Goal: Task Accomplishment & Management: Manage account settings

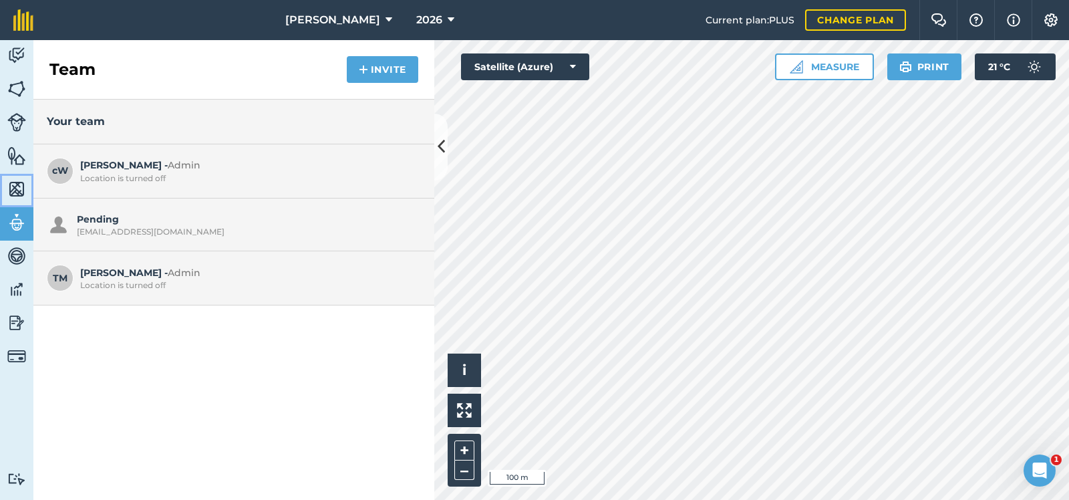
click at [14, 184] on img at bounding box center [16, 189] width 19 height 20
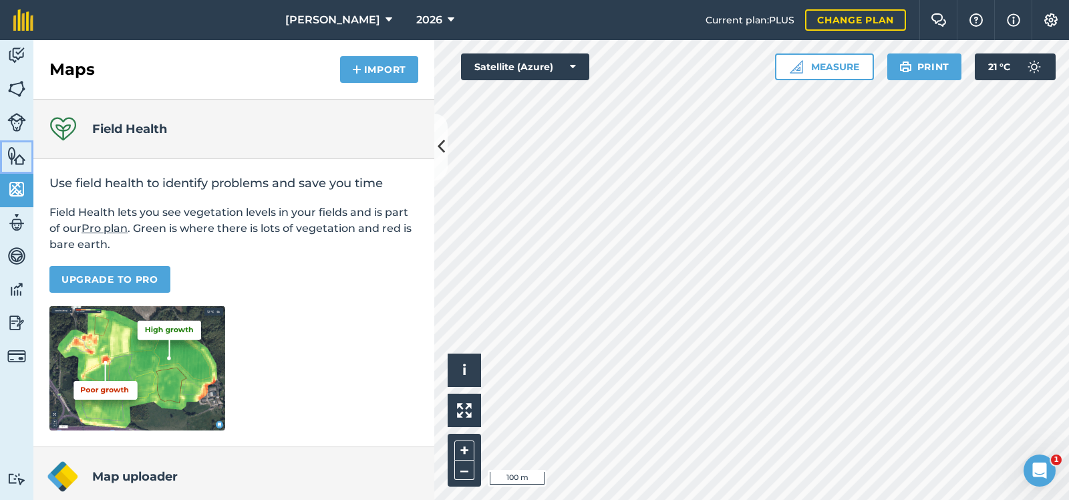
click at [13, 154] on img at bounding box center [16, 156] width 19 height 20
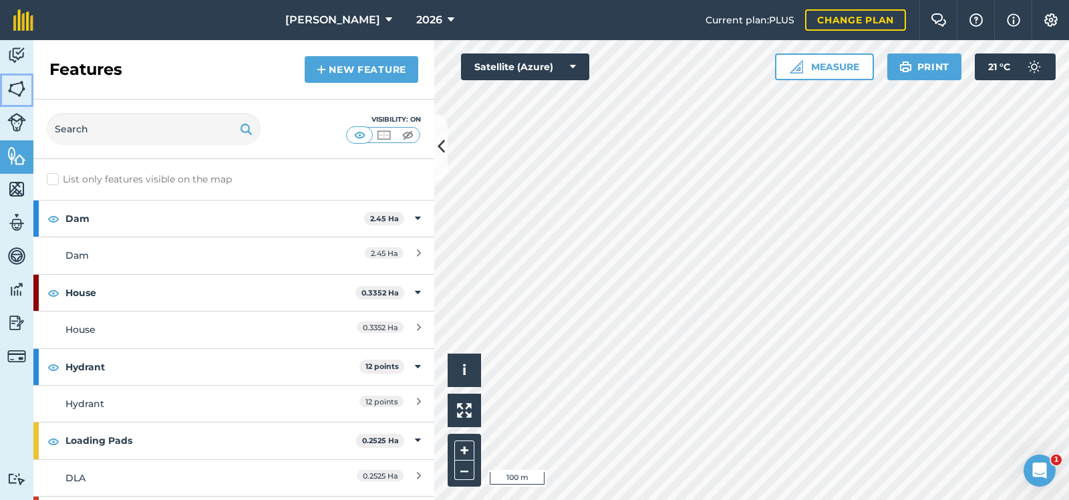
click at [19, 84] on img at bounding box center [16, 89] width 19 height 20
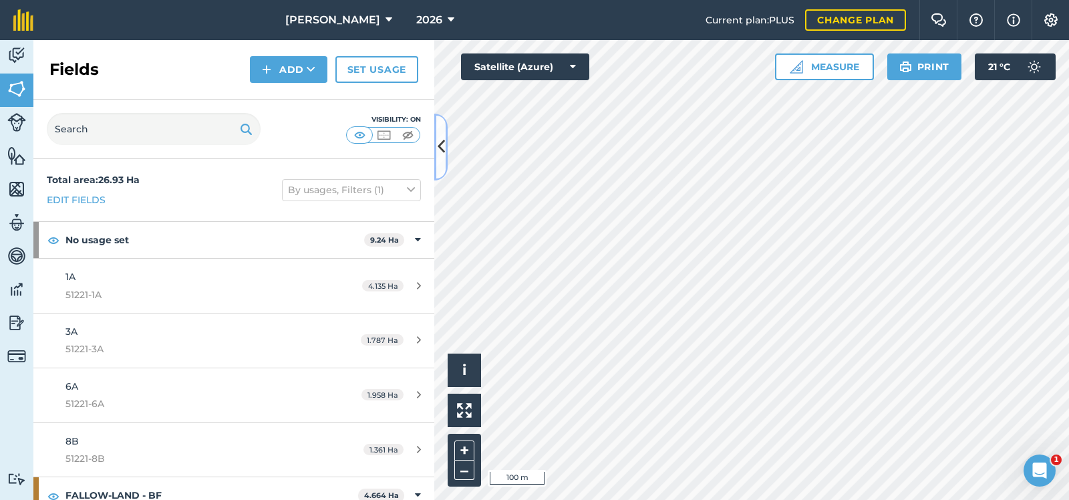
click at [440, 146] on icon at bounding box center [441, 146] width 7 height 23
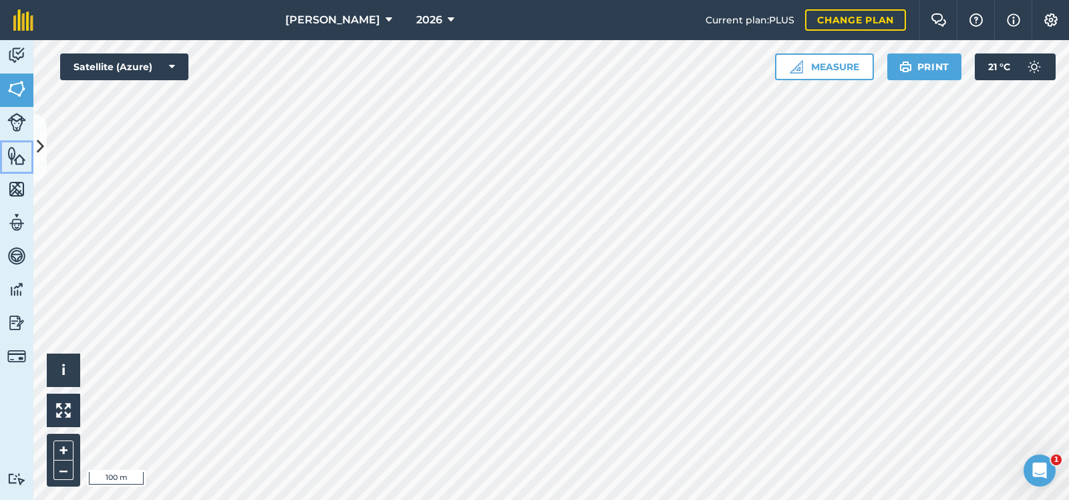
click at [13, 152] on img at bounding box center [16, 156] width 19 height 20
click at [39, 144] on icon at bounding box center [40, 146] width 7 height 23
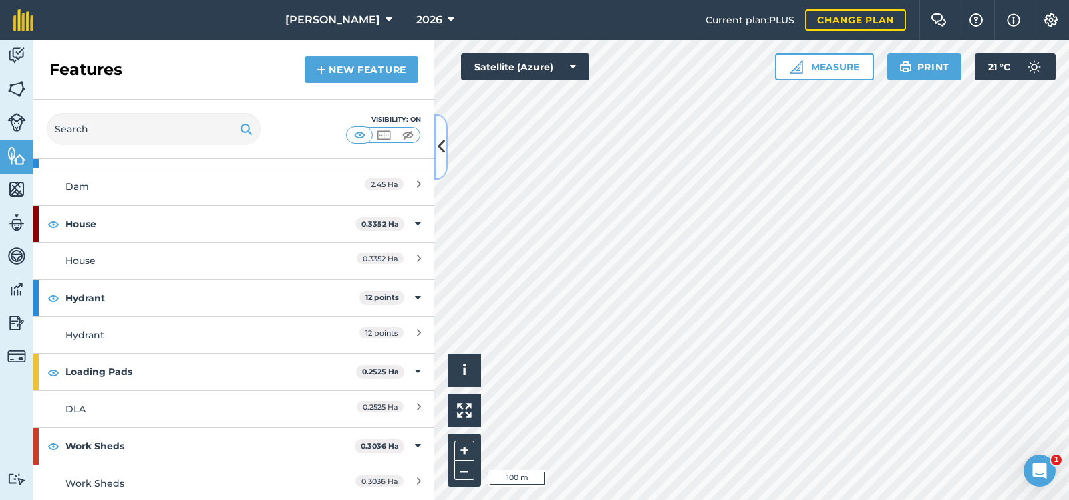
scroll to position [2, 0]
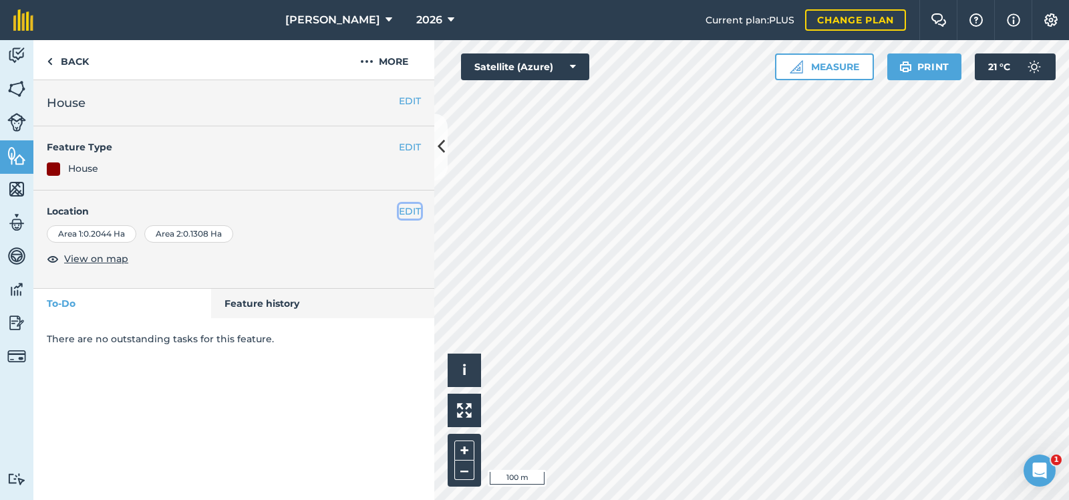
click at [413, 208] on button "EDIT" at bounding box center [410, 211] width 22 height 15
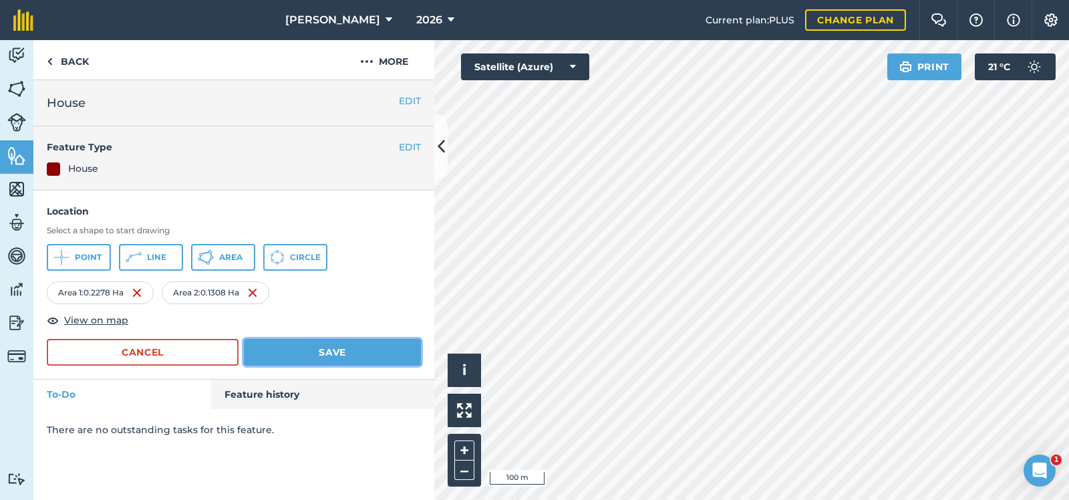
click at [293, 349] on button "Save" at bounding box center [332, 352] width 177 height 27
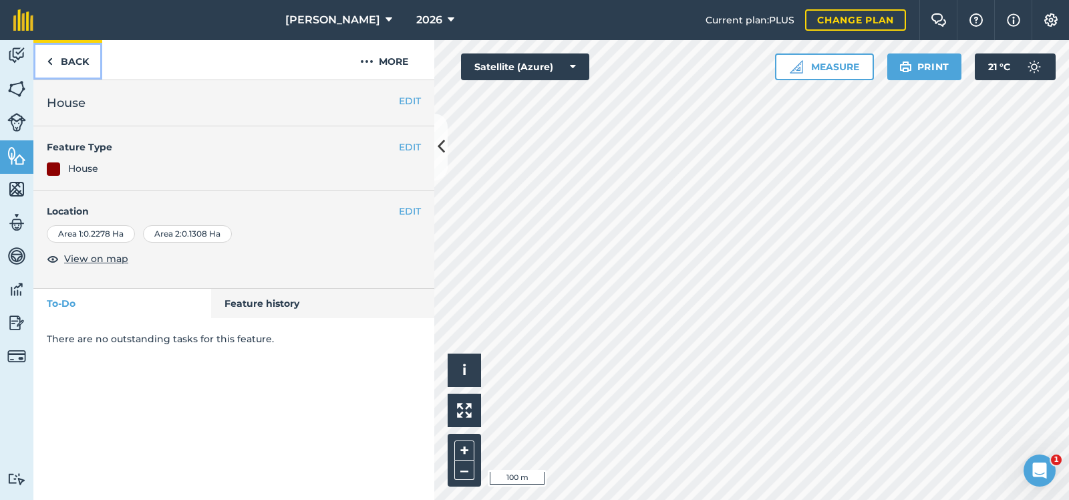
click at [73, 59] on link "Back" at bounding box center [67, 59] width 69 height 39
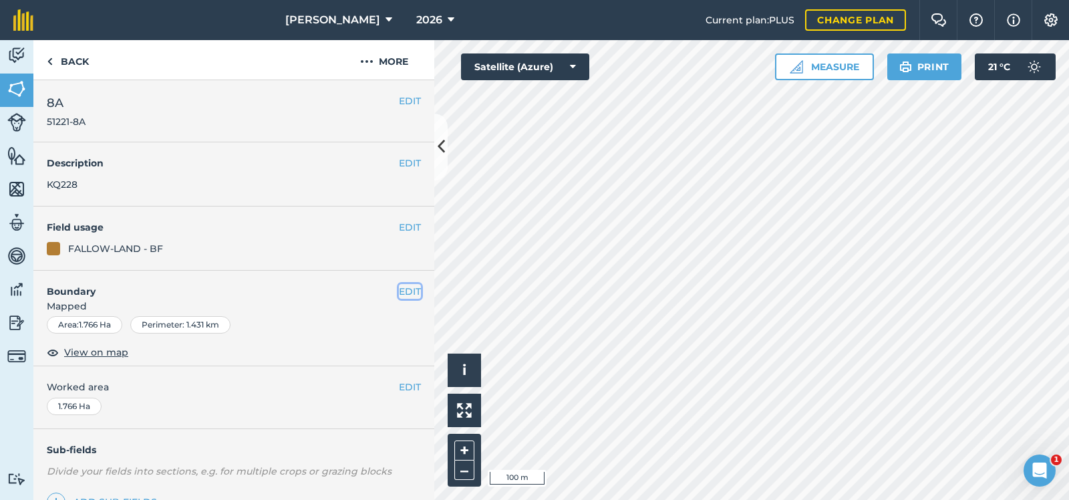
click at [409, 288] on button "EDIT" at bounding box center [410, 291] width 22 height 15
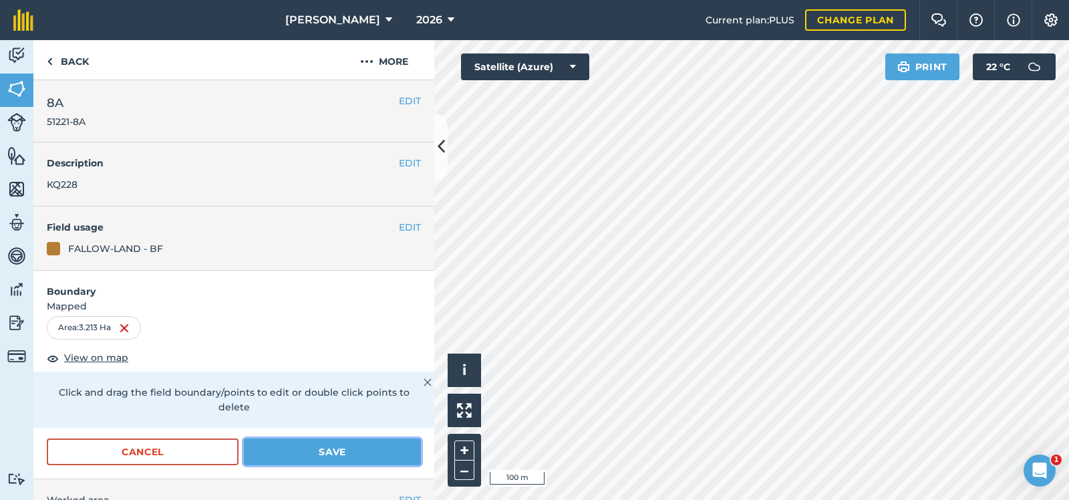
click at [335, 438] on button "Save" at bounding box center [332, 451] width 177 height 27
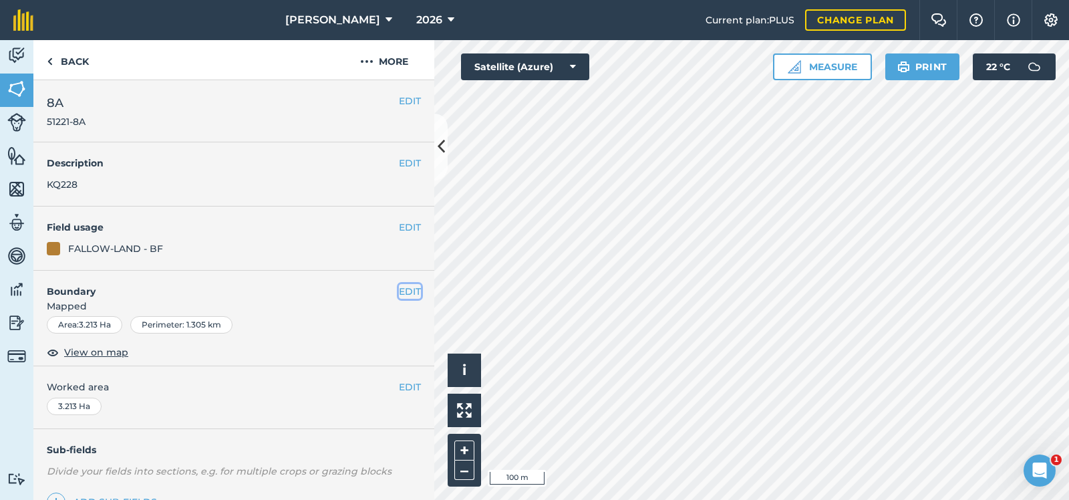
click at [409, 289] on button "EDIT" at bounding box center [410, 291] width 22 height 15
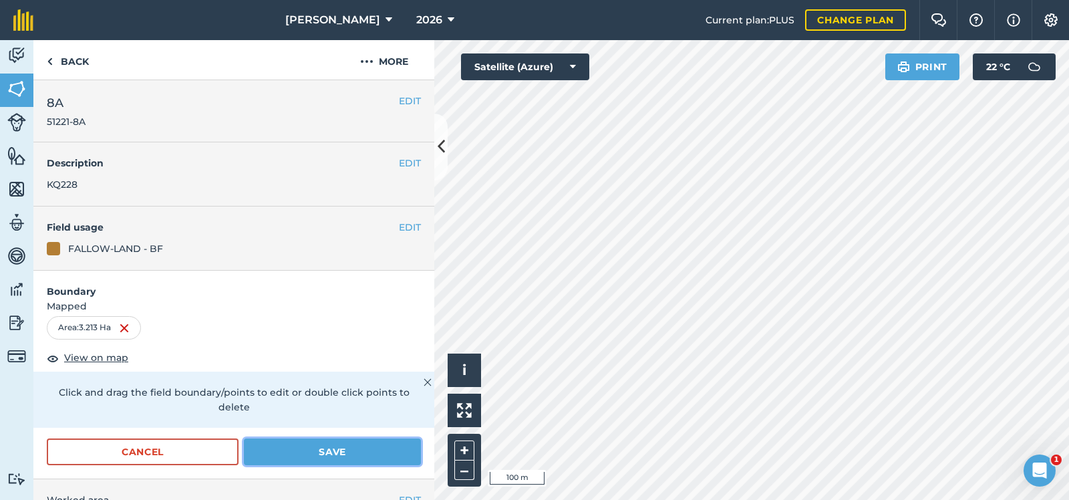
click at [308, 438] on button "Save" at bounding box center [332, 451] width 177 height 27
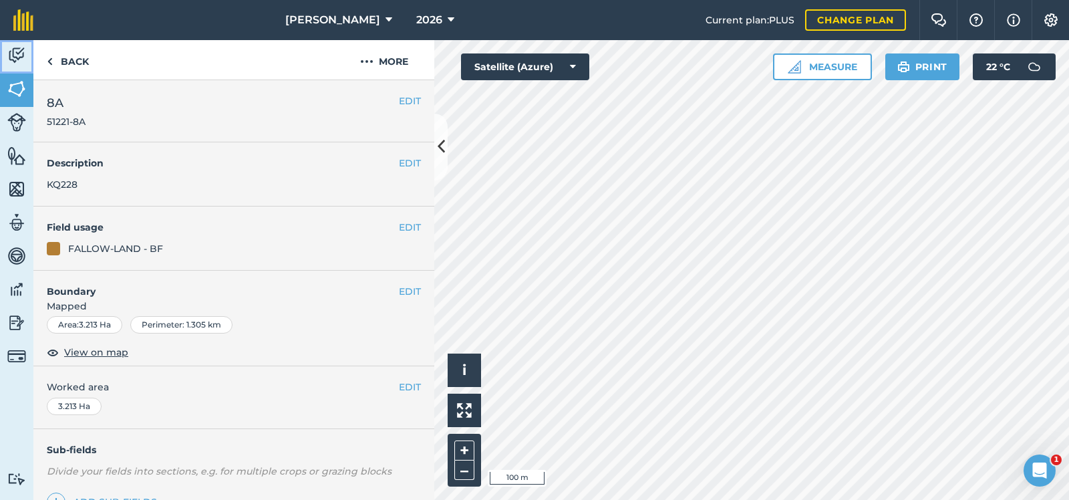
click at [17, 51] on img at bounding box center [16, 55] width 19 height 20
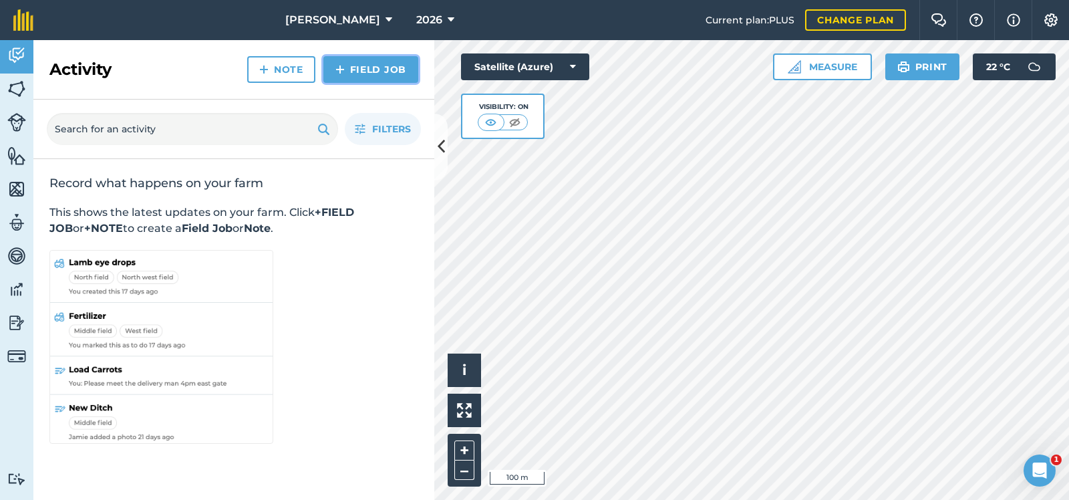
click at [380, 65] on link "Field Job" at bounding box center [370, 69] width 95 height 27
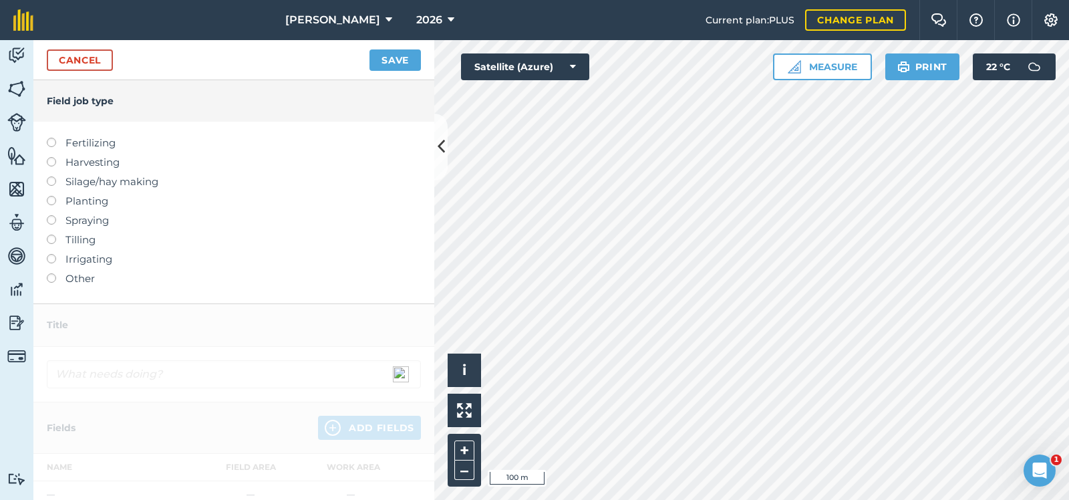
click at [51, 215] on label at bounding box center [56, 215] width 19 height 0
type input "Spraying"
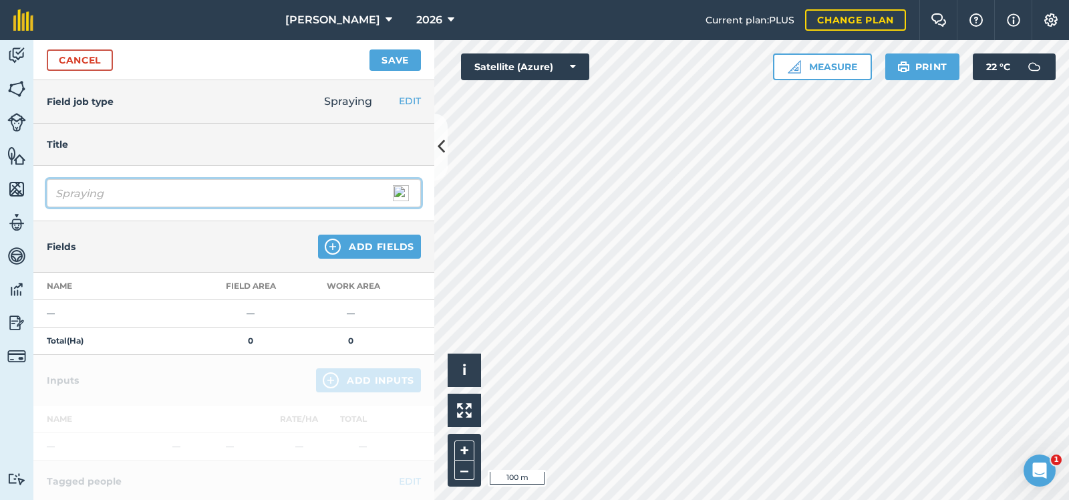
click at [126, 190] on input "Spraying" at bounding box center [234, 193] width 374 height 28
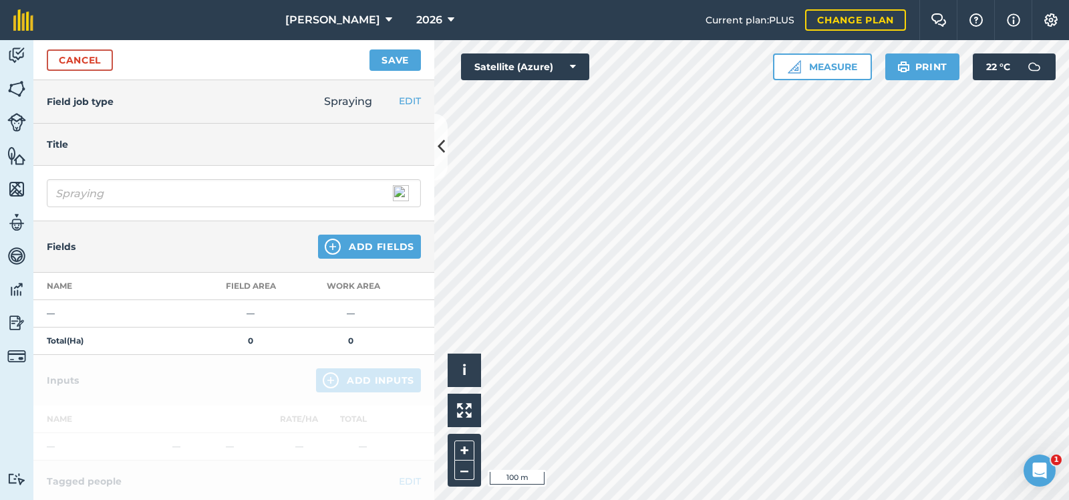
click at [120, 248] on div "Fields Add Fields" at bounding box center [233, 246] width 401 height 51
click at [383, 242] on button "Add Fields" at bounding box center [369, 246] width 103 height 24
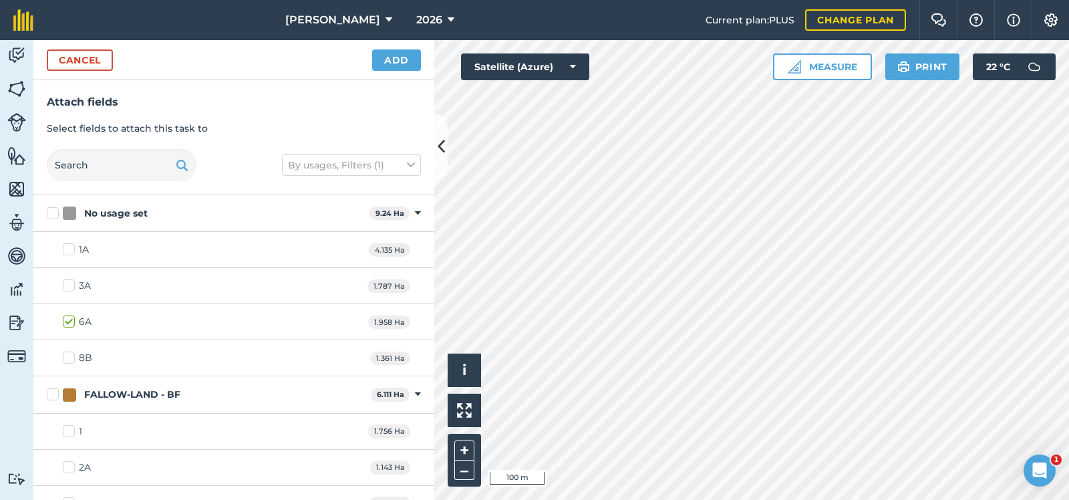
checkbox input "true"
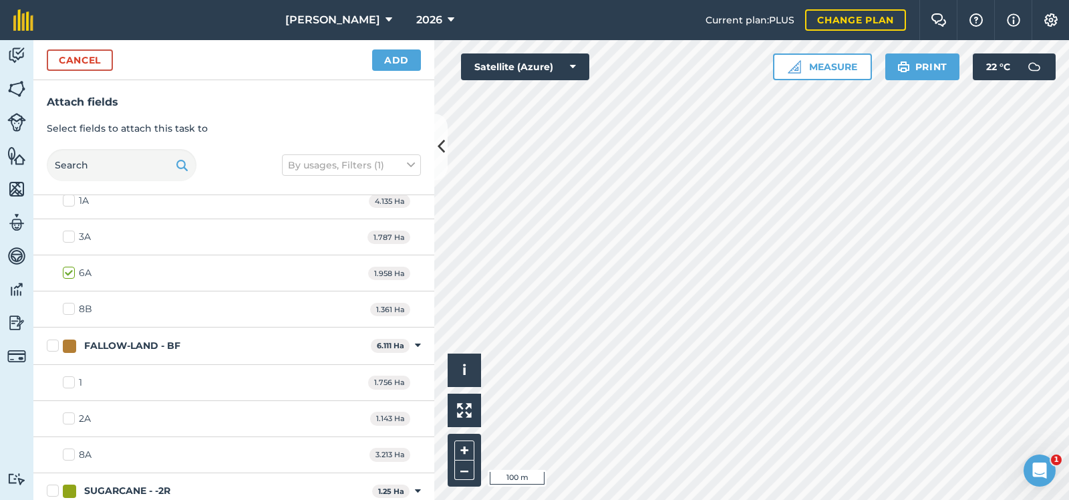
scroll to position [67, 0]
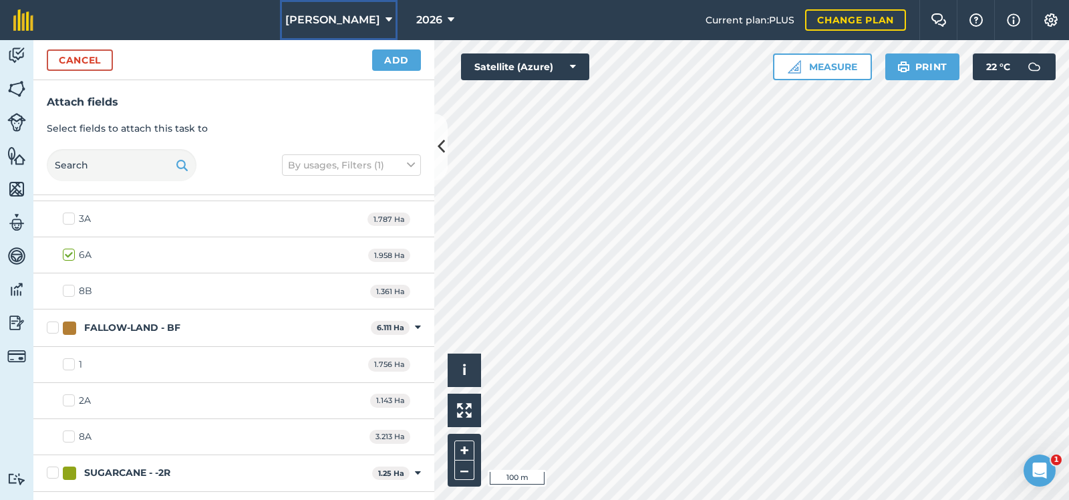
click at [385, 17] on icon at bounding box center [388, 20] width 7 height 16
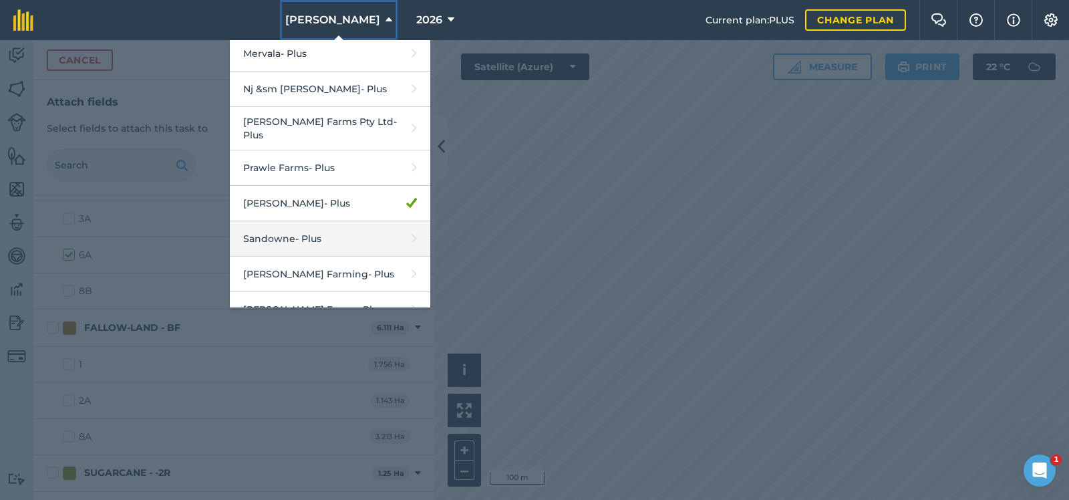
scroll to position [371, 0]
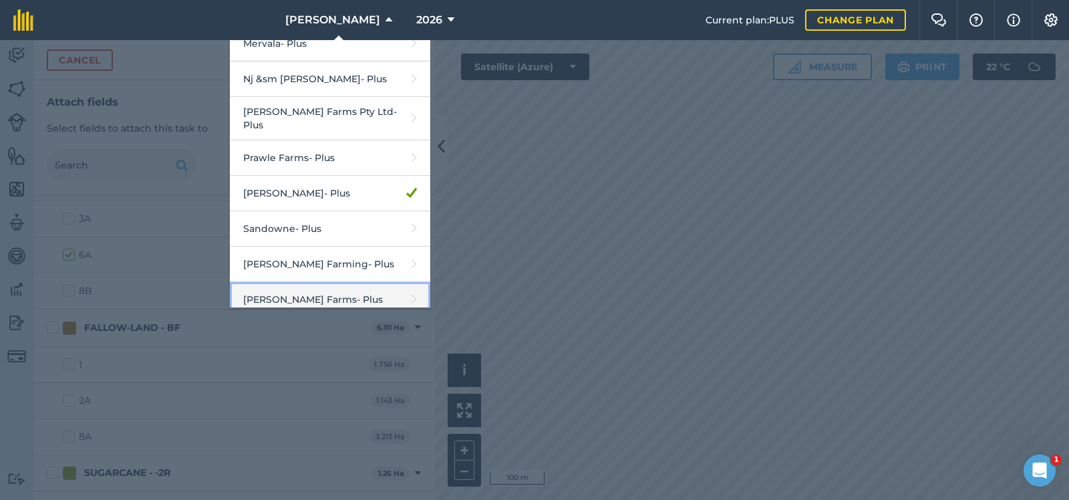
click at [297, 288] on link "Touzeau Farms - Plus" at bounding box center [330, 299] width 200 height 35
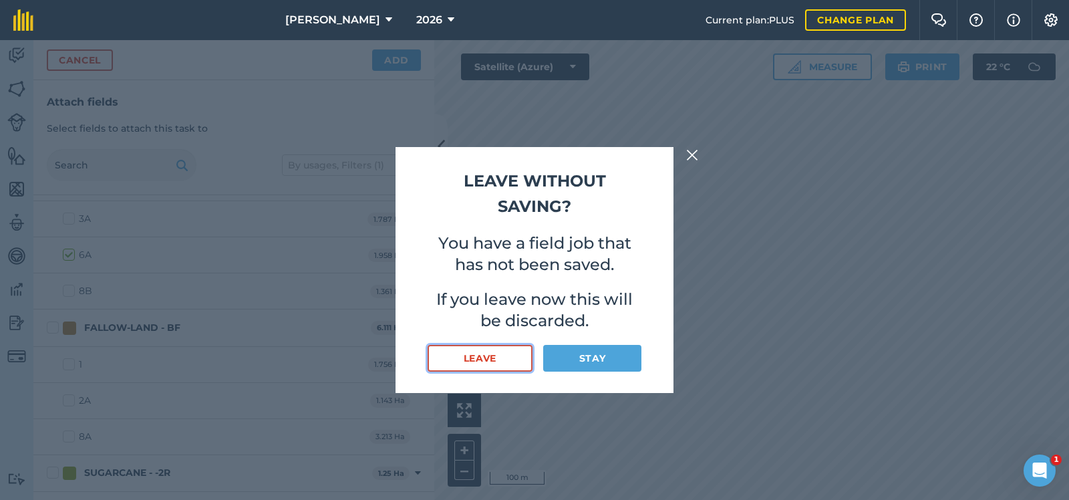
click at [487, 359] on button "Leave" at bounding box center [480, 358] width 105 height 27
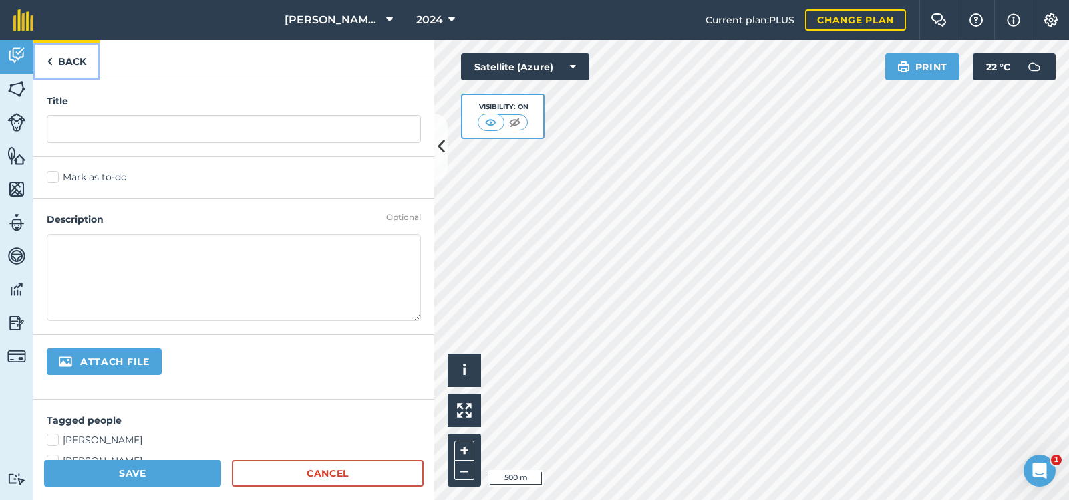
click at [69, 59] on link "Back" at bounding box center [66, 59] width 66 height 39
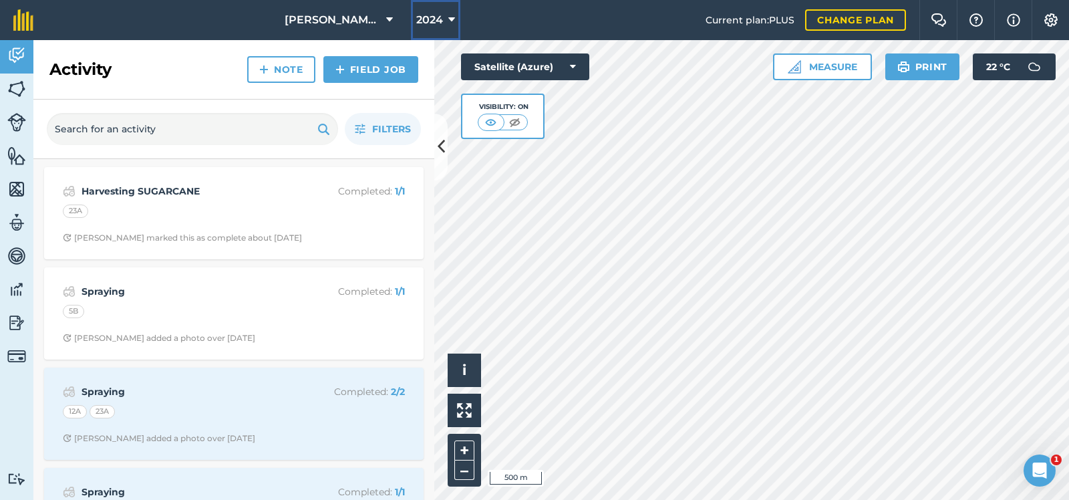
click at [448, 17] on icon at bounding box center [451, 20] width 7 height 16
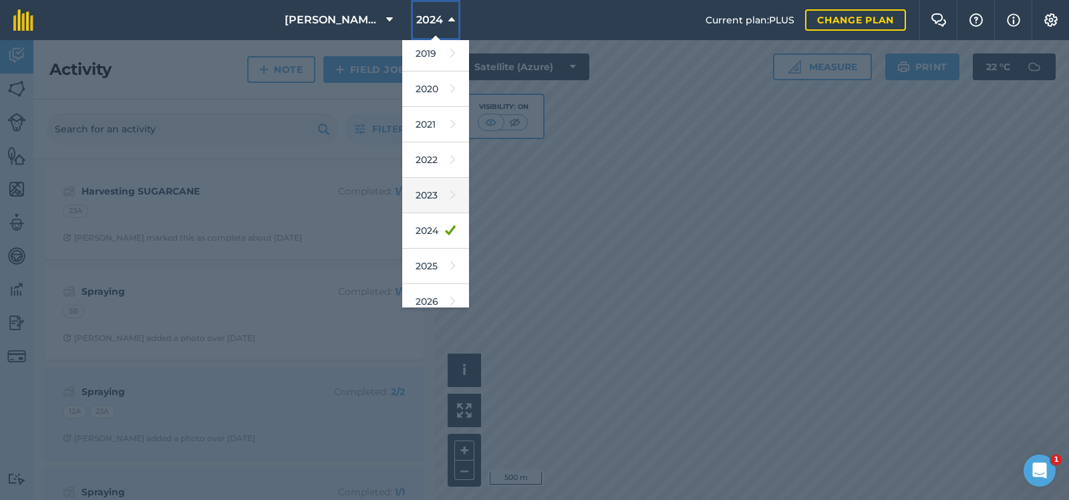
scroll to position [120, 0]
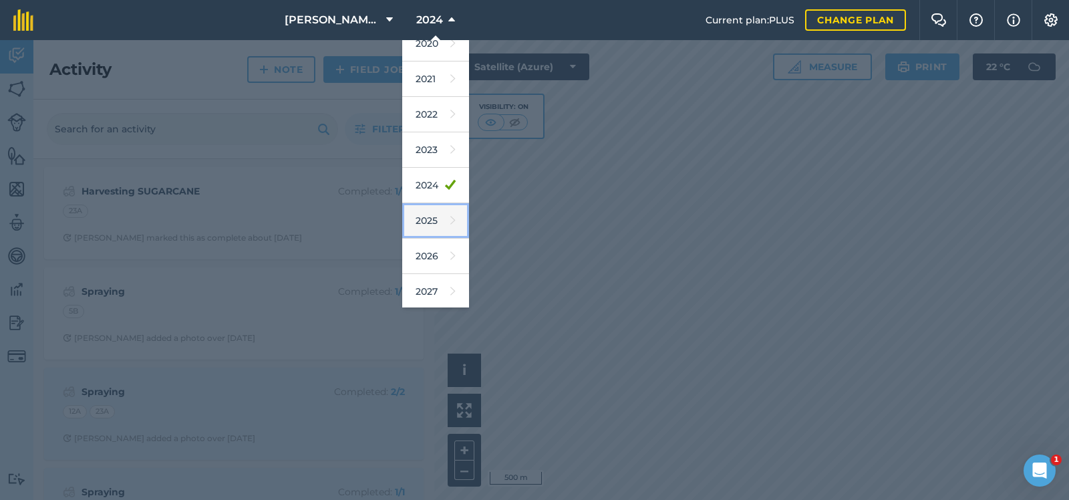
click at [435, 216] on link "2025" at bounding box center [435, 220] width 67 height 35
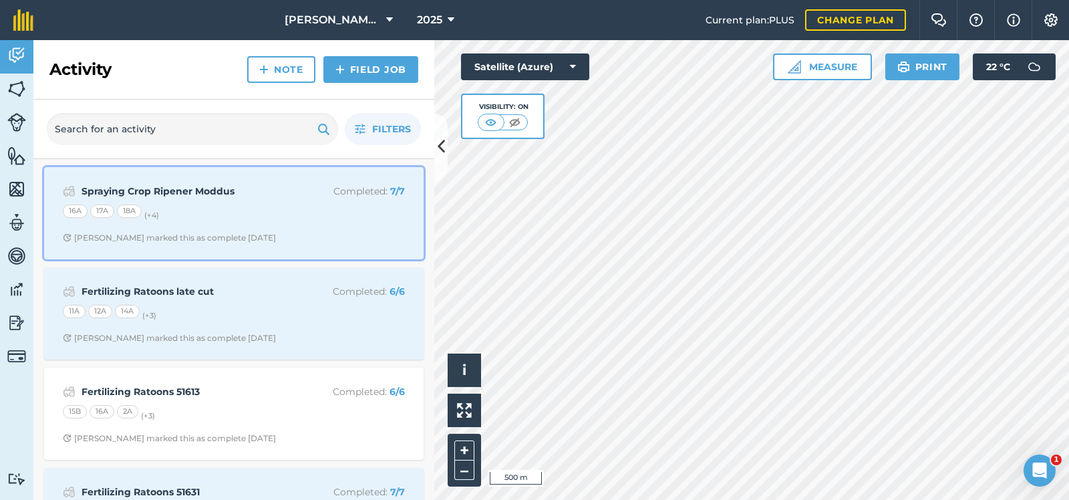
click at [266, 196] on strong "Spraying Crop Ripener Moddus" at bounding box center [187, 191] width 212 height 15
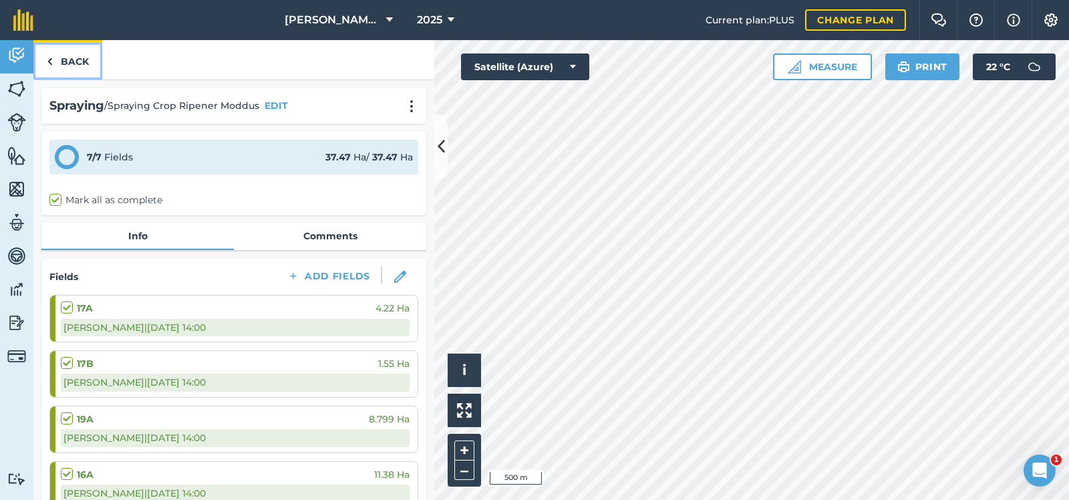
click at [67, 55] on link "Back" at bounding box center [67, 59] width 69 height 39
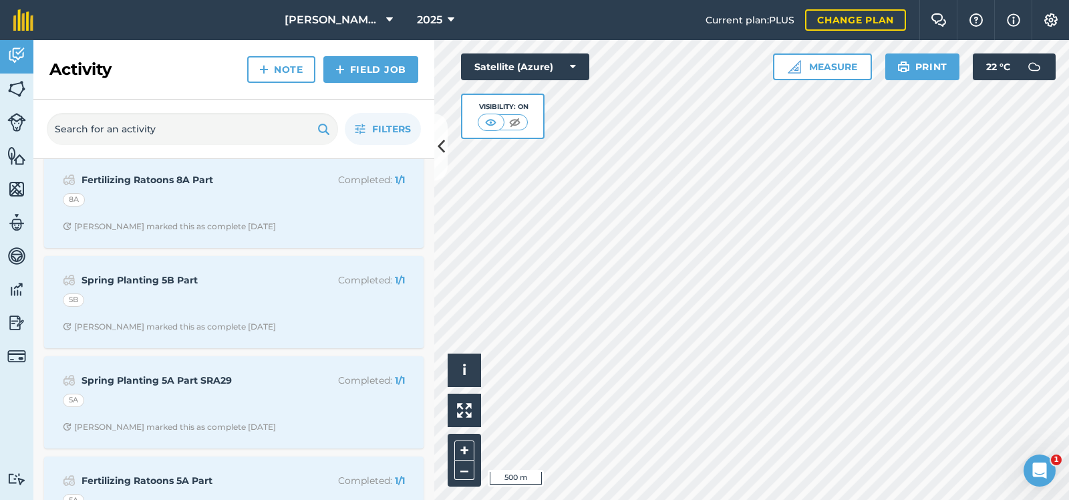
scroll to position [468, 0]
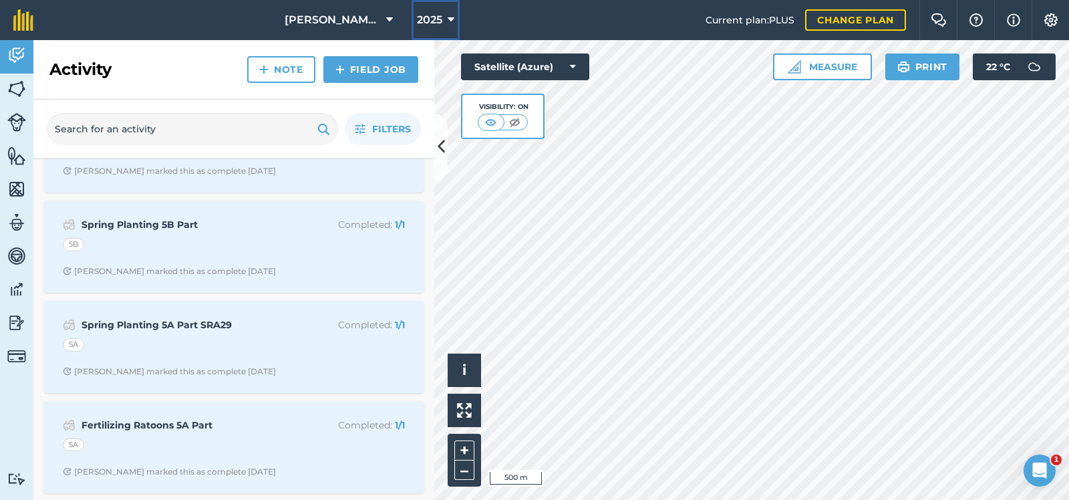
click at [448, 18] on icon at bounding box center [451, 20] width 7 height 16
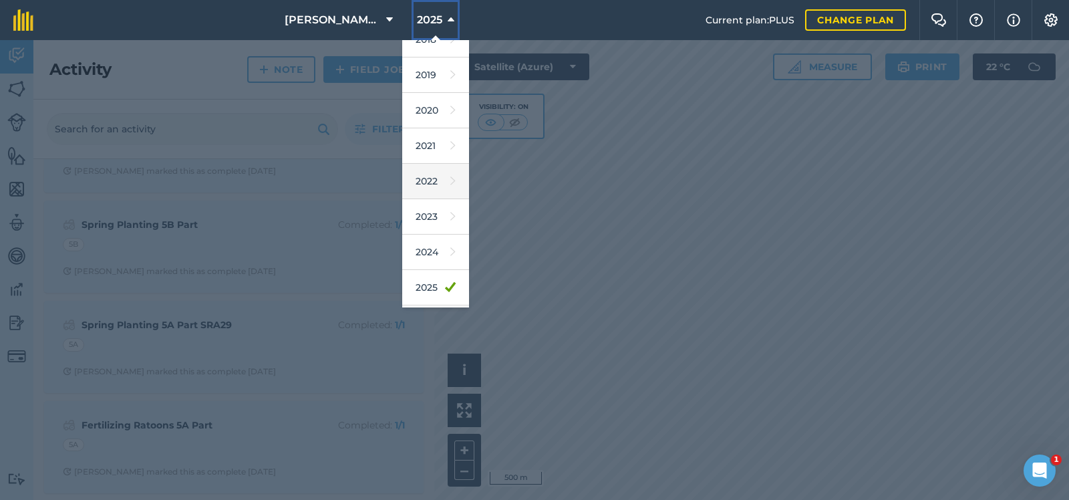
scroll to position [120, 0]
click at [430, 249] on link "2026" at bounding box center [435, 255] width 67 height 35
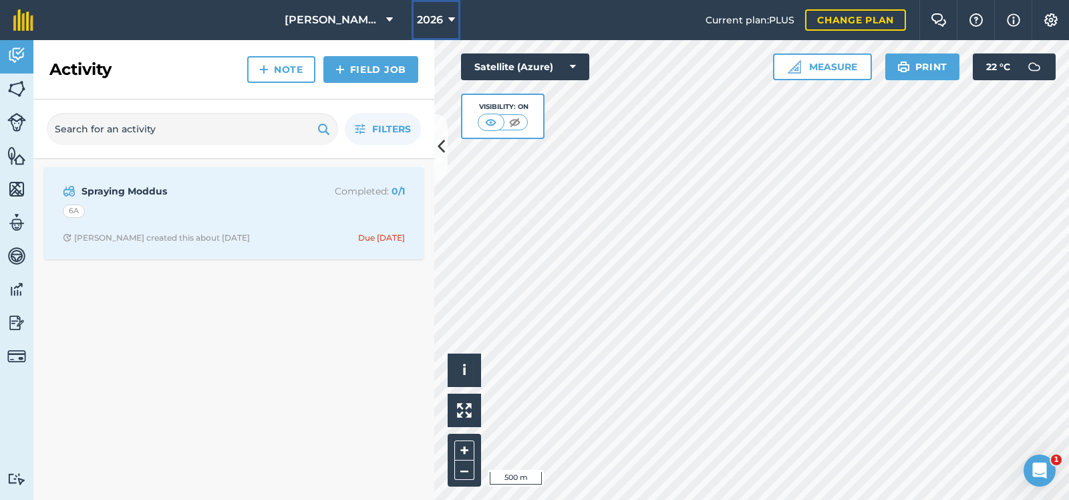
click at [448, 15] on icon at bounding box center [451, 20] width 7 height 16
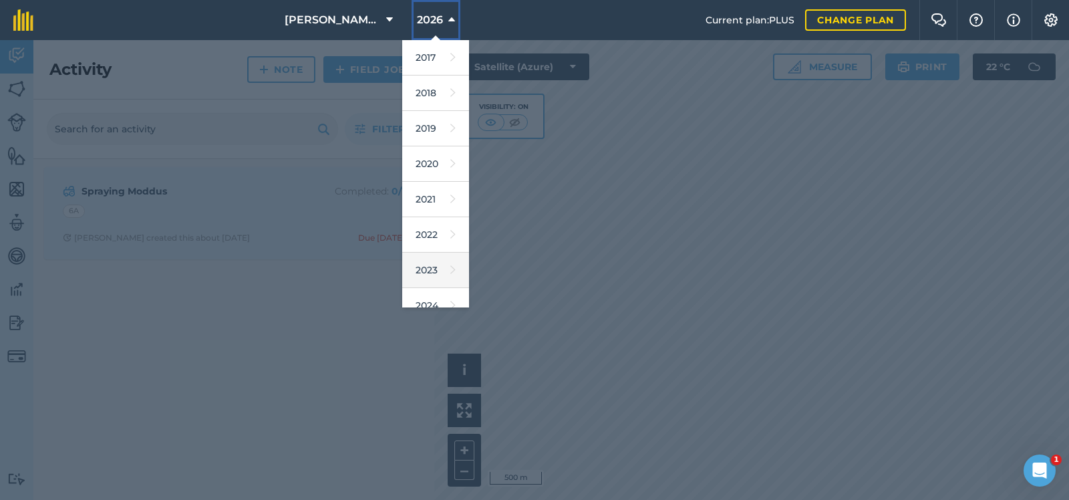
scroll to position [67, 0]
click at [425, 268] on link "2025" at bounding box center [435, 274] width 67 height 35
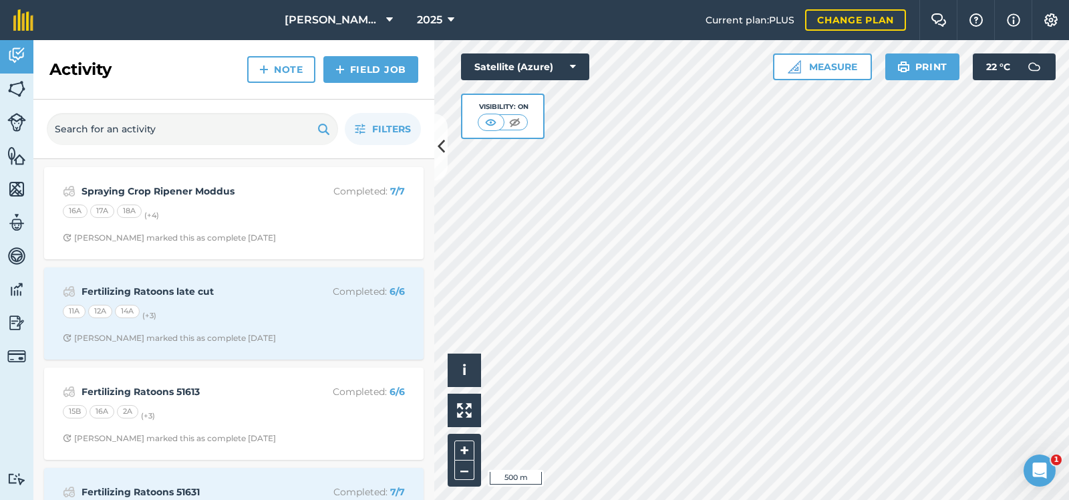
scroll to position [0, 0]
click at [436, 16] on button "2025" at bounding box center [435, 20] width 48 height 40
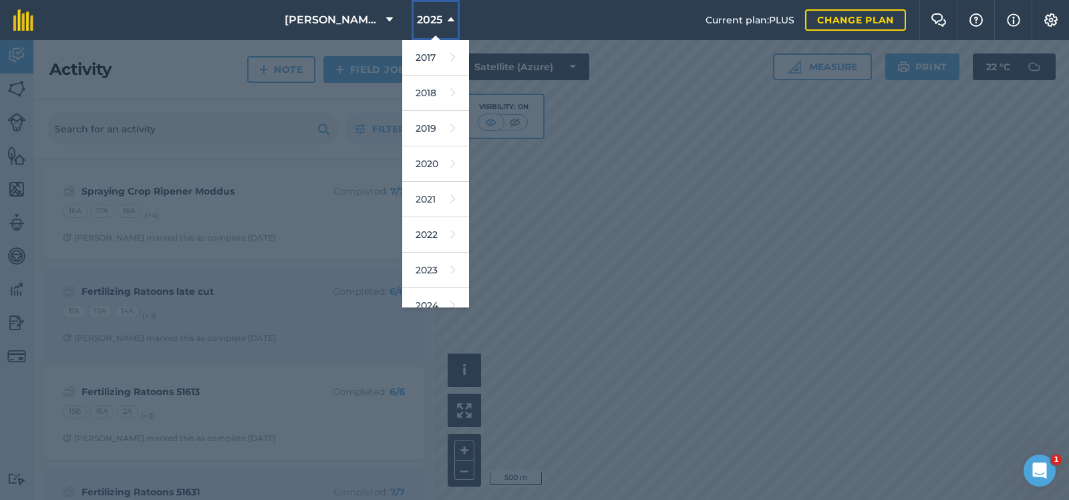
scroll to position [120, 0]
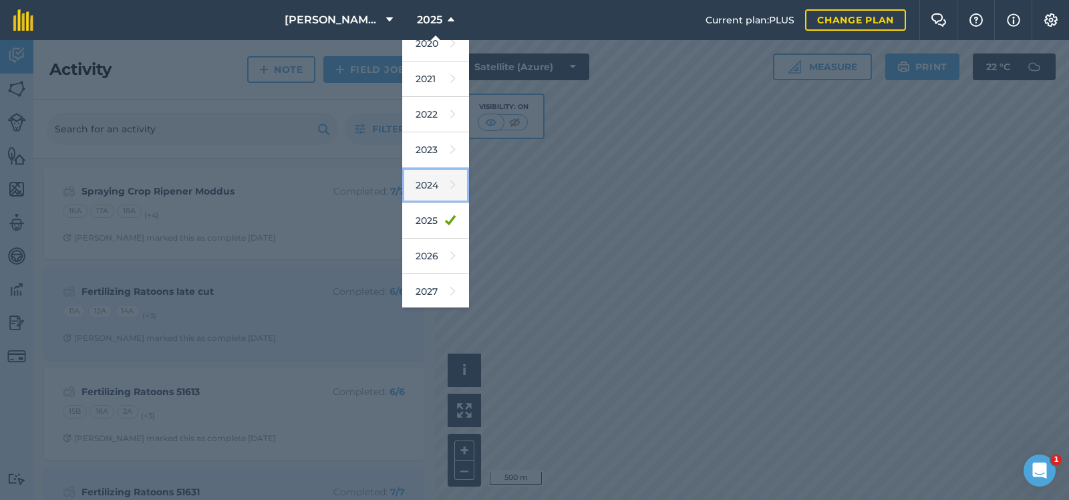
click at [414, 182] on link "2024" at bounding box center [435, 185] width 67 height 35
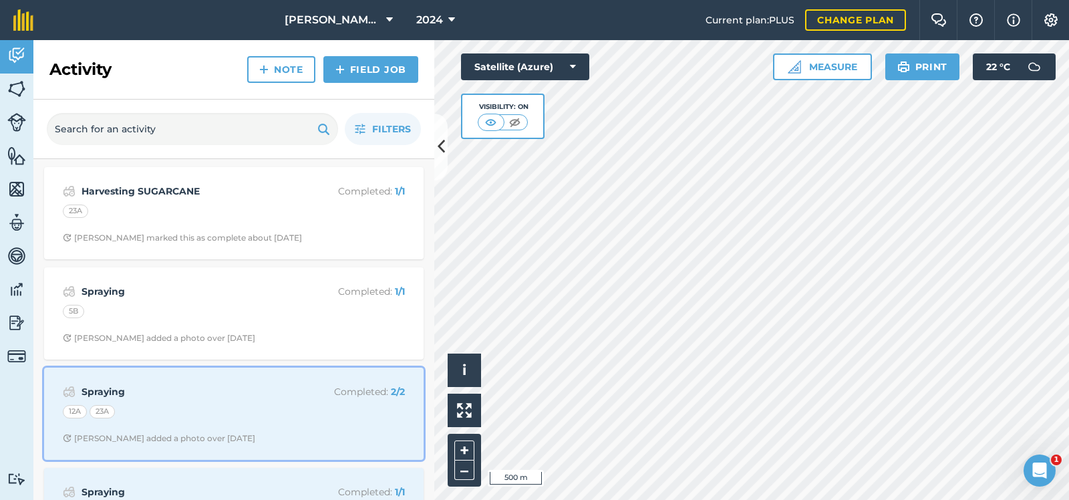
click at [293, 416] on div "12A 23A" at bounding box center [234, 413] width 342 height 17
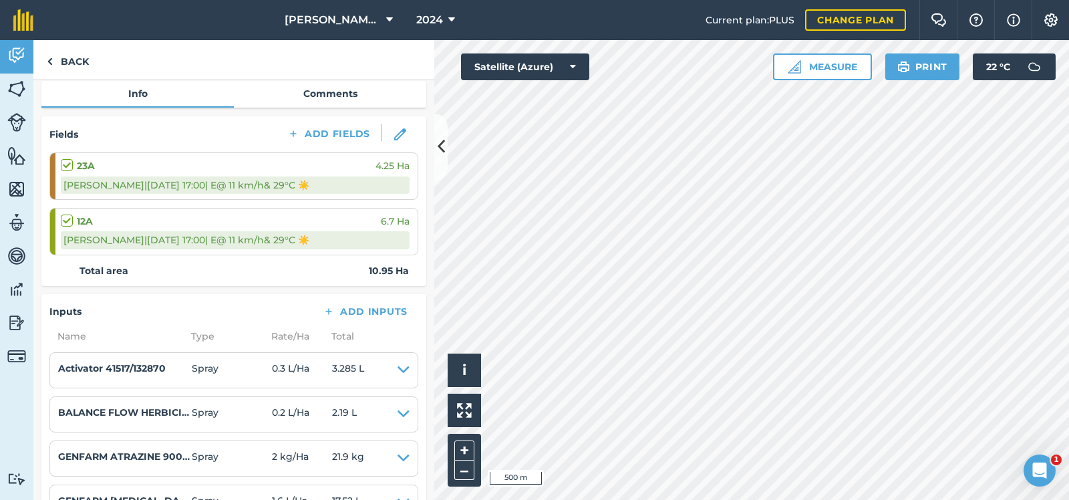
scroll to position [110, 0]
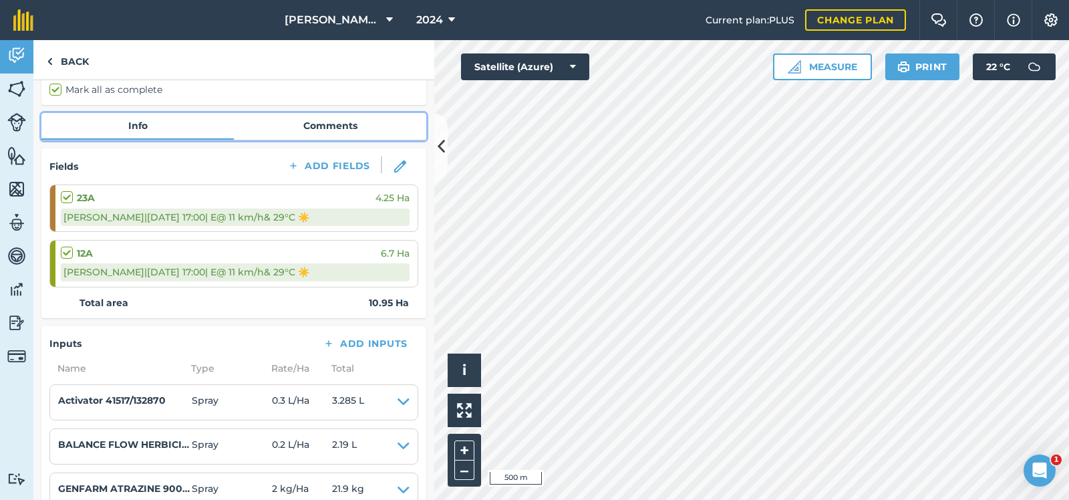
click at [336, 123] on link "Comments" at bounding box center [330, 125] width 192 height 25
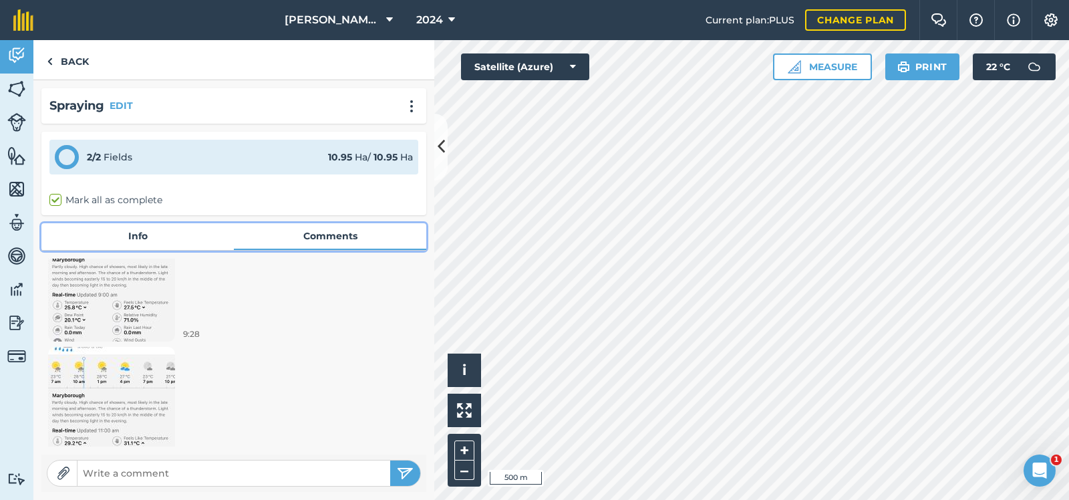
scroll to position [114, 0]
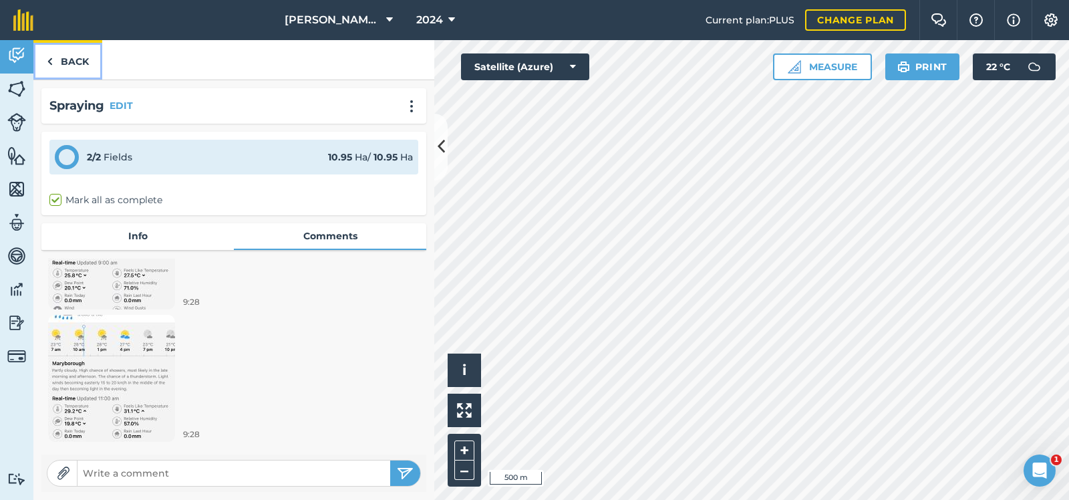
click at [75, 58] on link "Back" at bounding box center [67, 59] width 69 height 39
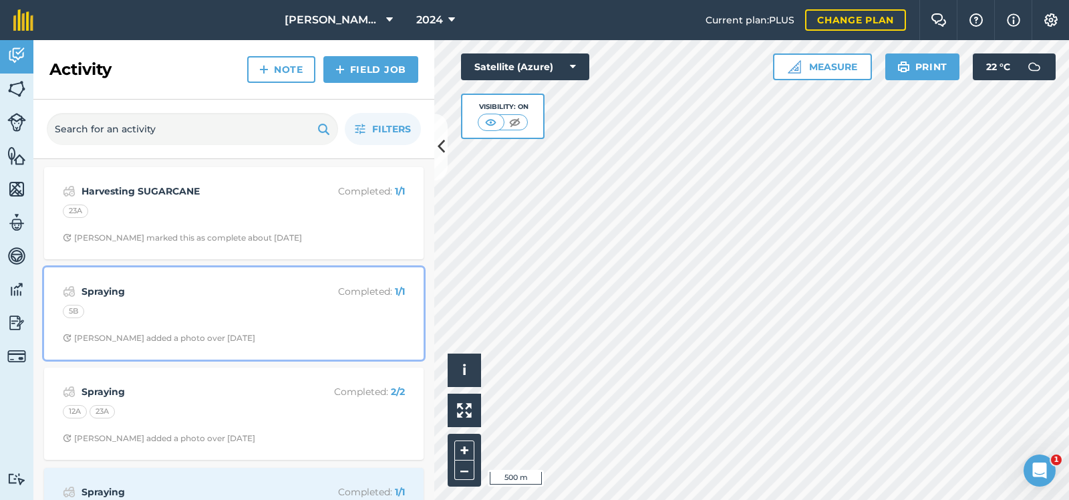
click at [270, 314] on div "5B" at bounding box center [234, 313] width 342 height 17
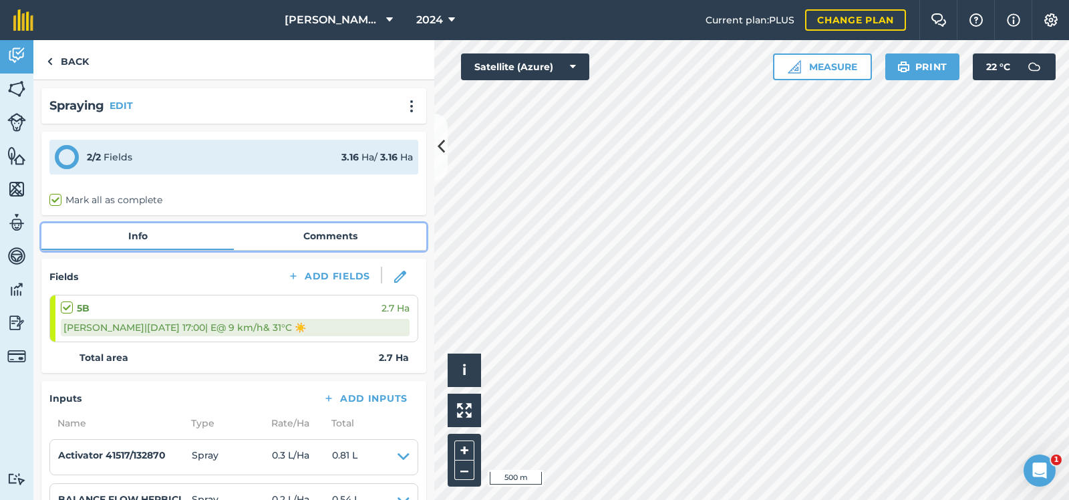
click at [333, 232] on link "Comments" at bounding box center [330, 235] width 192 height 25
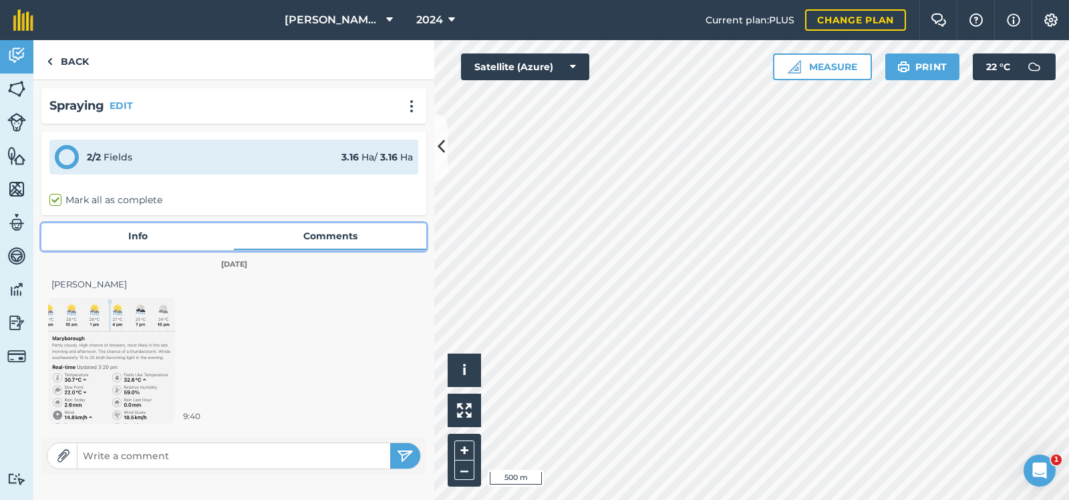
click at [132, 232] on link "Info" at bounding box center [137, 235] width 192 height 25
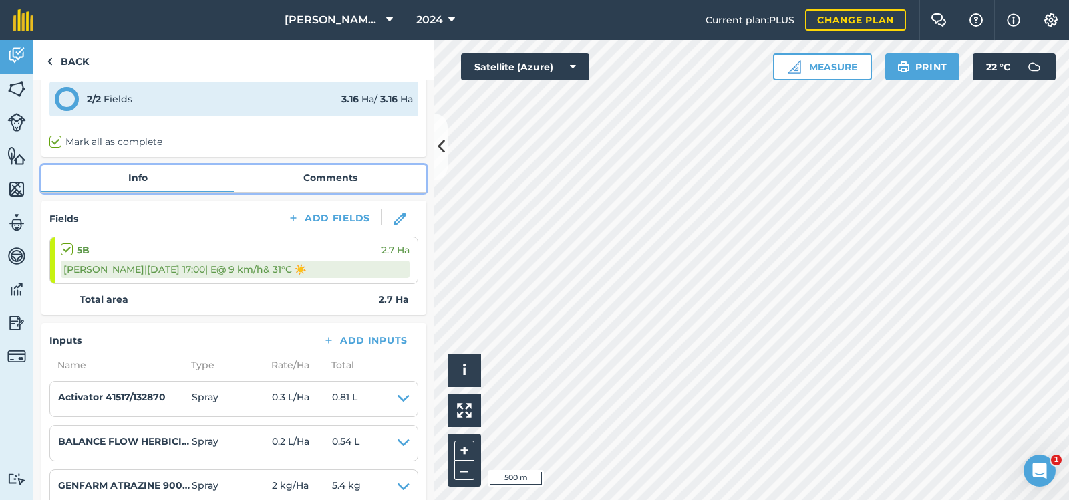
scroll to position [55, 0]
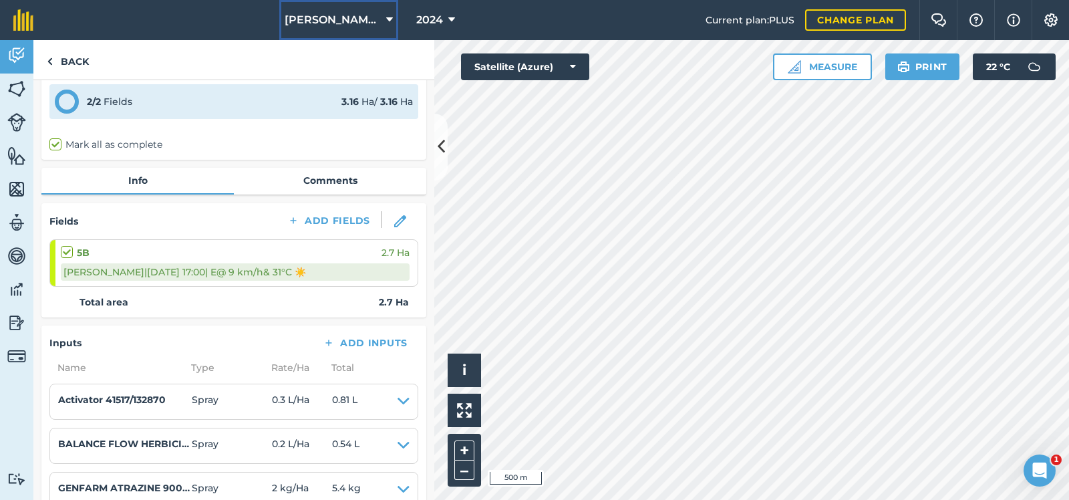
click at [386, 17] on icon at bounding box center [389, 20] width 7 height 16
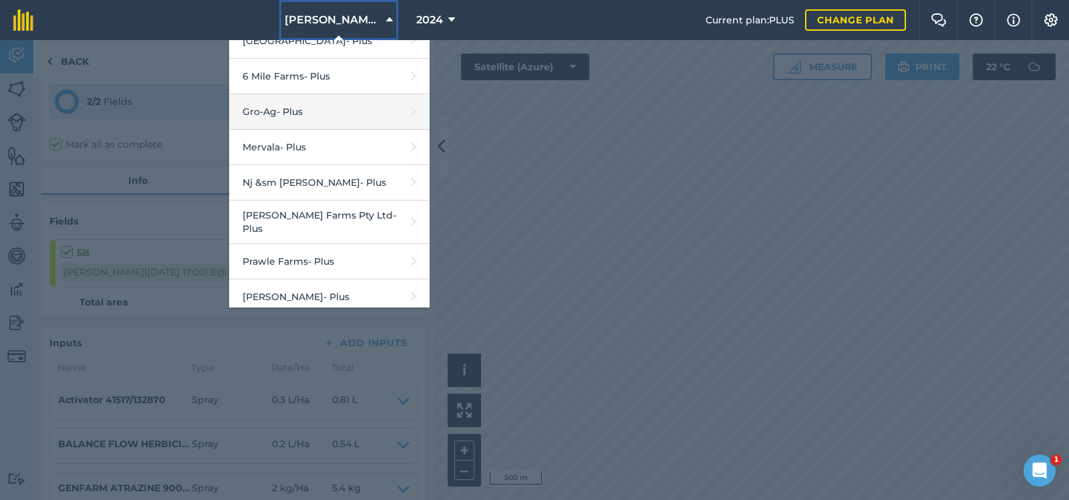
scroll to position [334, 0]
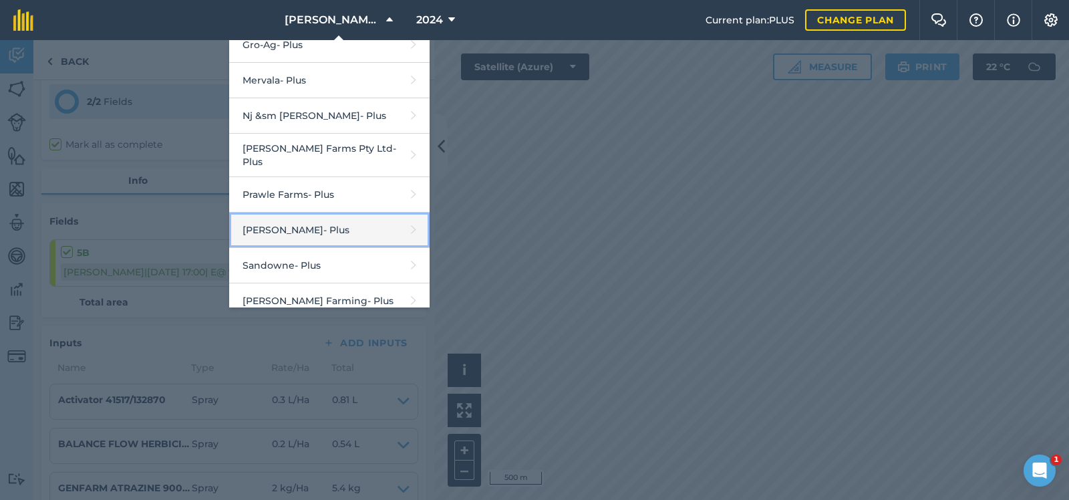
click at [302, 222] on link "R G Downman - Plus" at bounding box center [329, 229] width 200 height 35
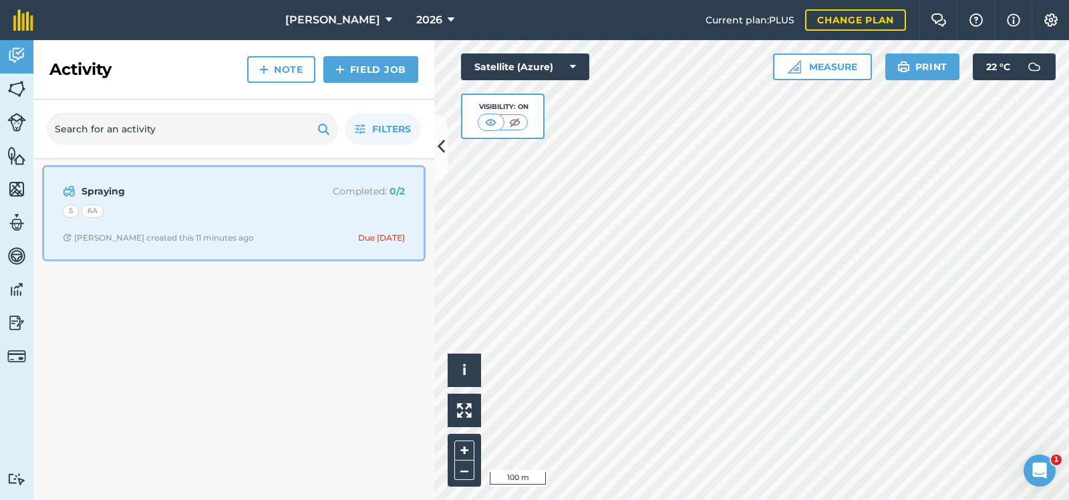
click at [182, 200] on div "Spraying Completed : 0 / 2 5 6A Ronald D created this 11 minutes ago Due yester…" at bounding box center [233, 213] width 363 height 76
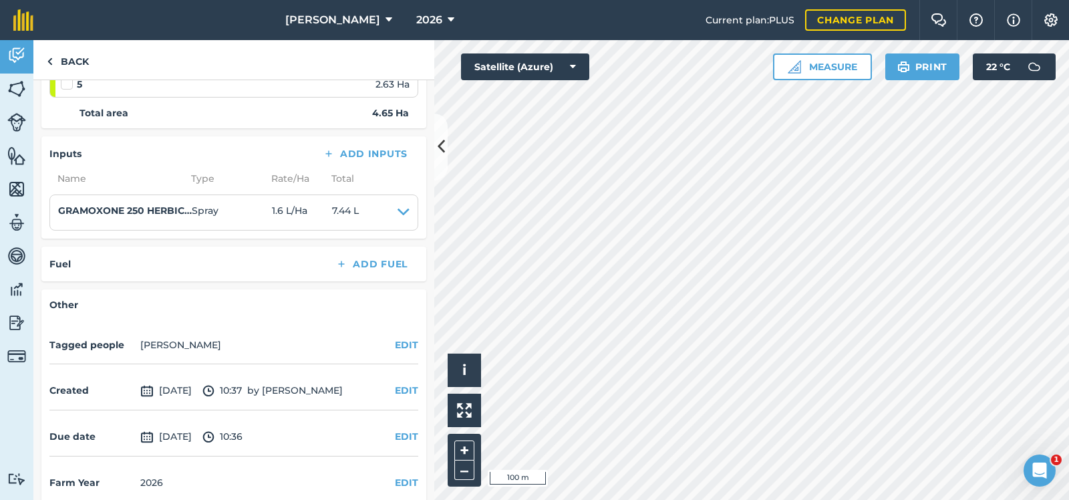
scroll to position [274, 0]
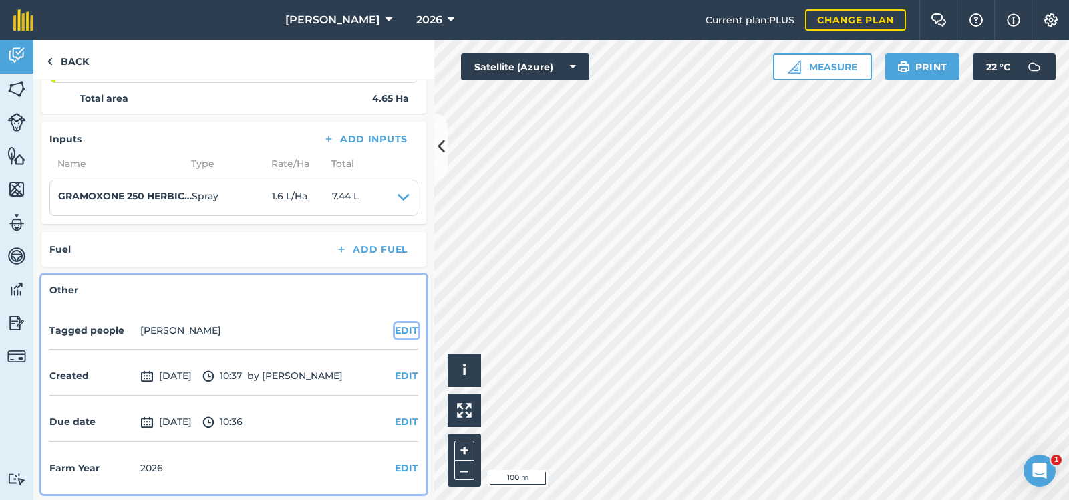
click at [407, 327] on button "EDIT" at bounding box center [406, 330] width 23 height 15
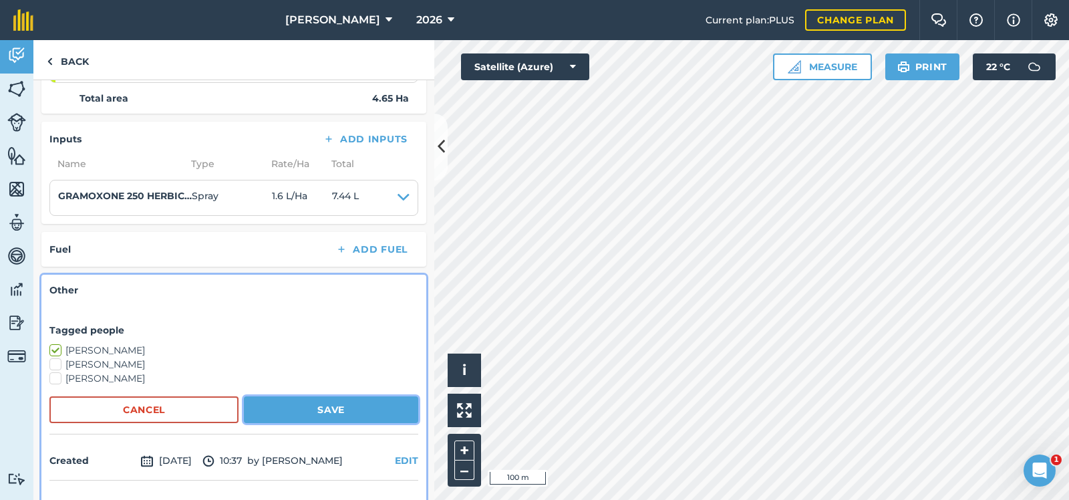
click at [331, 401] on button "Save" at bounding box center [331, 409] width 174 height 27
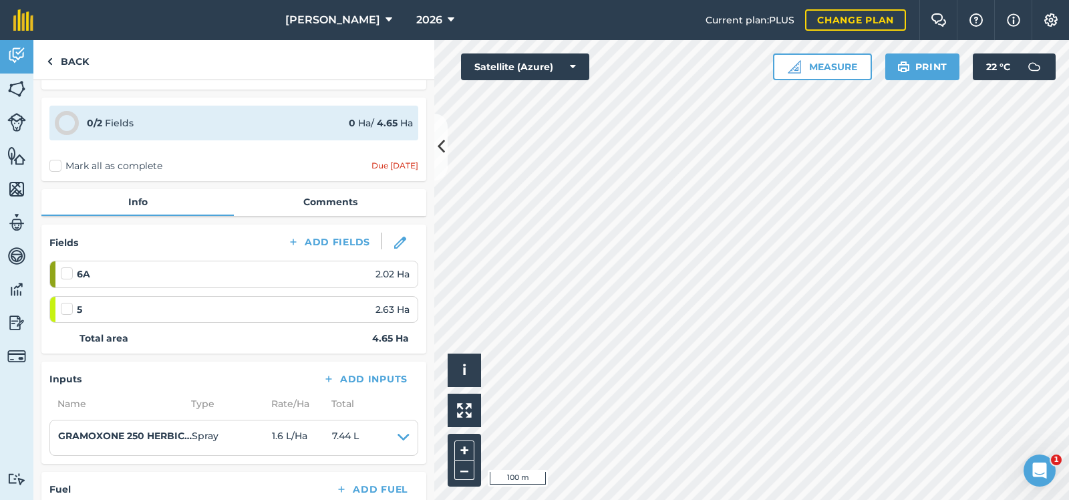
scroll to position [7, 0]
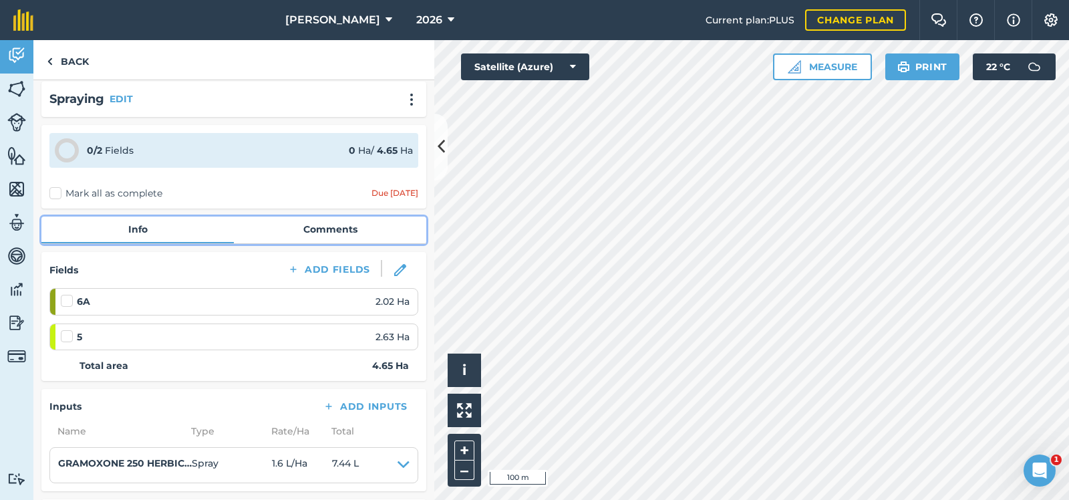
click at [335, 224] on link "Comments" at bounding box center [330, 228] width 192 height 25
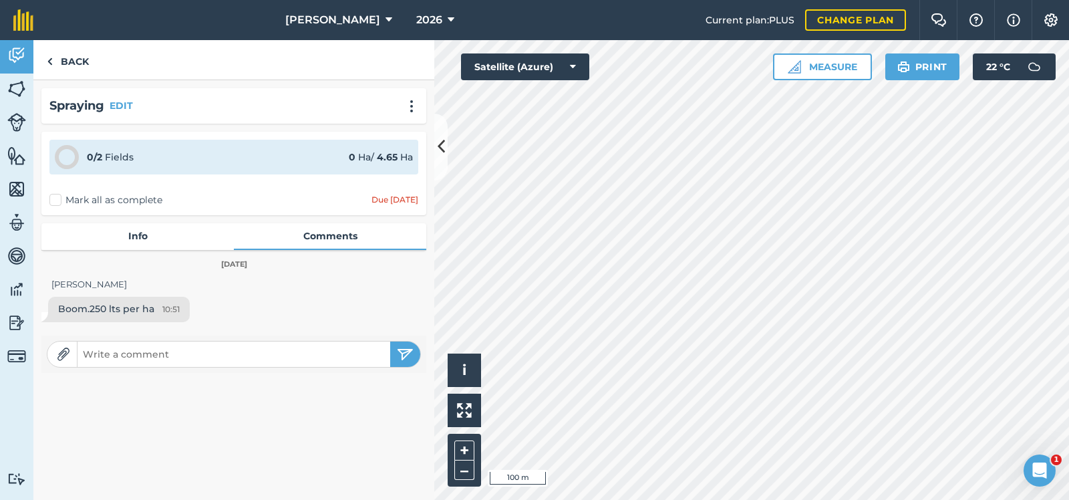
click at [63, 349] on img at bounding box center [63, 353] width 13 height 13
click at [75, 58] on link "Back" at bounding box center [67, 59] width 69 height 39
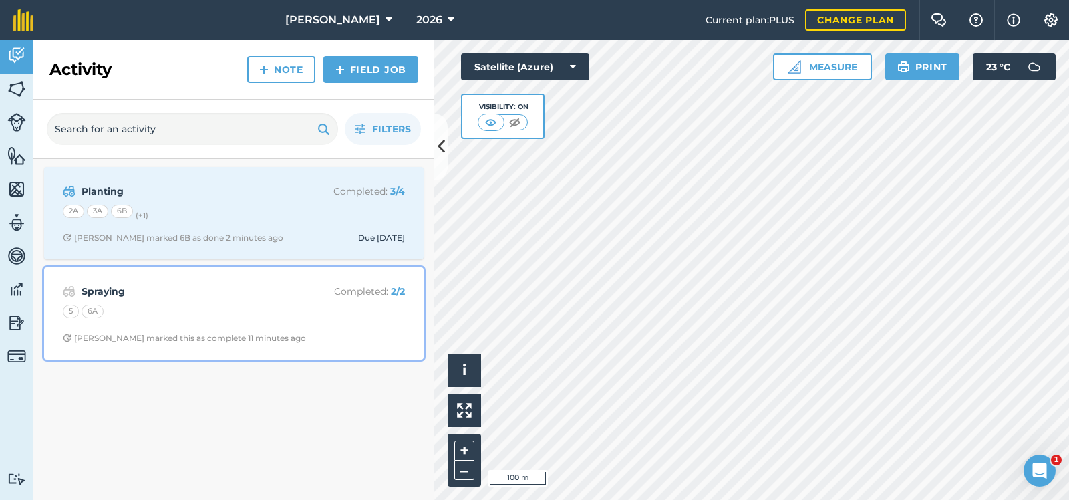
click at [220, 305] on div "5 6A" at bounding box center [234, 313] width 342 height 17
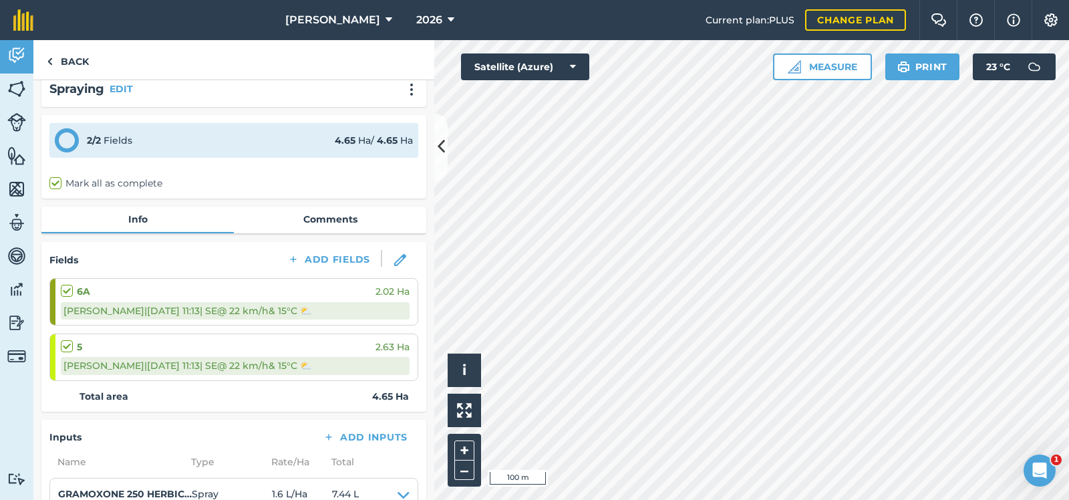
scroll to position [1, 0]
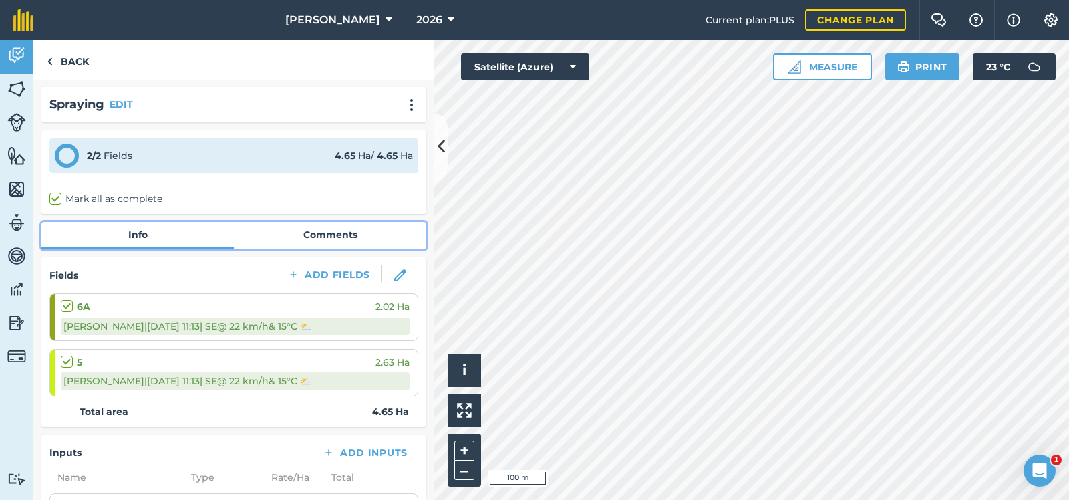
click at [333, 232] on link "Comments" at bounding box center [330, 234] width 192 height 25
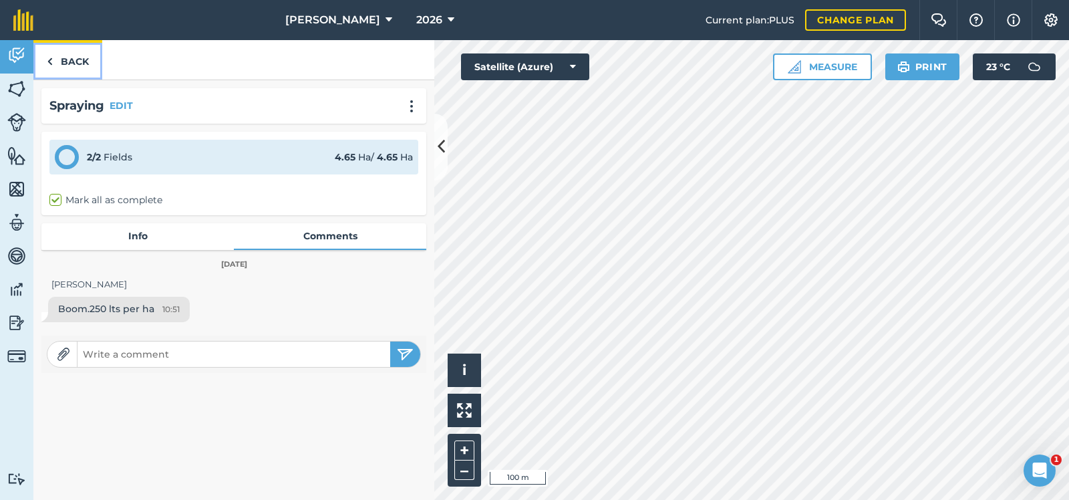
click at [65, 59] on link "Back" at bounding box center [67, 59] width 69 height 39
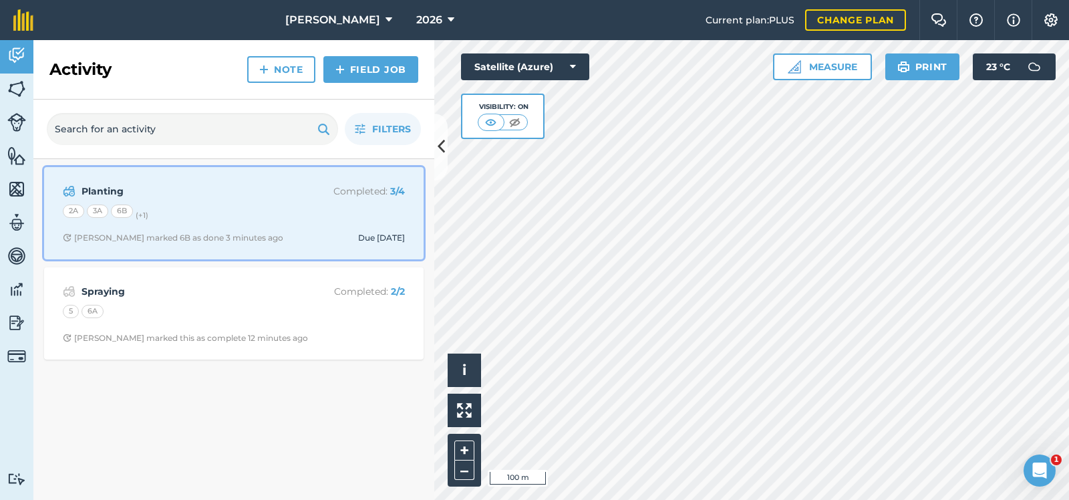
click at [229, 198] on strong "Planting" at bounding box center [187, 191] width 212 height 15
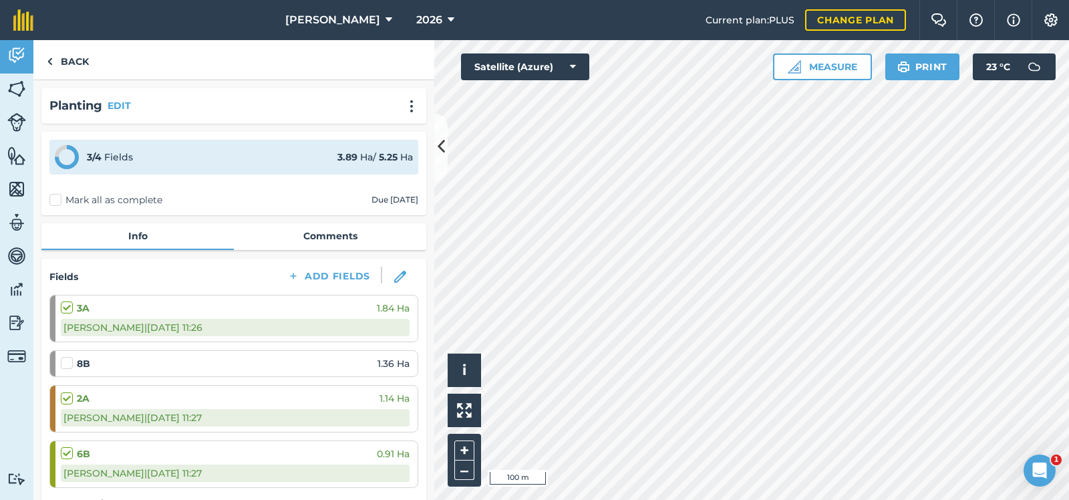
scroll to position [67, 0]
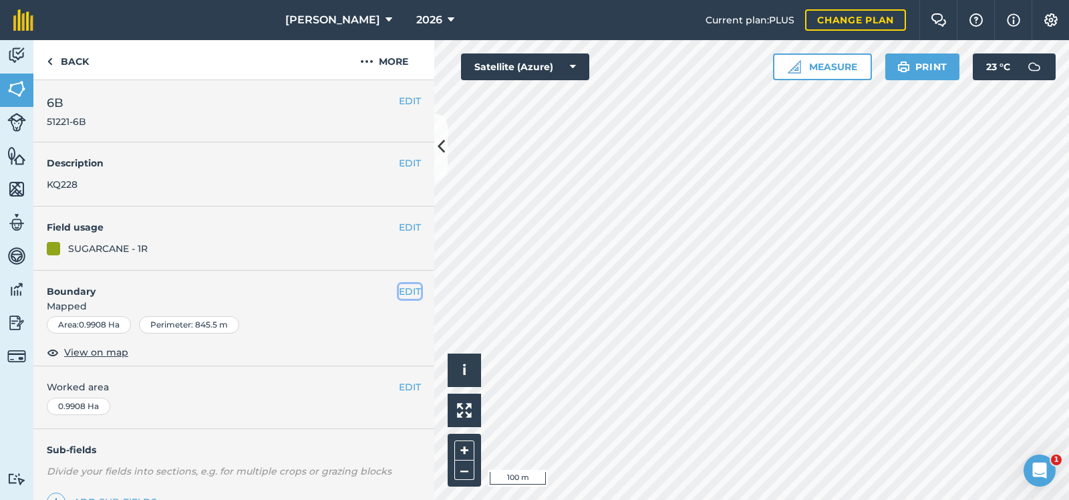
click at [409, 292] on button "EDIT" at bounding box center [410, 291] width 22 height 15
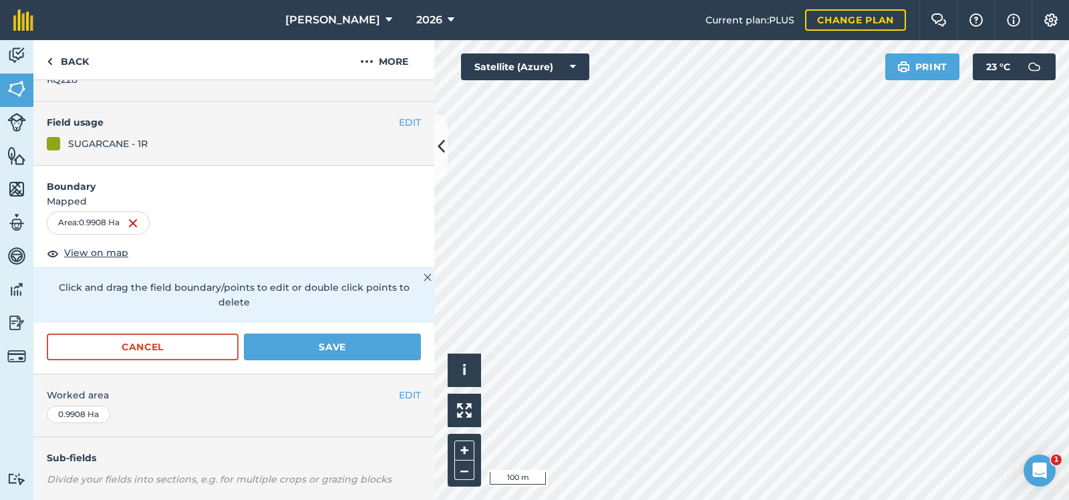
scroll to position [200, 0]
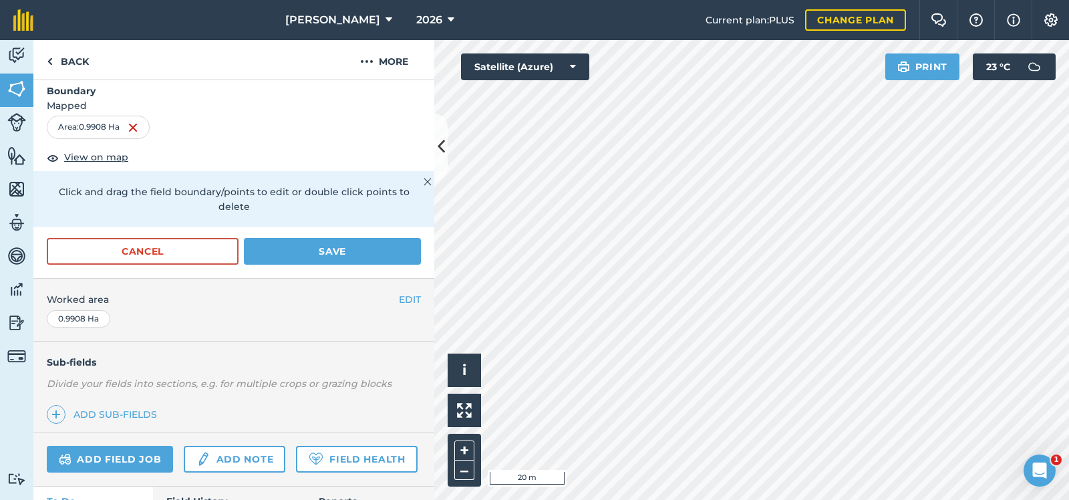
click at [350, 319] on div "Activity Fields Livestock Features Maps Team Vehicles Data Reporting Billing Tu…" at bounding box center [534, 270] width 1069 height 460
click at [328, 238] on button "Save" at bounding box center [332, 251] width 177 height 27
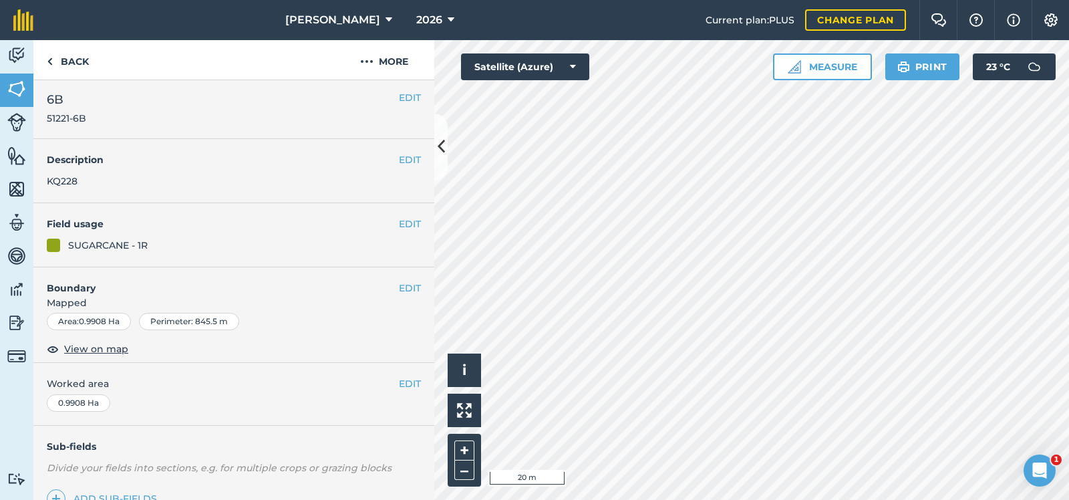
scroll to position [0, 0]
click at [15, 53] on img at bounding box center [16, 55] width 19 height 20
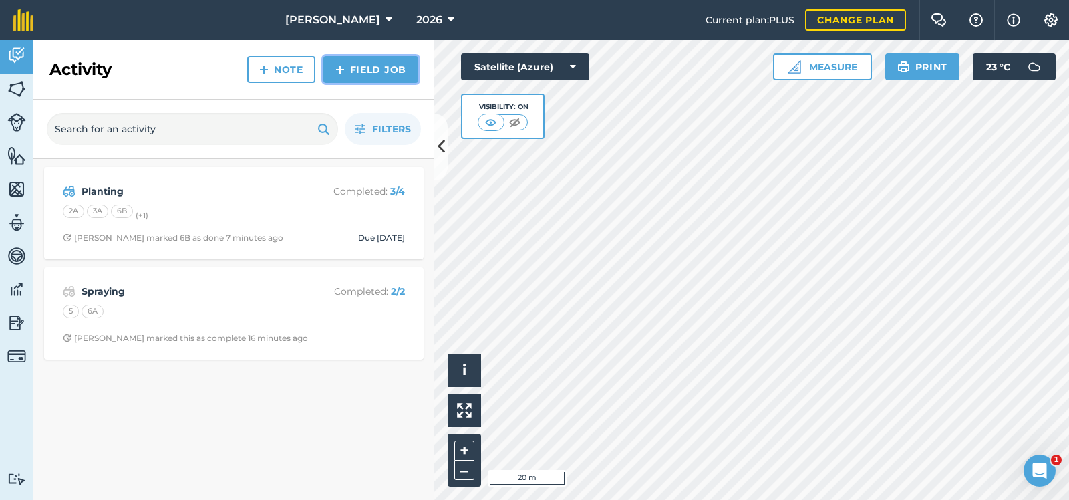
click at [369, 65] on link "Field Job" at bounding box center [370, 69] width 95 height 27
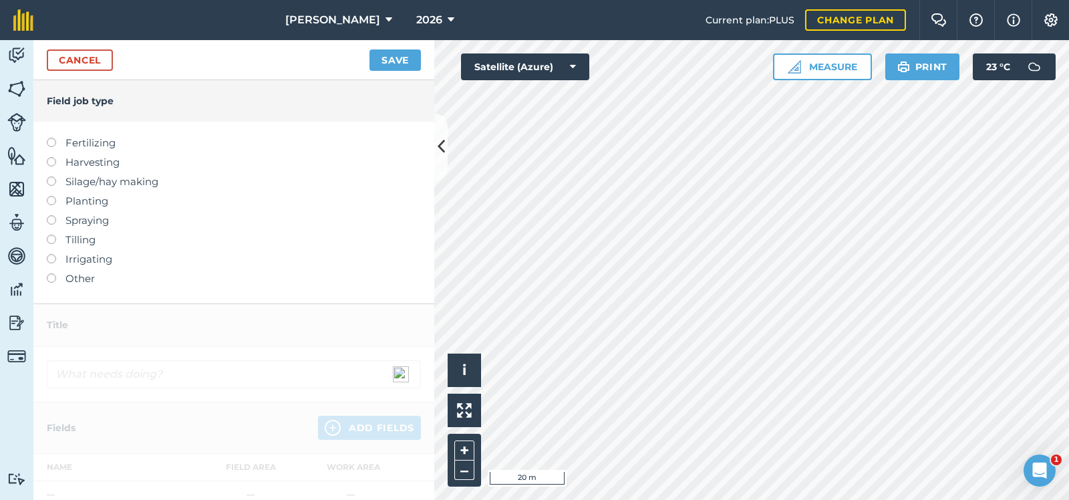
click at [53, 254] on label at bounding box center [56, 254] width 19 height 0
type input "Irrigating"
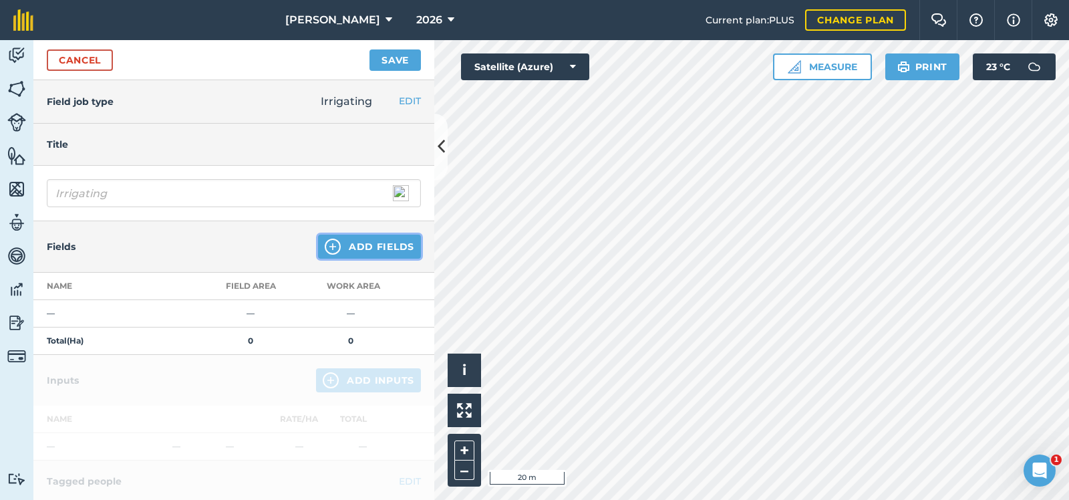
click at [379, 242] on button "Add Fields" at bounding box center [369, 246] width 103 height 24
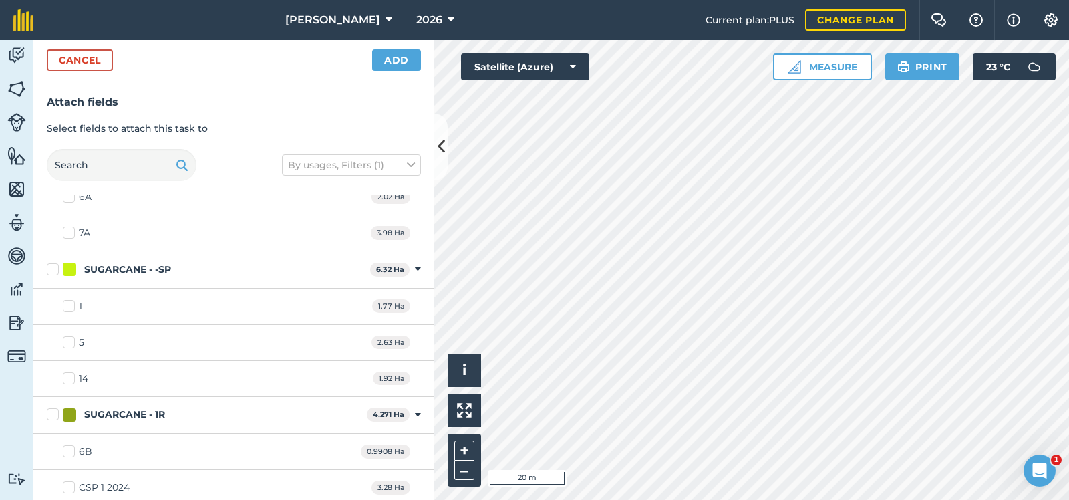
scroll to position [383, 0]
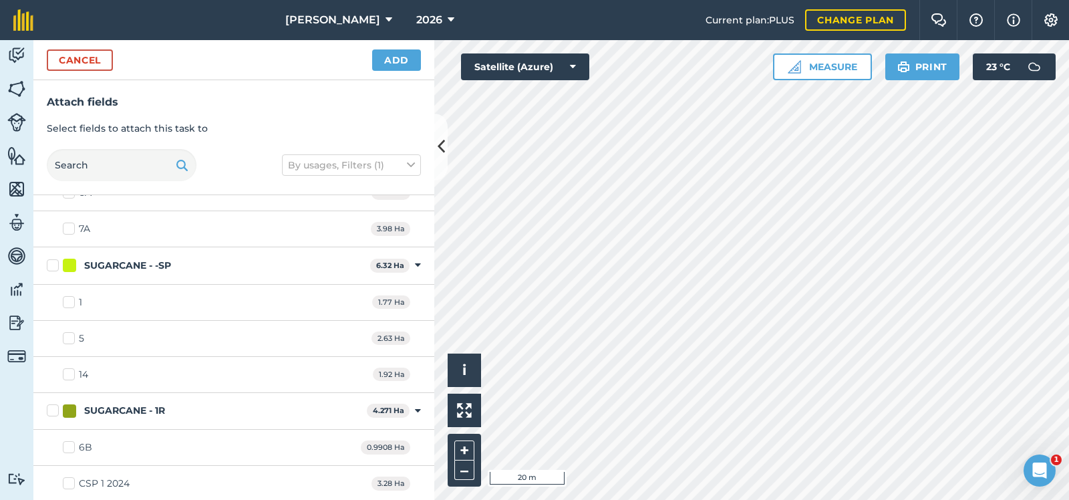
click at [67, 442] on label "6B" at bounding box center [77, 447] width 29 height 14
click at [67, 442] on input "6B" at bounding box center [67, 444] width 9 height 9
checkbox input "true"
click at [69, 480] on label "CSP 1 2024" at bounding box center [96, 483] width 67 height 14
click at [69, 480] on input "CSP 1 2024" at bounding box center [67, 480] width 9 height 9
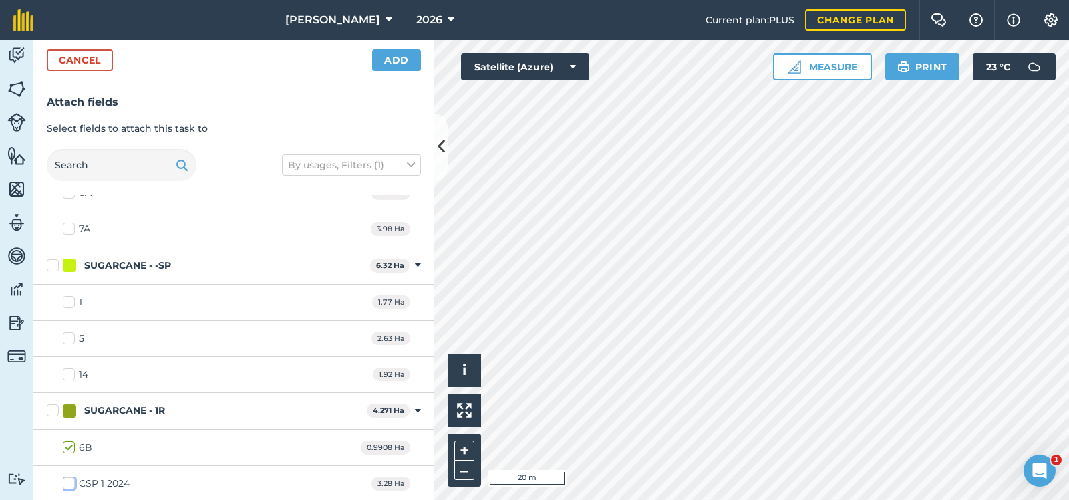
checkbox input "true"
click at [65, 444] on label "6B" at bounding box center [77, 447] width 29 height 14
click at [65, 444] on input "6B" at bounding box center [67, 444] width 9 height 9
checkbox input "false"
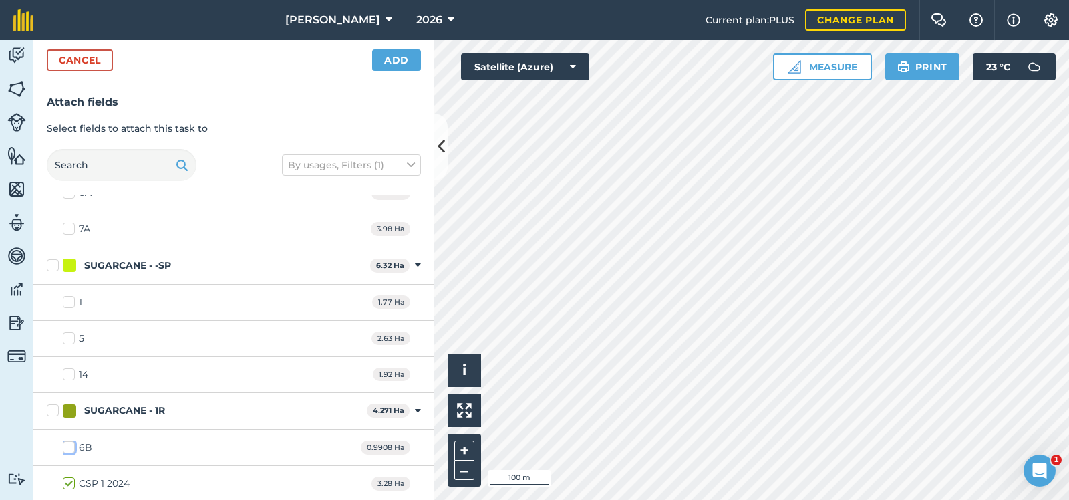
checkbox input "false"
click at [70, 482] on label "CSP 1 2024" at bounding box center [96, 483] width 67 height 14
click at [70, 482] on input "CSP 1 2024" at bounding box center [67, 480] width 9 height 9
click at [69, 480] on label "CSP 1 2024" at bounding box center [96, 483] width 67 height 14
click at [69, 480] on input "CSP 1 2024" at bounding box center [67, 480] width 9 height 9
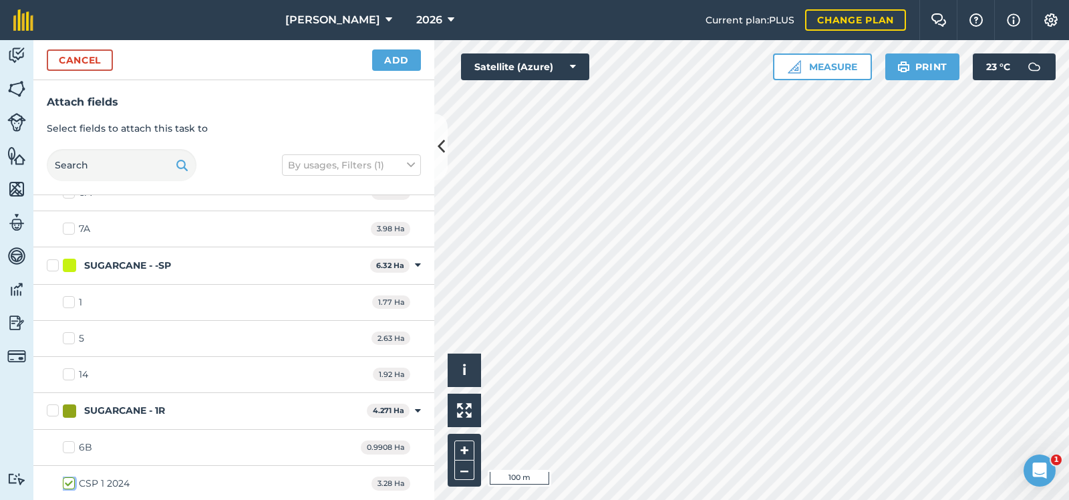
checkbox input "true"
click at [68, 444] on label "6B" at bounding box center [77, 447] width 29 height 14
click at [68, 444] on input "6B" at bounding box center [67, 444] width 9 height 9
checkbox input "true"
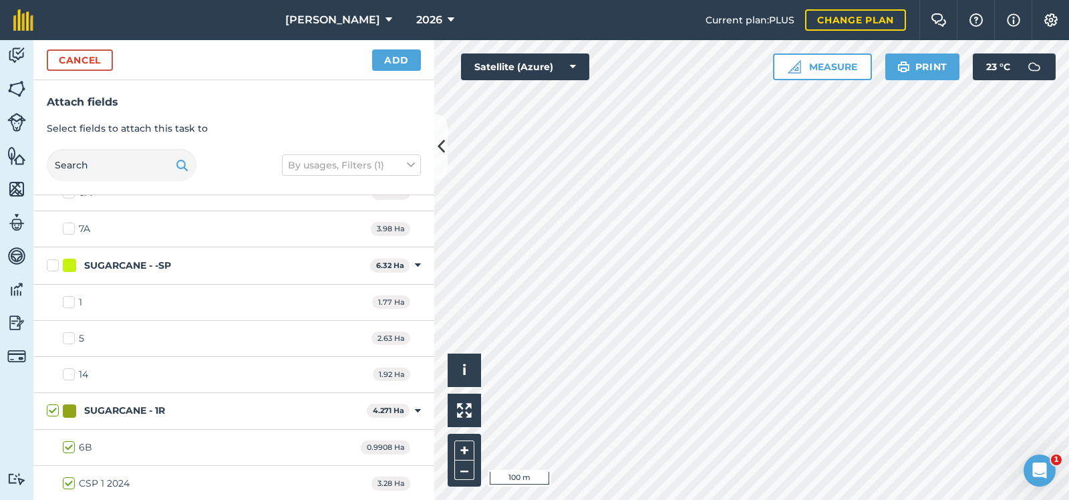
click at [68, 446] on label "6B" at bounding box center [77, 447] width 29 height 14
click at [68, 446] on input "6B" at bounding box center [67, 444] width 9 height 9
checkbox input "false"
click at [69, 480] on label "CSP 1 2024" at bounding box center [96, 483] width 67 height 14
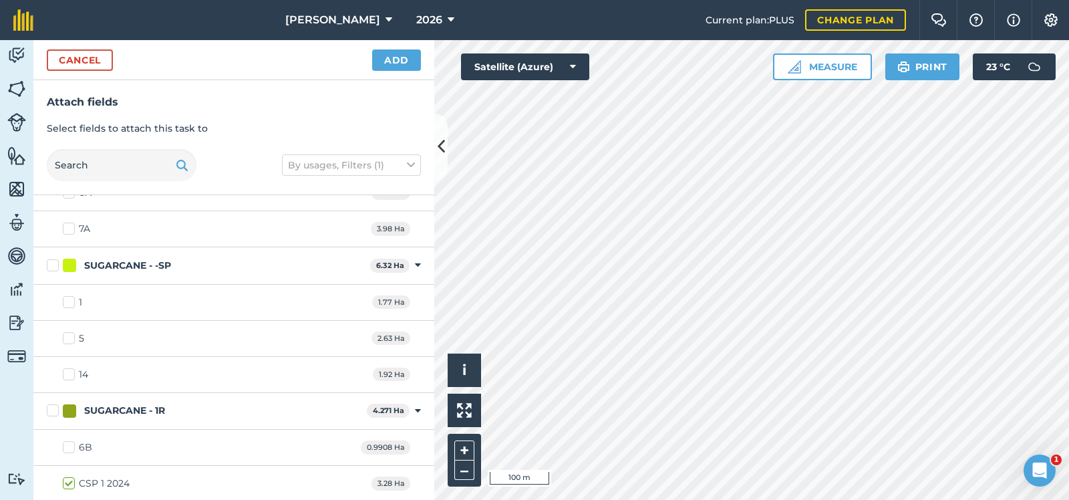
click at [69, 480] on input "CSP 1 2024" at bounding box center [67, 480] width 9 height 9
checkbox input "true"
click at [400, 57] on button "Add" at bounding box center [396, 59] width 49 height 21
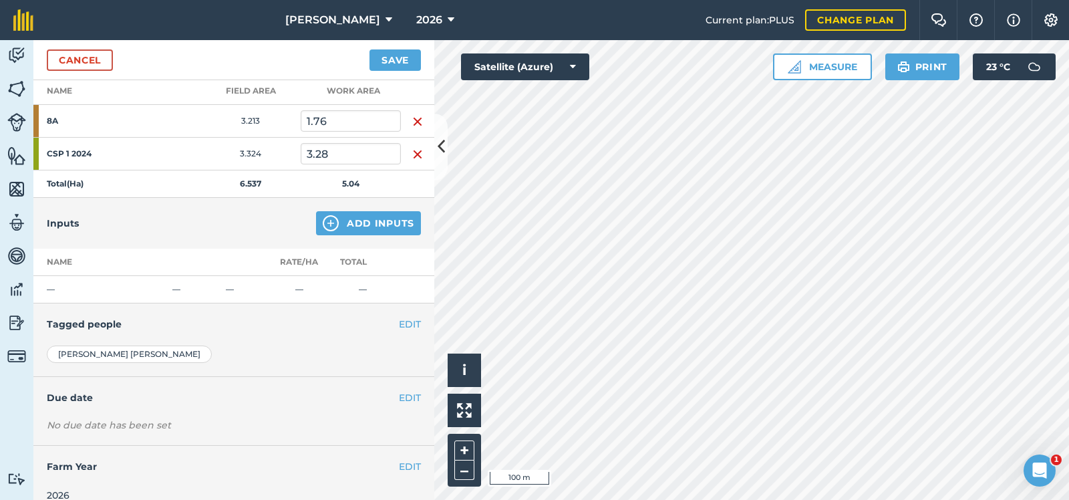
scroll to position [200, 0]
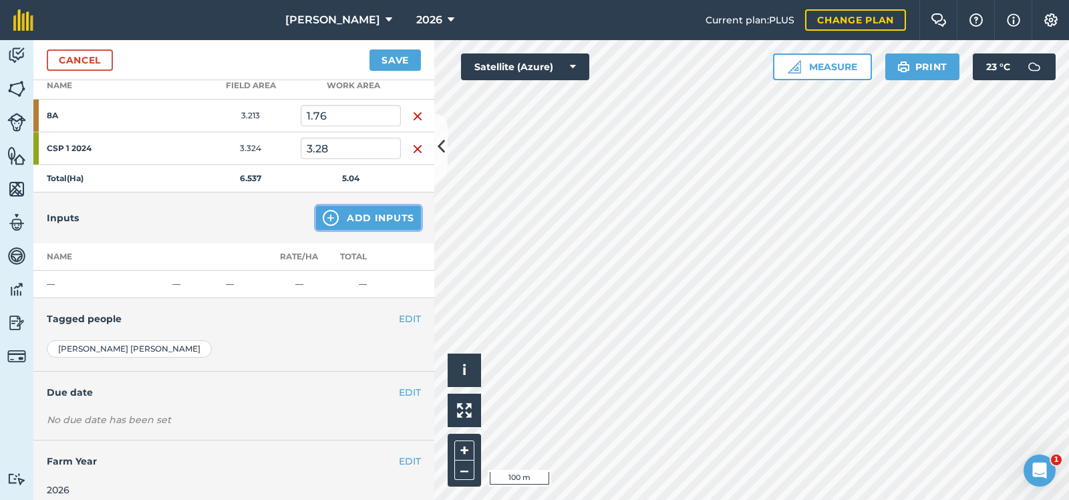
click at [387, 210] on button "Add Inputs" at bounding box center [368, 218] width 105 height 24
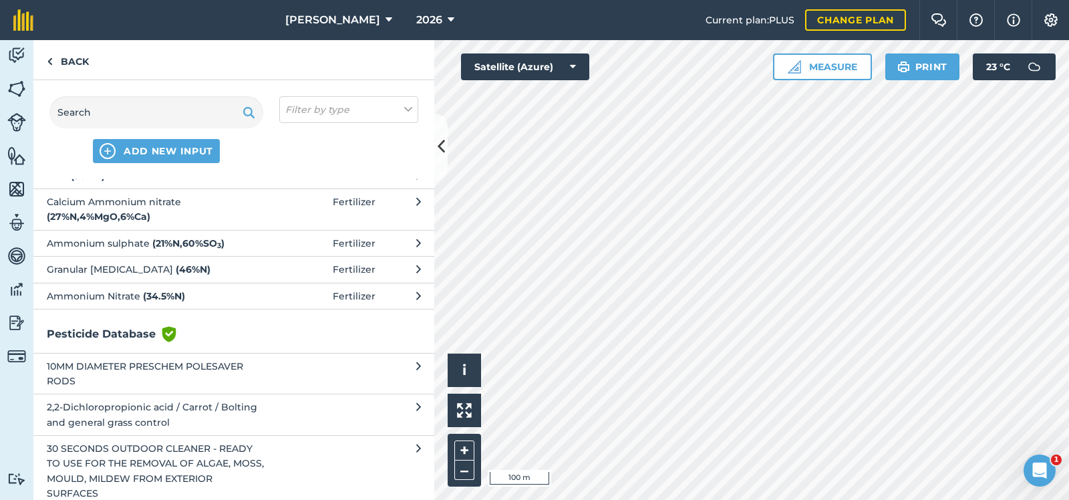
scroll to position [802, 0]
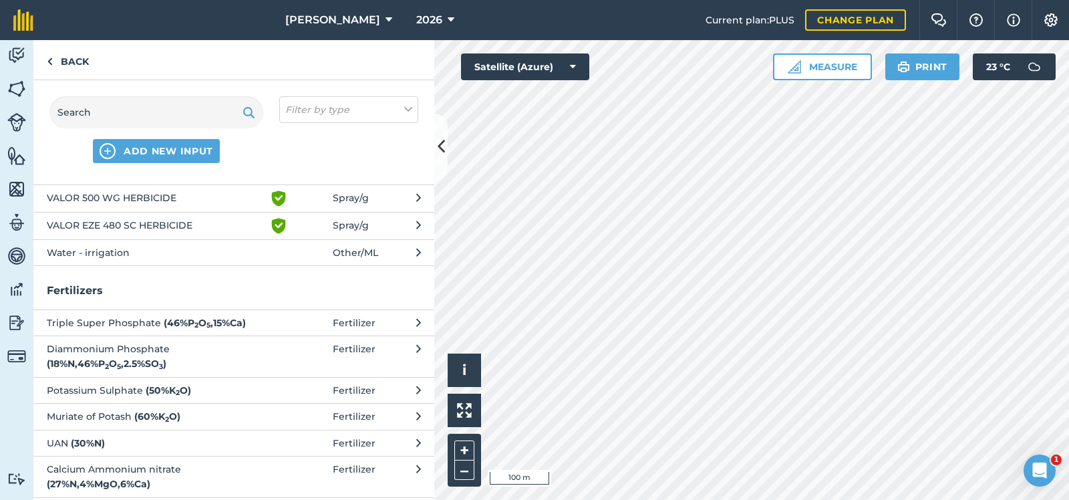
click at [202, 260] on span "Water - irrigation" at bounding box center [156, 252] width 218 height 15
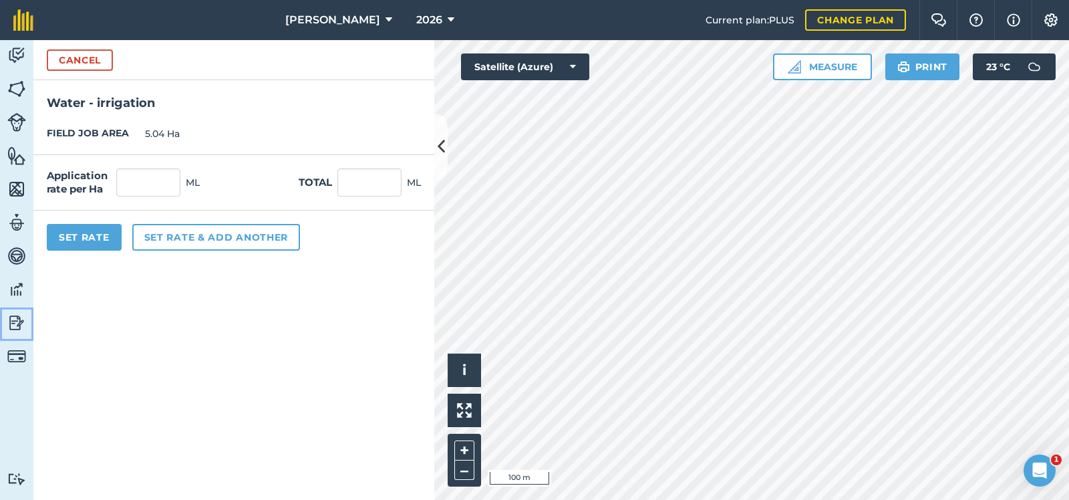
click at [15, 319] on img at bounding box center [16, 323] width 19 height 20
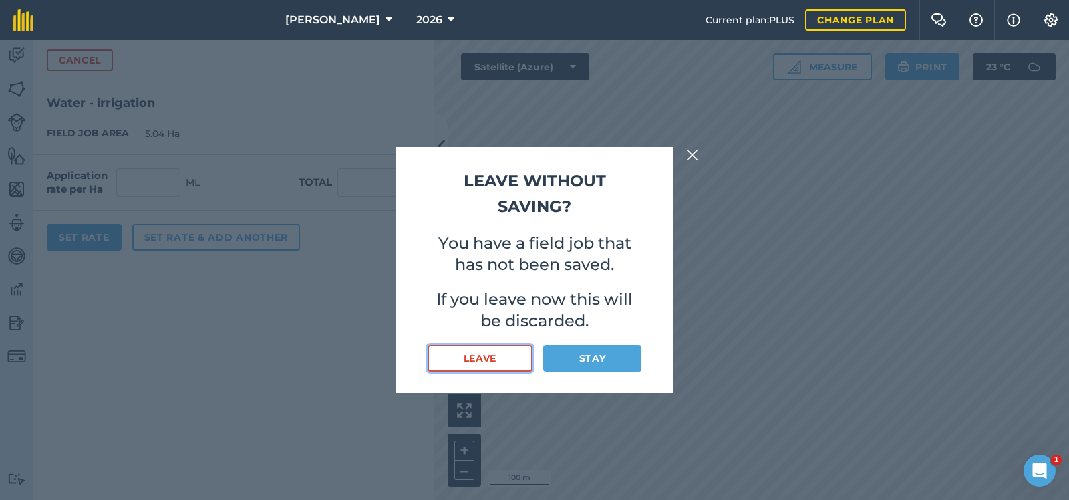
click at [477, 358] on button "Leave" at bounding box center [480, 358] width 105 height 27
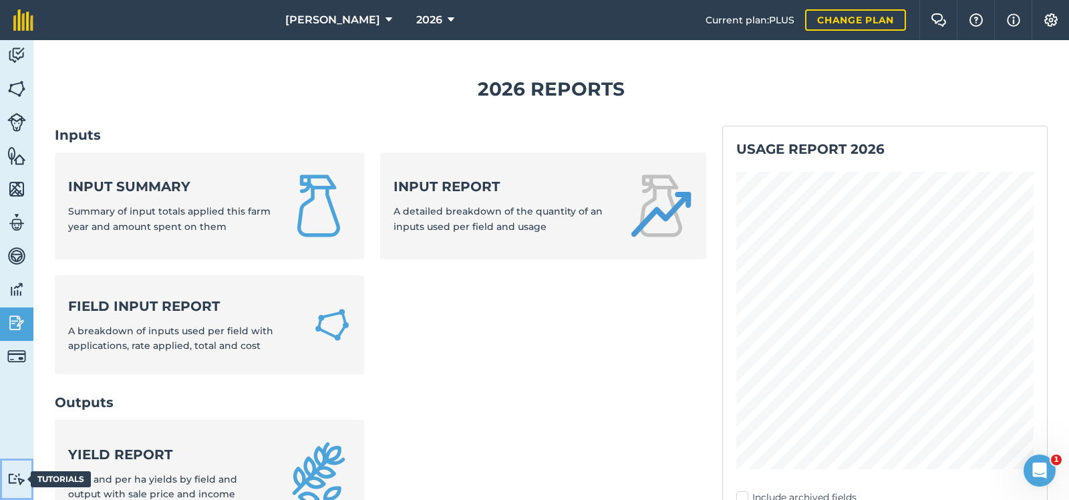
click at [15, 476] on img at bounding box center [16, 478] width 19 height 13
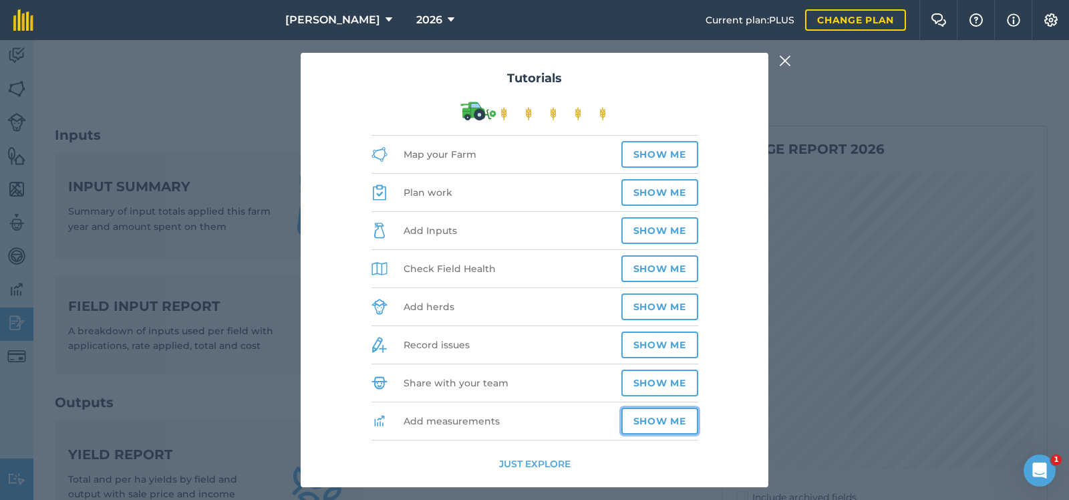
click at [659, 416] on button "Show me" at bounding box center [659, 420] width 77 height 27
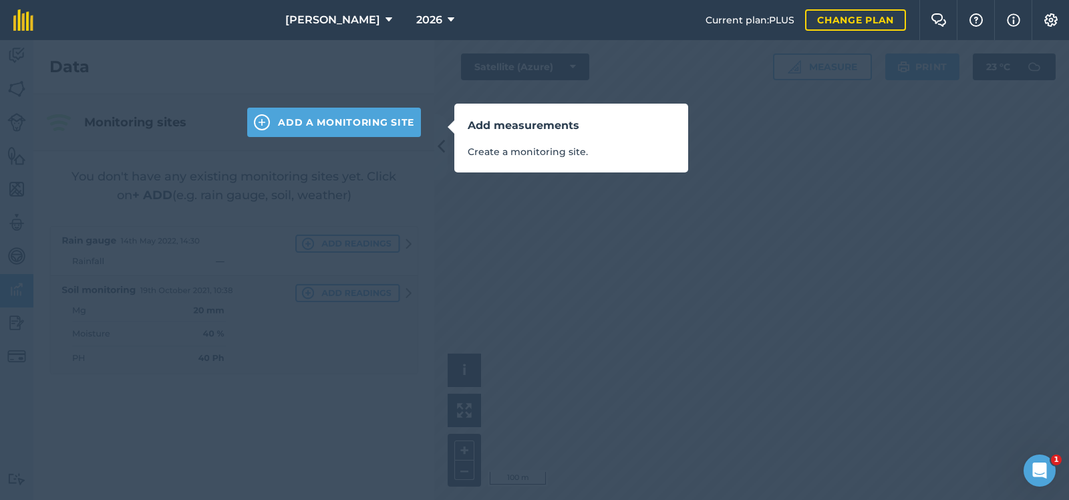
click at [281, 382] on div "Add measurements Create a monitoring site." at bounding box center [534, 250] width 1069 height 500
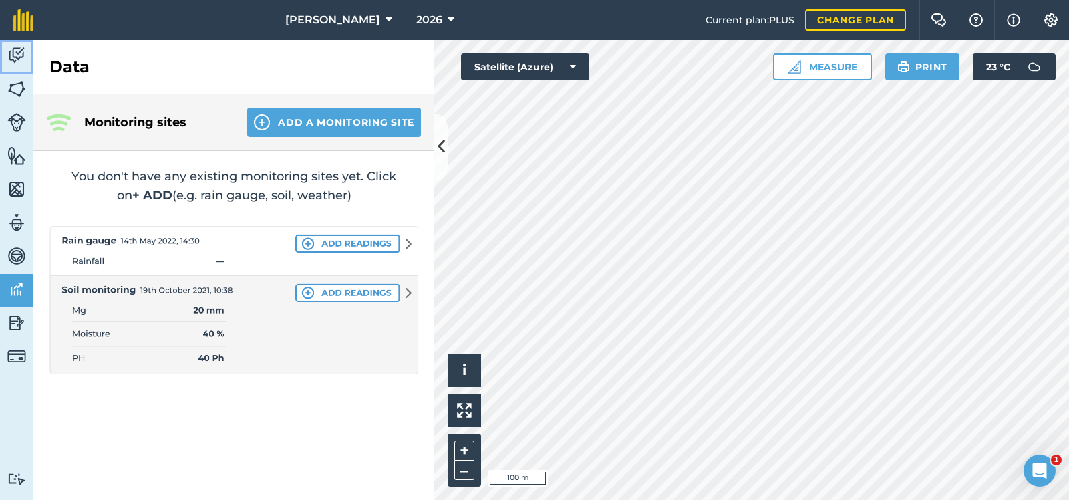
click at [17, 52] on img at bounding box center [16, 55] width 19 height 20
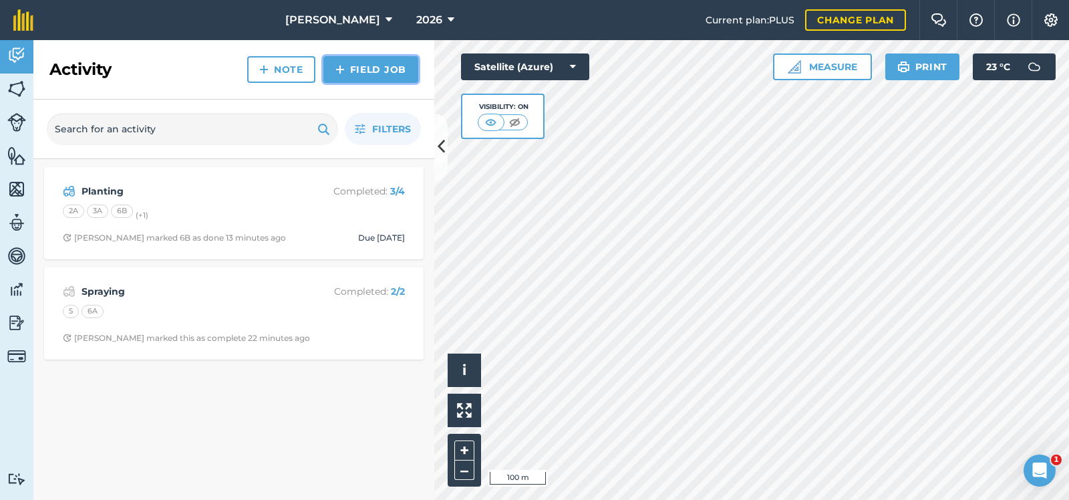
click at [381, 66] on link "Field Job" at bounding box center [370, 69] width 95 height 27
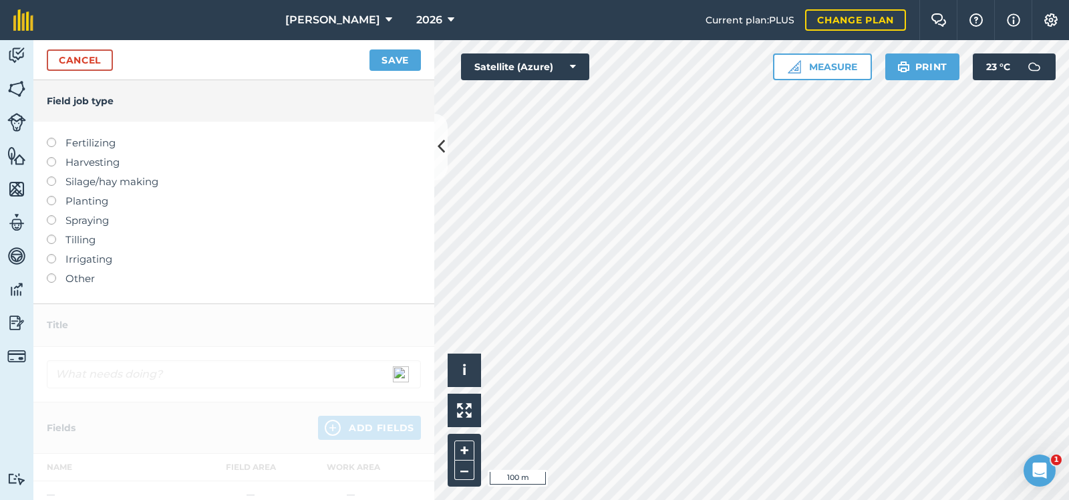
click at [53, 254] on label at bounding box center [56, 254] width 19 height 0
type input "Irrigating"
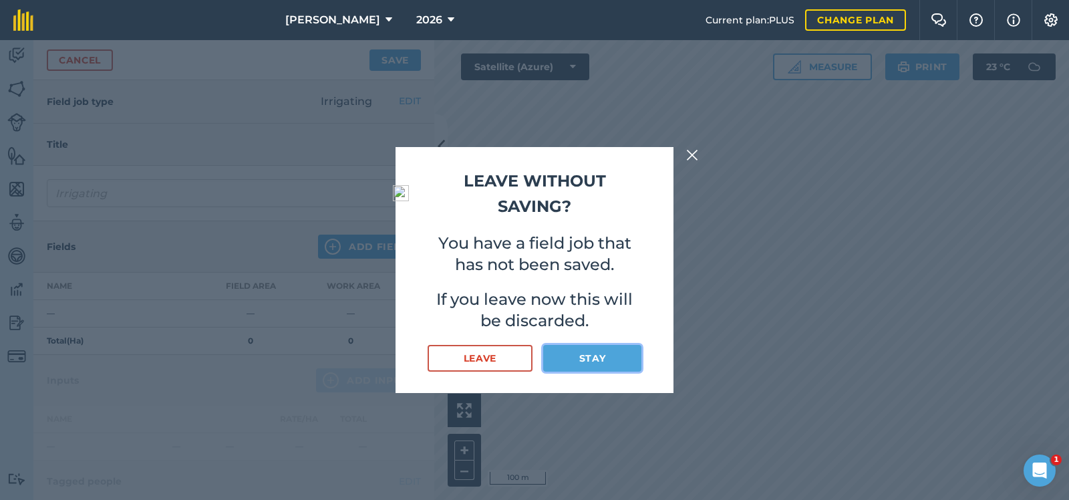
click at [607, 355] on button "Stay" at bounding box center [592, 358] width 98 height 27
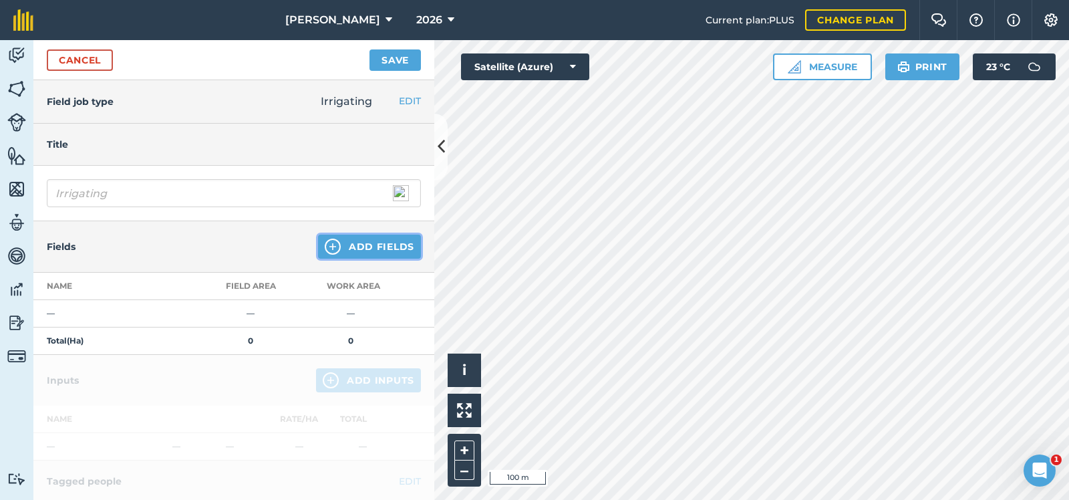
click at [375, 242] on button "Add Fields" at bounding box center [369, 246] width 103 height 24
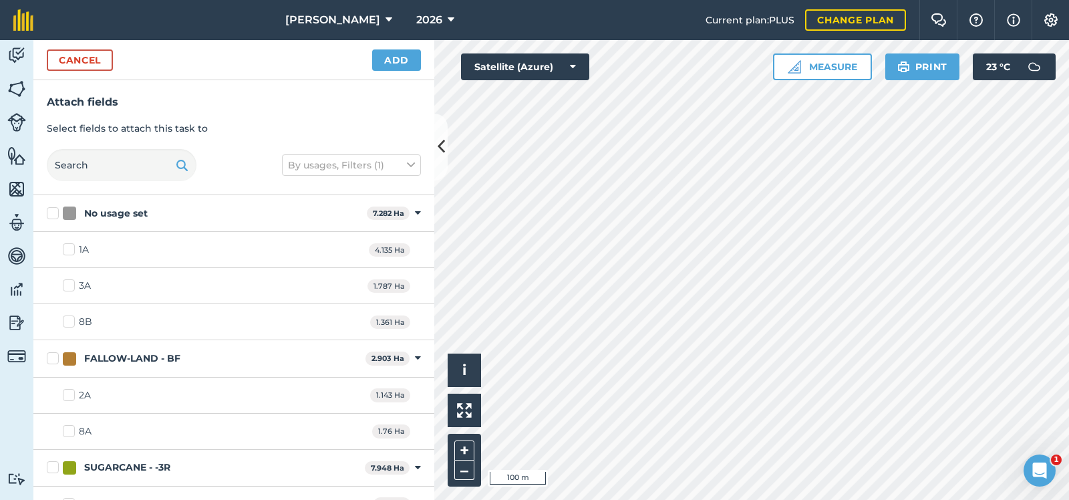
checkbox input "true"
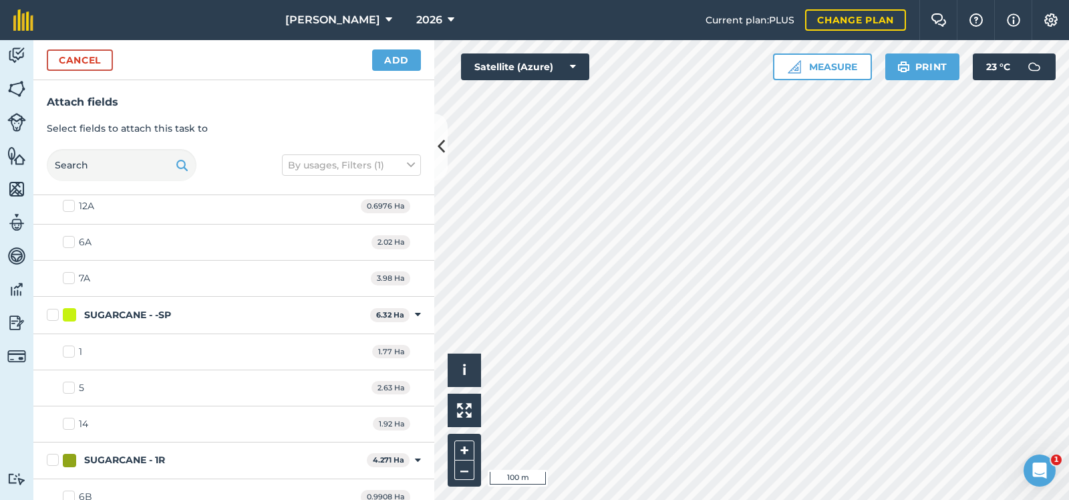
scroll to position [383, 0]
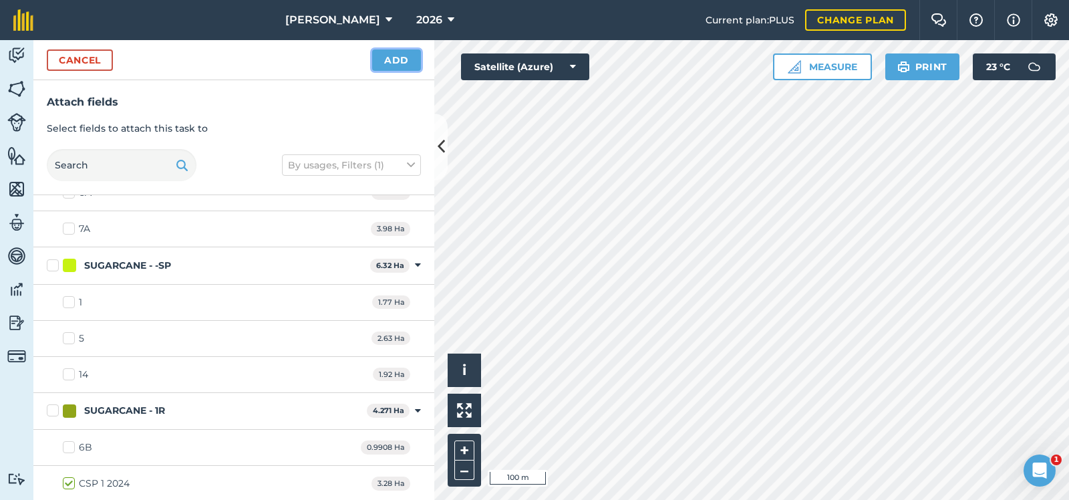
click at [393, 56] on button "Add" at bounding box center [396, 59] width 49 height 21
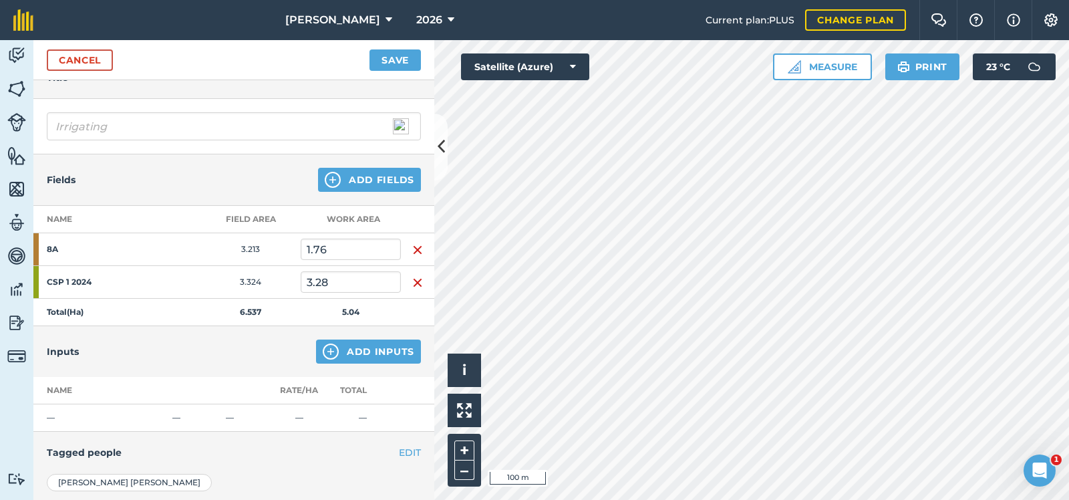
scroll to position [200, 0]
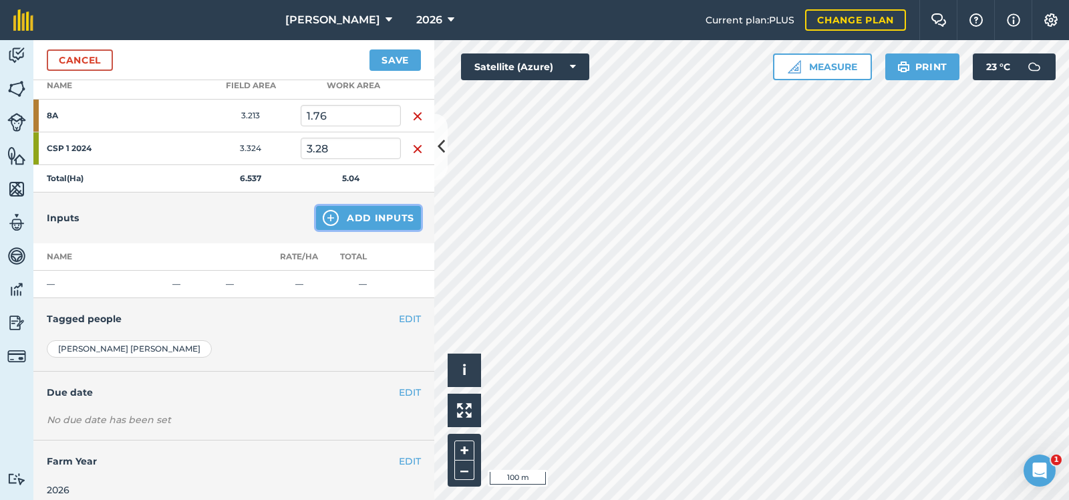
click at [383, 214] on button "Add Inputs" at bounding box center [368, 218] width 105 height 24
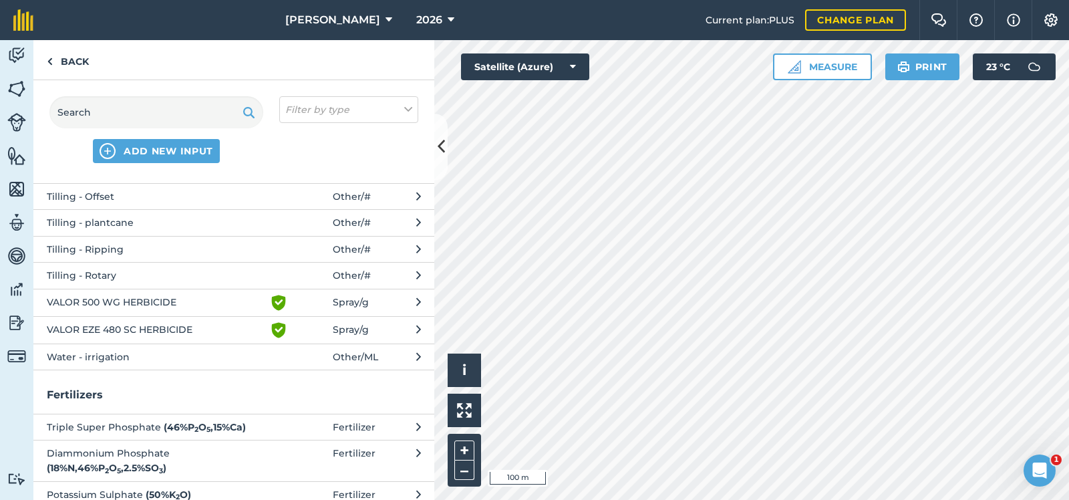
scroll to position [802, 0]
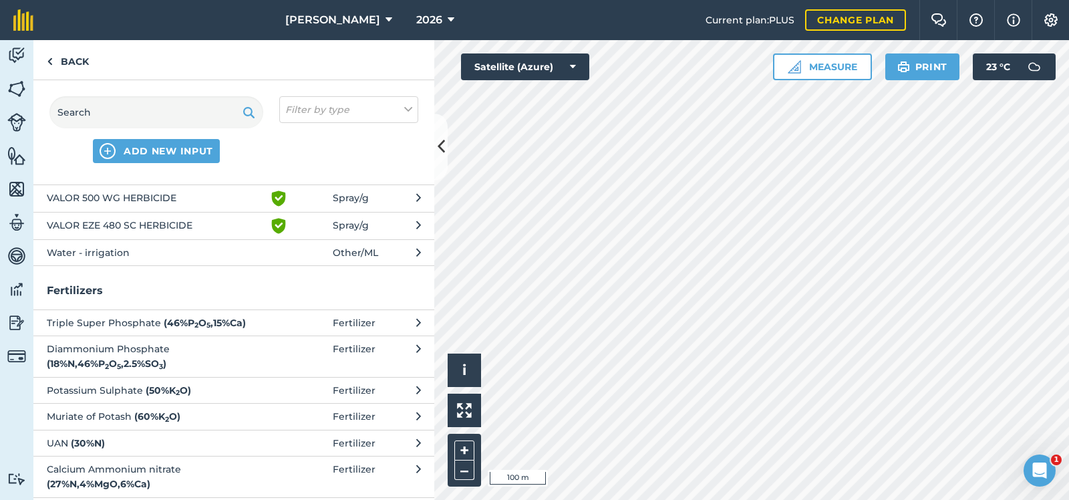
click at [184, 260] on span "Water - irrigation" at bounding box center [156, 252] width 218 height 15
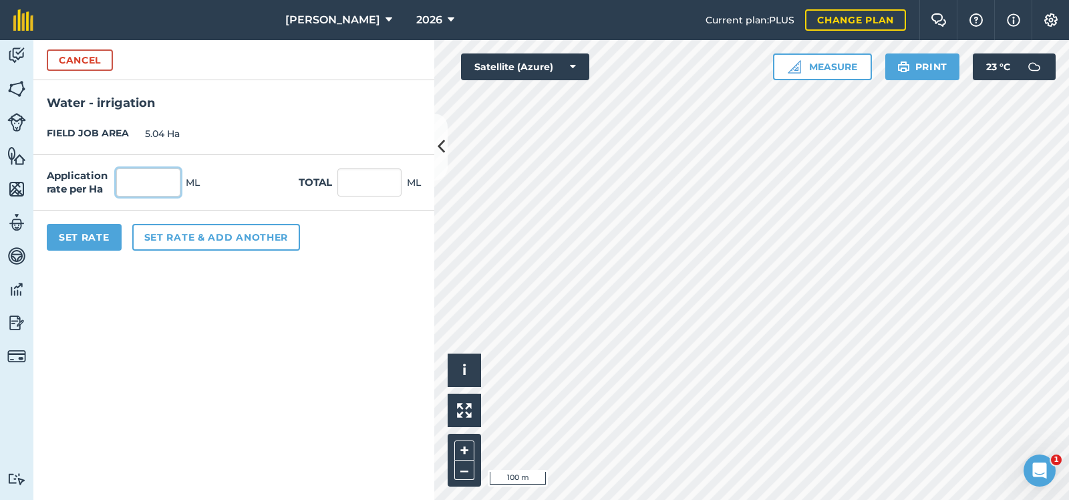
click at [142, 184] on input "text" at bounding box center [148, 182] width 64 height 28
type input "30"
type input "151.2"
click at [88, 232] on button "Set Rate" at bounding box center [84, 237] width 75 height 27
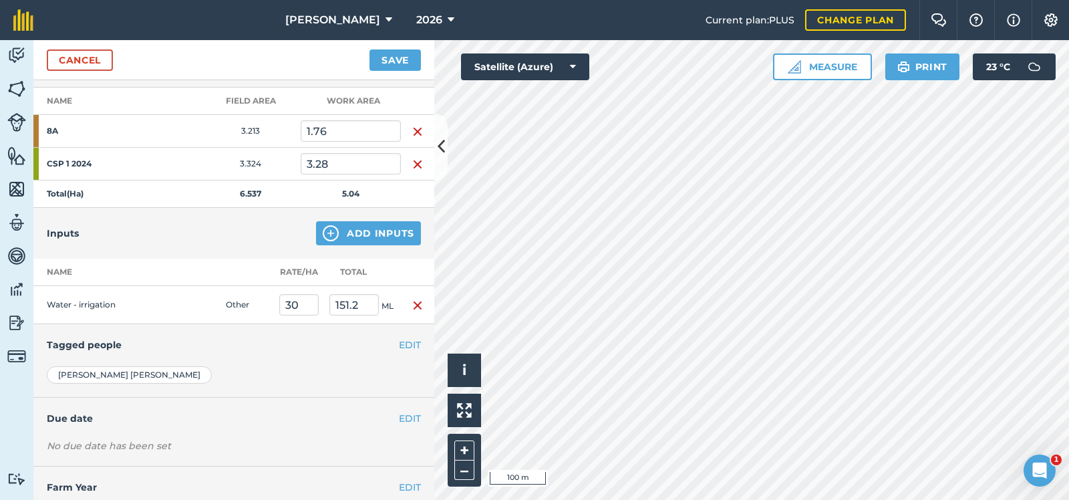
scroll to position [220, 0]
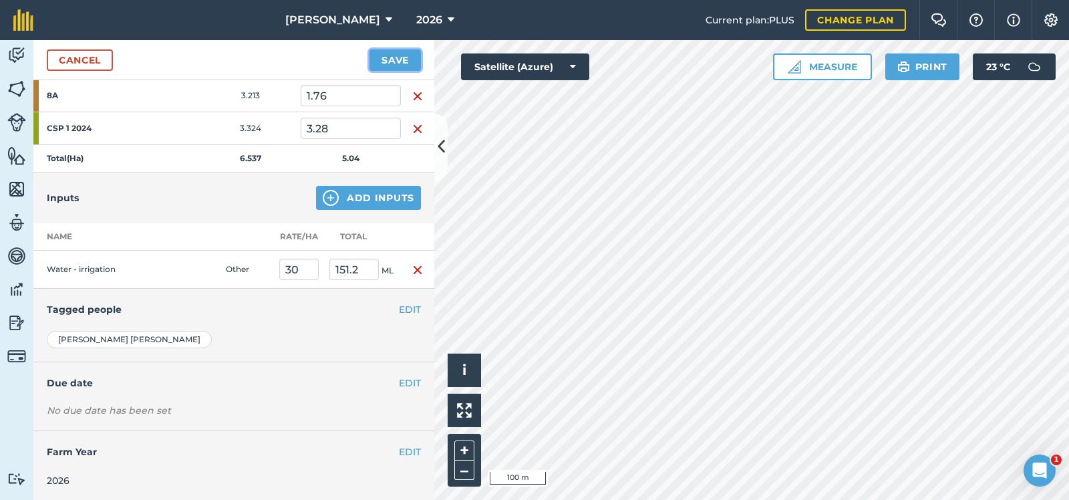
click at [397, 55] on button "Save" at bounding box center [394, 59] width 51 height 21
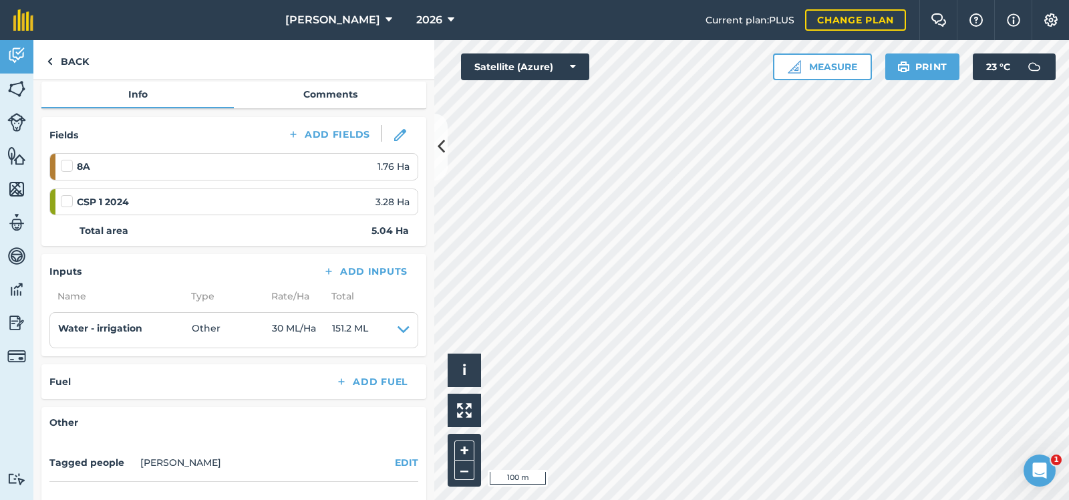
scroll to position [73, 0]
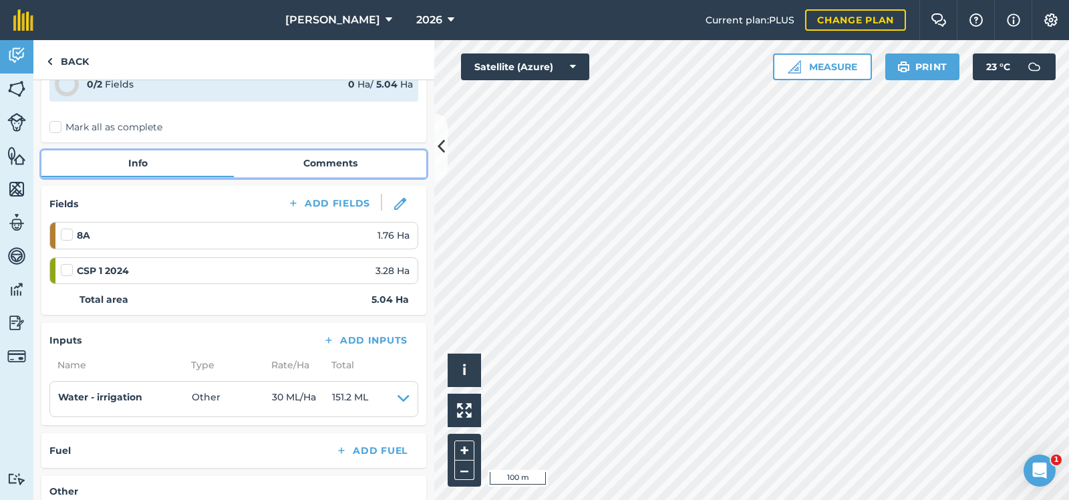
click at [329, 160] on link "Comments" at bounding box center [330, 162] width 192 height 25
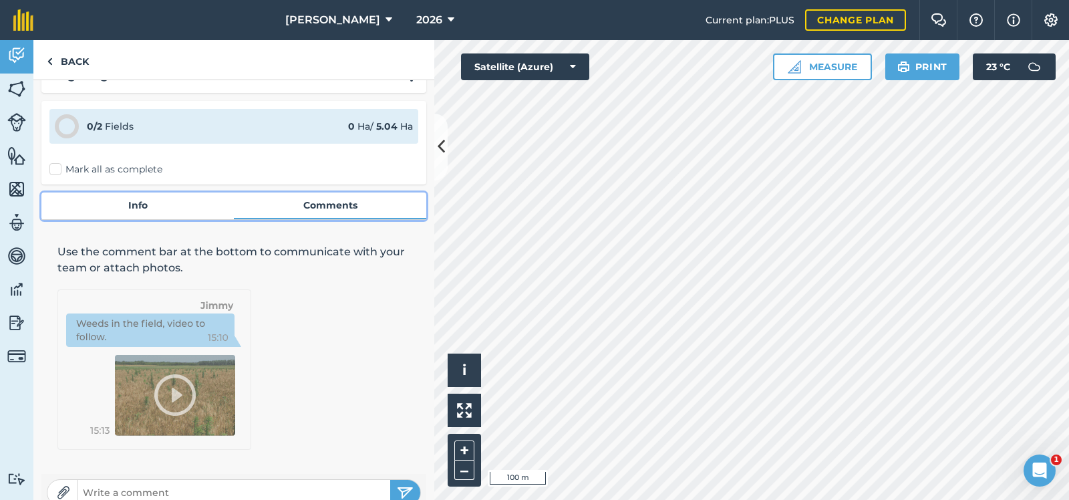
scroll to position [50, 0]
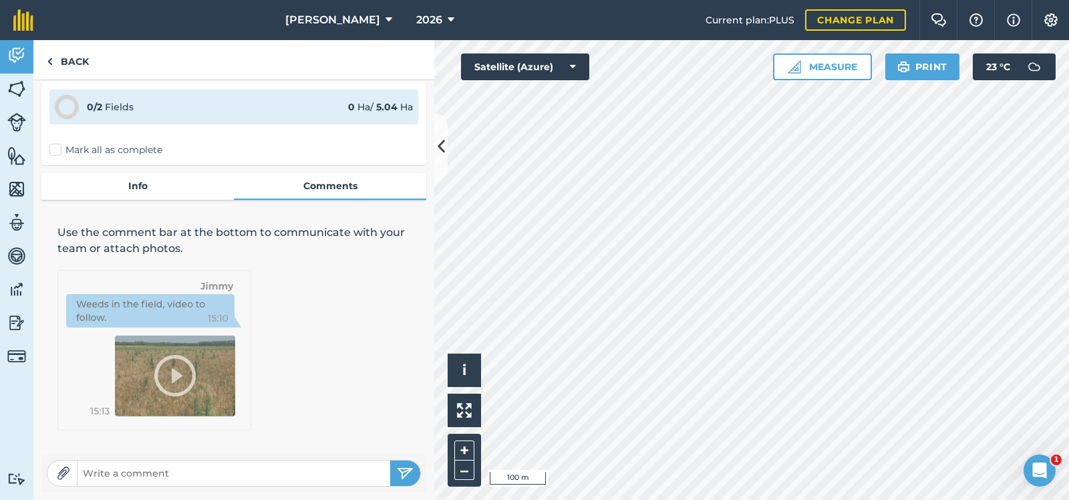
click at [116, 474] on input "text" at bounding box center [233, 473] width 313 height 19
type input "used nozzle 1.46, second gear. unsure how many ML equivelant"
click at [404, 468] on img "submit" at bounding box center [405, 473] width 17 height 16
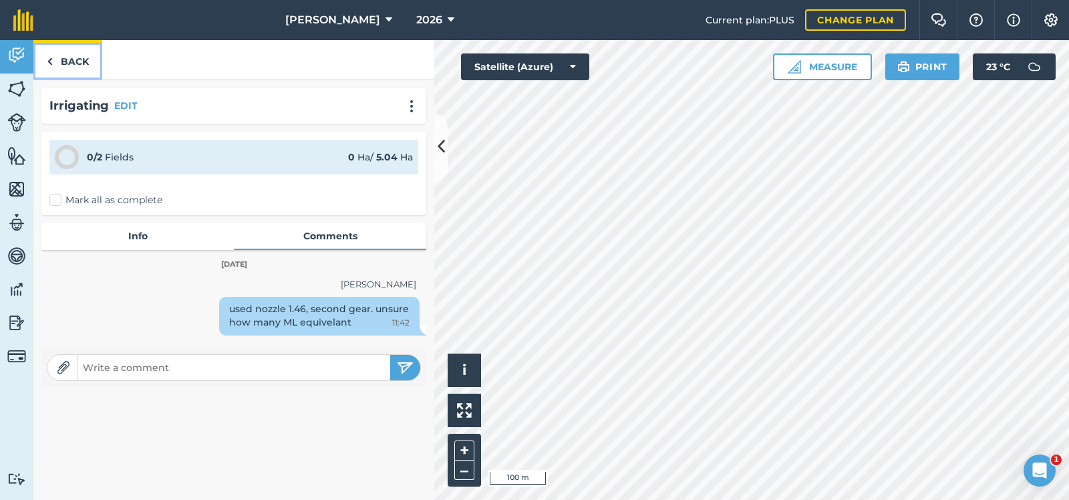
click at [69, 55] on link "Back" at bounding box center [67, 59] width 69 height 39
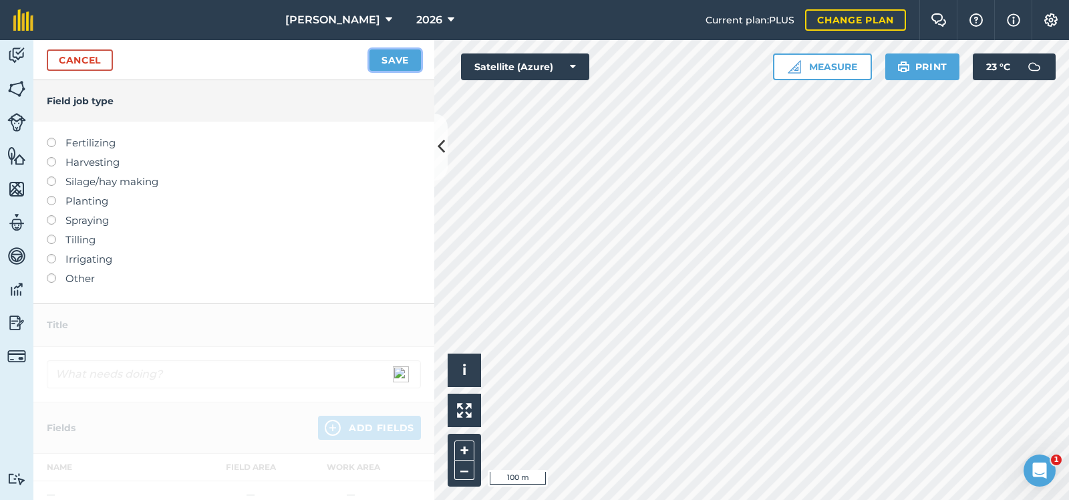
click at [396, 55] on button "Save" at bounding box center [394, 59] width 51 height 21
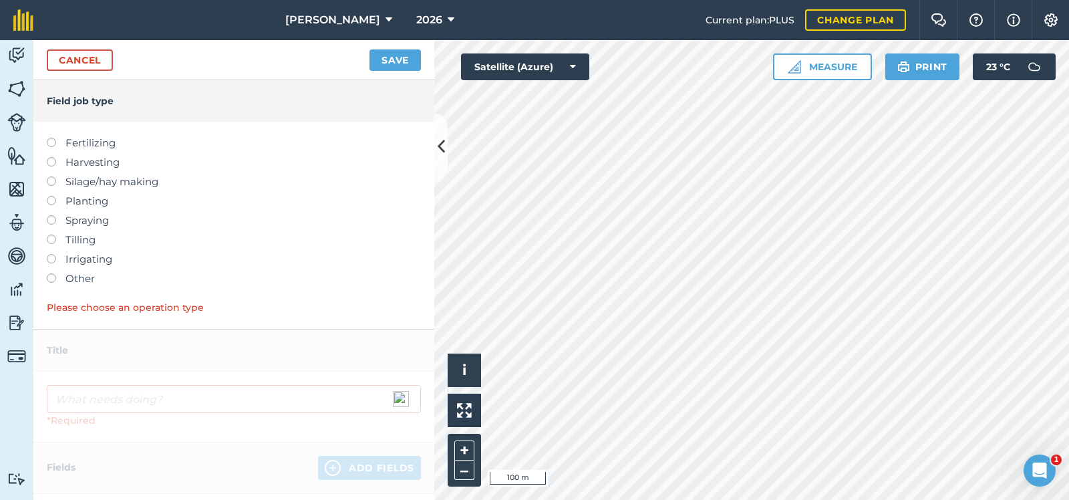
click at [52, 254] on label at bounding box center [56, 254] width 19 height 0
type input "Irrigating"
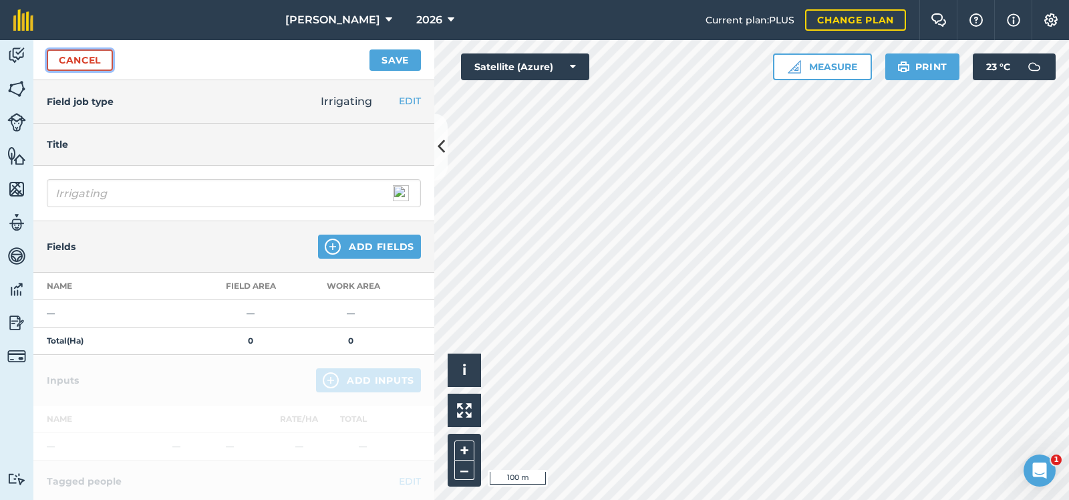
click at [87, 55] on link "Cancel" at bounding box center [80, 59] width 66 height 21
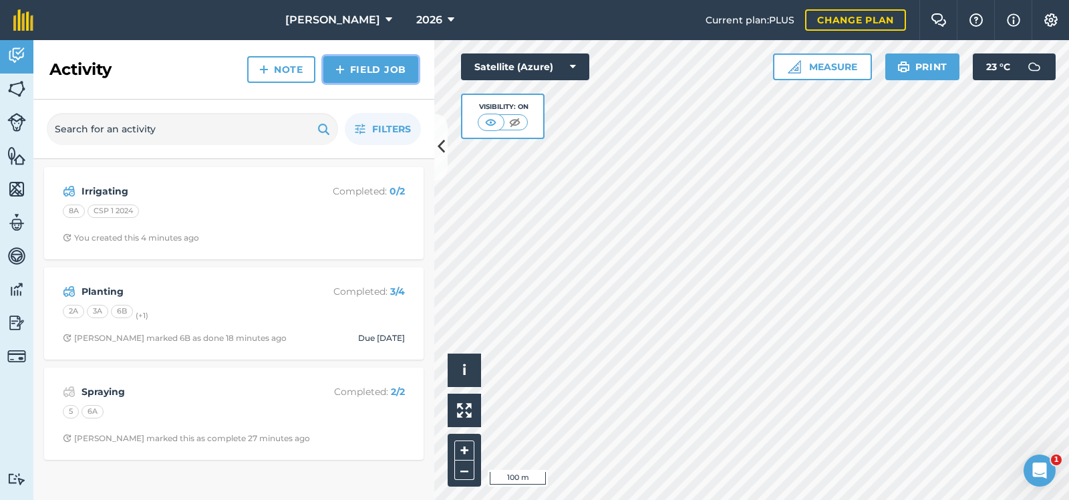
click at [379, 66] on link "Field Job" at bounding box center [370, 69] width 95 height 27
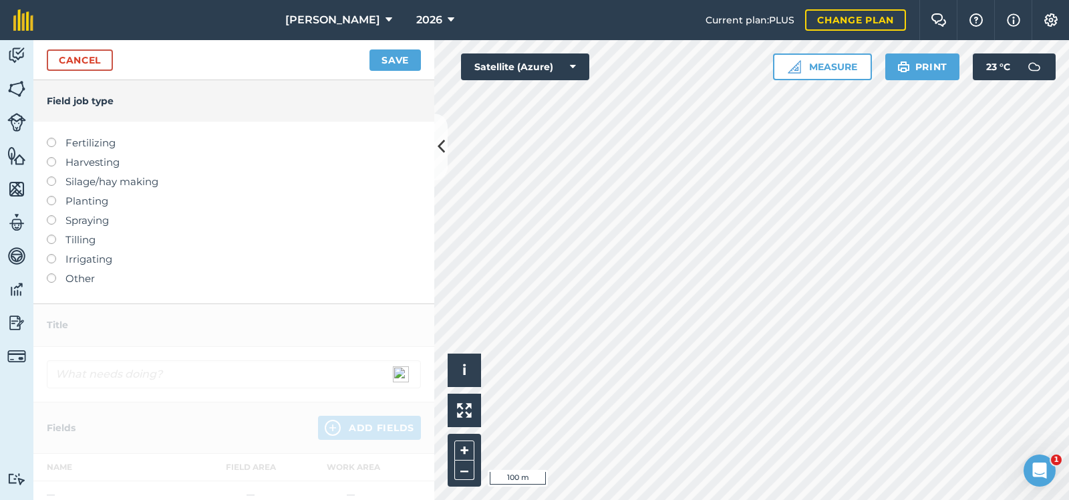
click at [52, 196] on label at bounding box center [56, 196] width 19 height 0
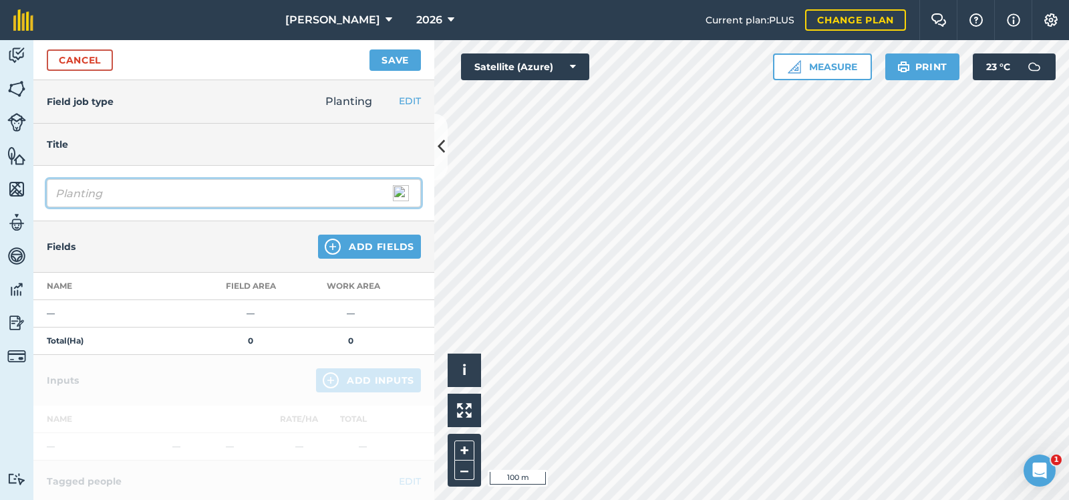
click at [127, 191] on input "Planting" at bounding box center [234, 193] width 374 height 28
drag, startPoint x: 127, startPoint y: 191, endPoint x: 29, endPoint y: 202, distance: 98.1
click at [47, 202] on input "Planting" at bounding box center [234, 193] width 374 height 28
type input "Plant cane Cultivating"
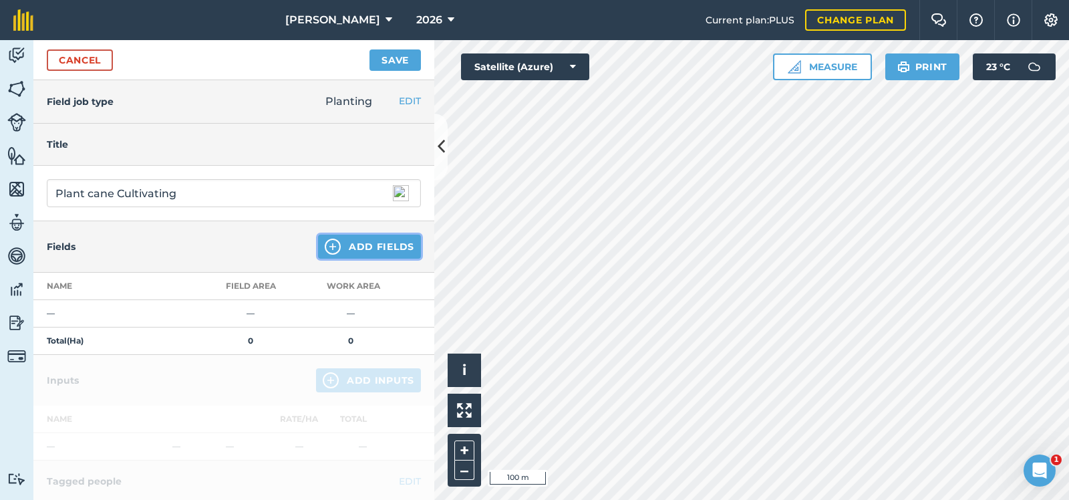
click at [383, 242] on button "Add Fields" at bounding box center [369, 246] width 103 height 24
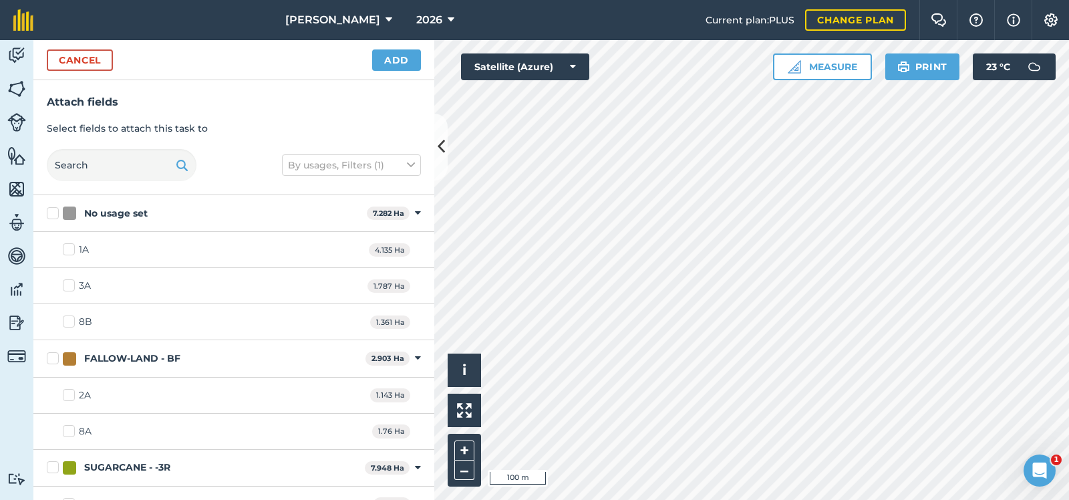
click at [51, 356] on label "FALLOW-LAND - BF" at bounding box center [203, 358] width 313 height 14
click at [51, 356] on input "FALLOW-LAND - BF" at bounding box center [51, 355] width 9 height 9
checkbox input "true"
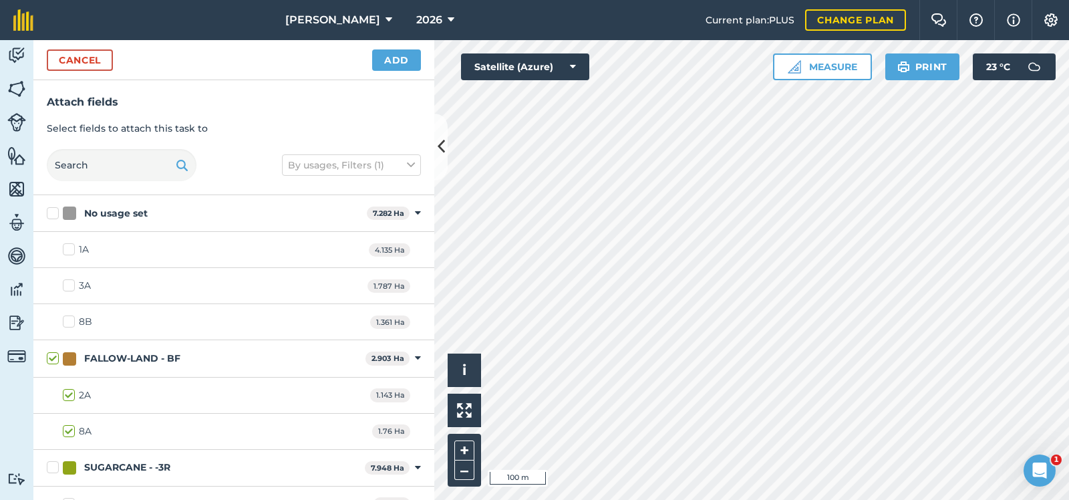
click at [52, 356] on label "FALLOW-LAND - BF" at bounding box center [203, 358] width 313 height 14
click at [52, 356] on input "FALLOW-LAND - BF" at bounding box center [51, 355] width 9 height 9
checkbox input "false"
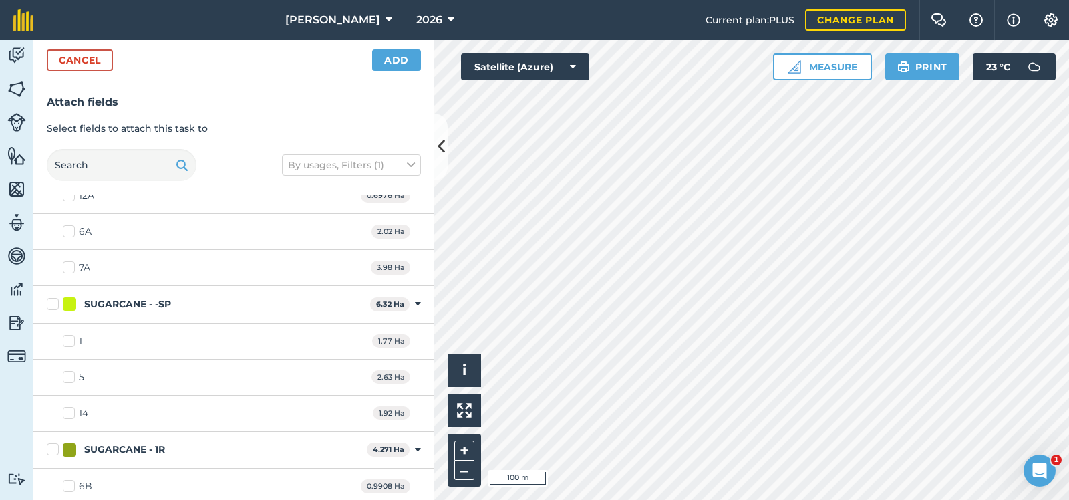
scroll to position [383, 0]
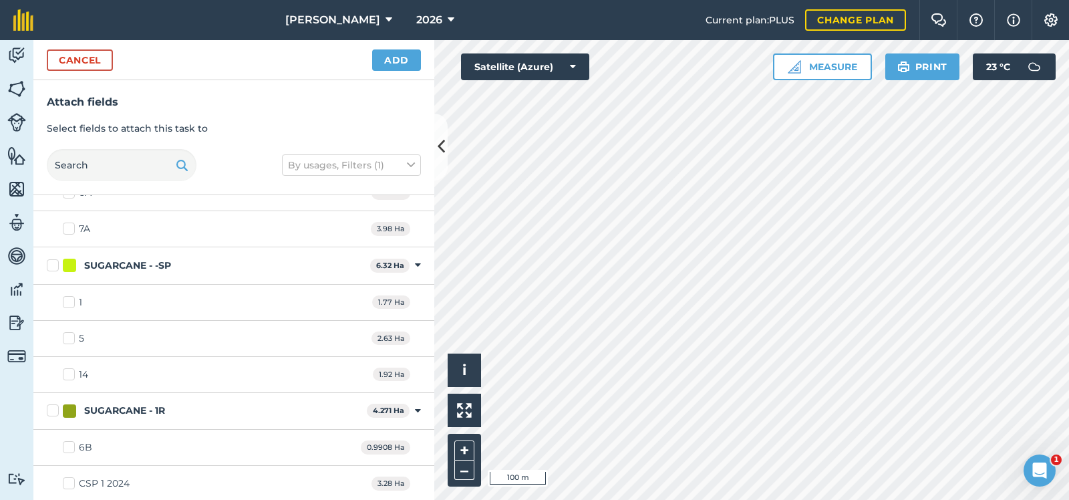
click at [52, 261] on label "SUGARCANE - -SP" at bounding box center [206, 266] width 318 height 14
click at [52, 261] on input "SUGARCANE - -SP" at bounding box center [51, 263] width 9 height 9
checkbox input "true"
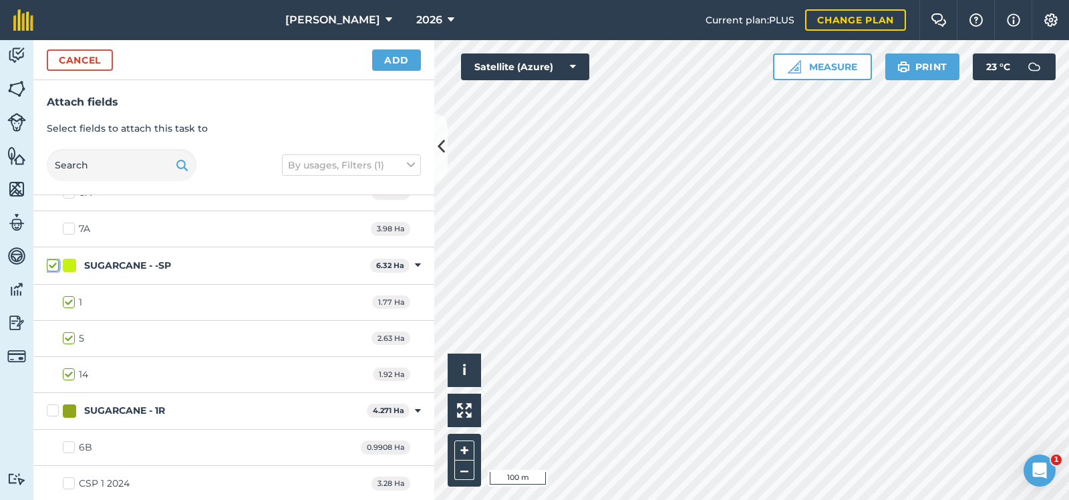
checkbox input "true"
click at [390, 54] on button "Add" at bounding box center [396, 59] width 49 height 21
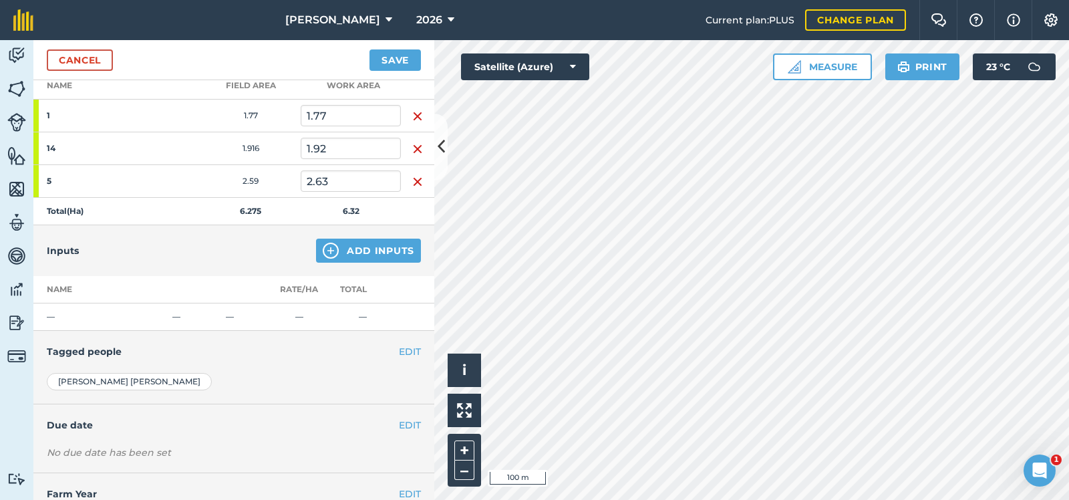
scroll to position [242, 0]
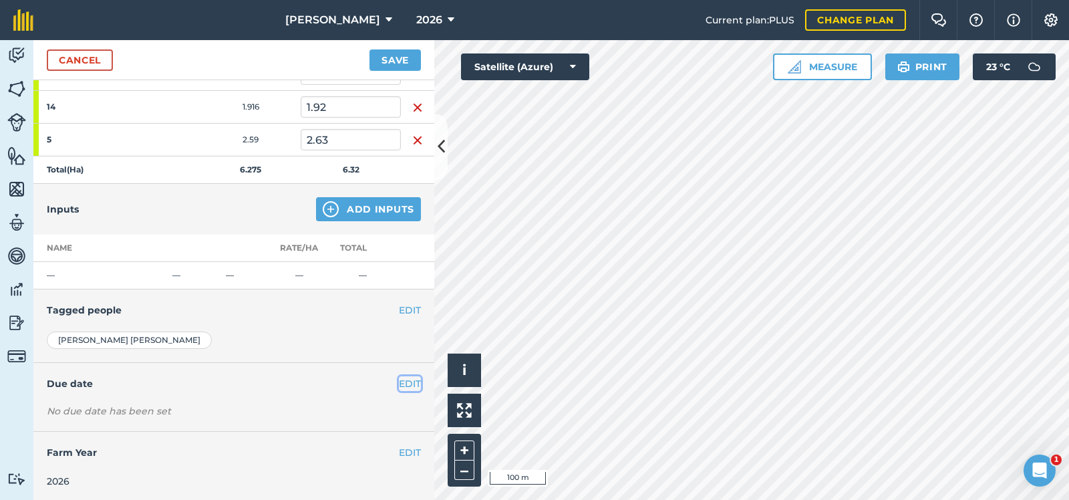
click at [407, 381] on button "EDIT" at bounding box center [410, 383] width 22 height 15
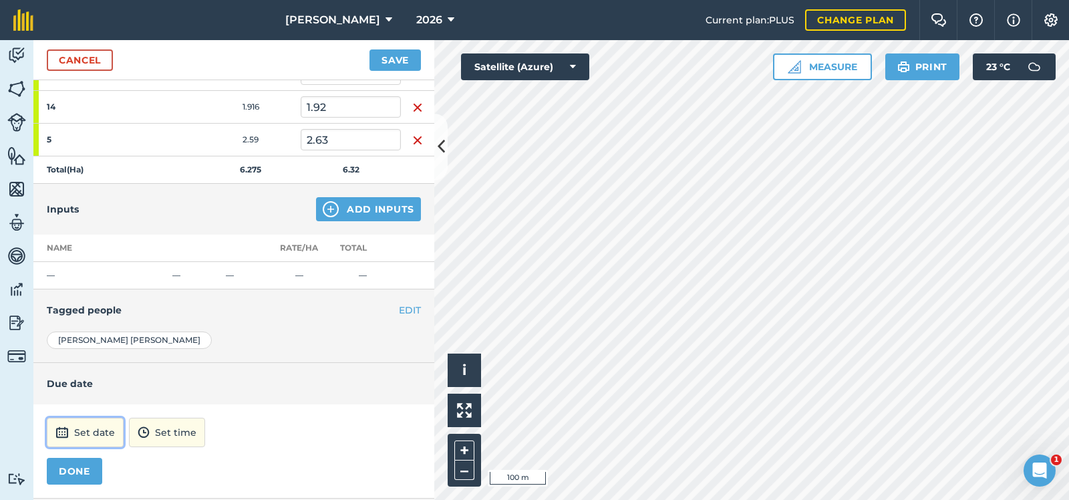
click at [89, 430] on button "Set date" at bounding box center [85, 432] width 77 height 29
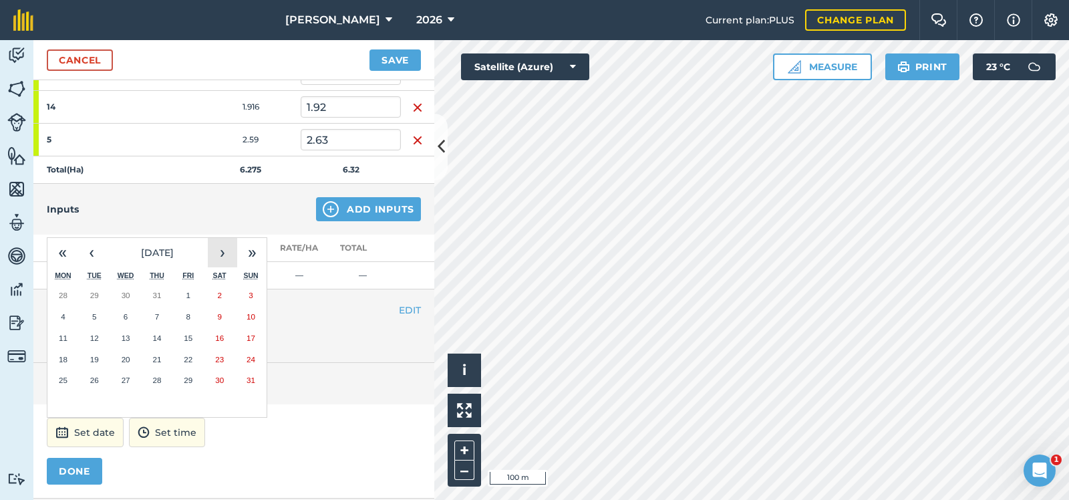
click at [222, 247] on button "›" at bounding box center [222, 252] width 29 height 29
click at [88, 248] on button "‹" at bounding box center [91, 252] width 29 height 29
click at [222, 376] on abbr "30" at bounding box center [219, 379] width 9 height 9
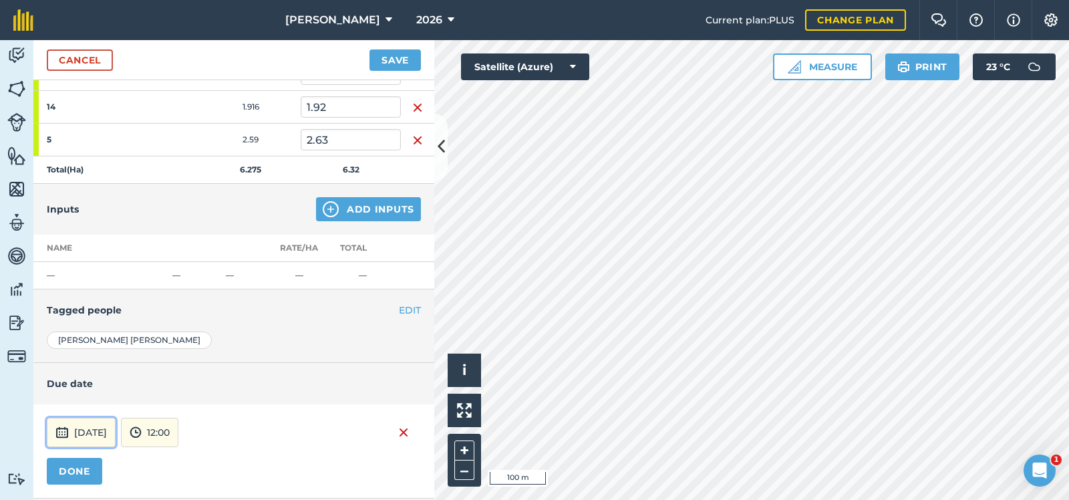
click at [116, 428] on button "30th Aug 2025" at bounding box center [81, 432] width 69 height 29
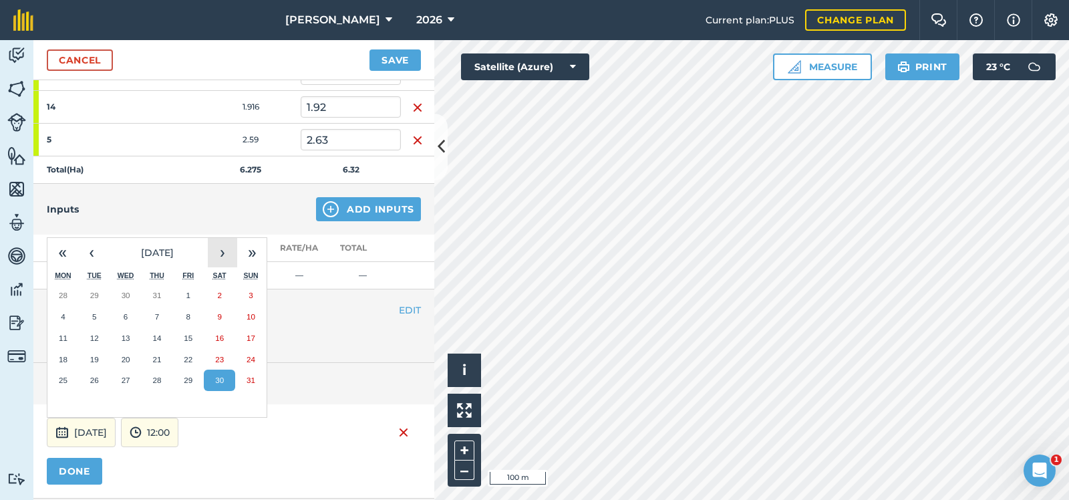
click at [222, 246] on button "›" at bounding box center [222, 252] width 29 height 29
click at [219, 307] on button "13" at bounding box center [219, 316] width 31 height 21
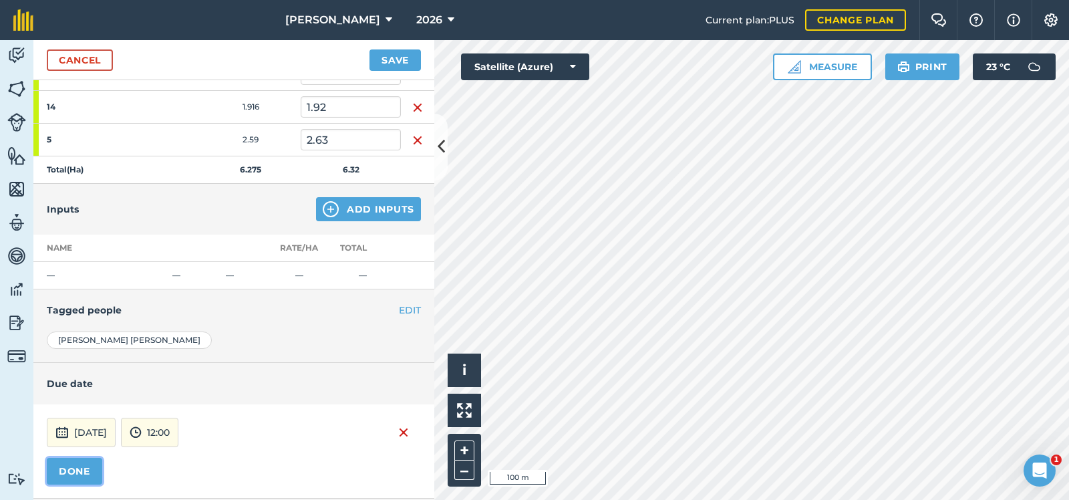
click at [77, 464] on button "DONE" at bounding box center [74, 471] width 55 height 27
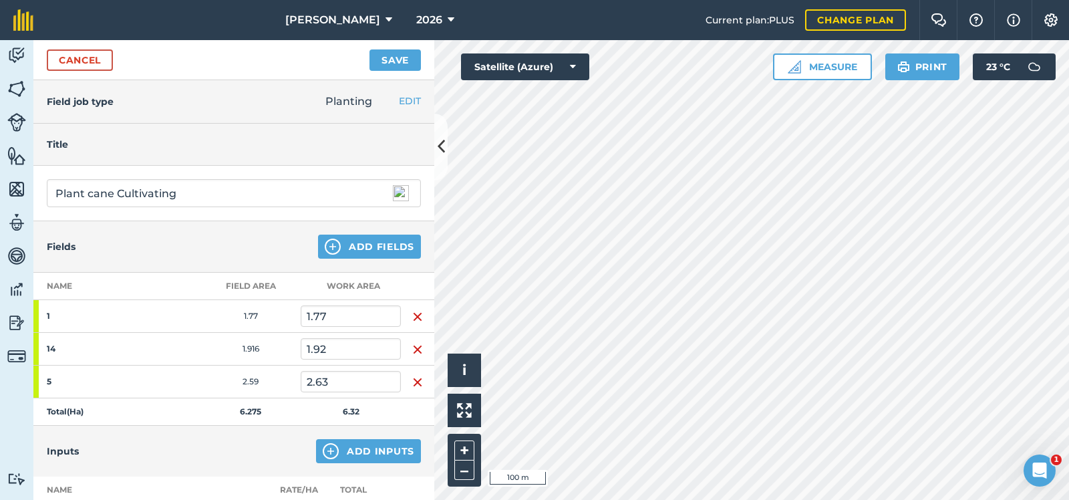
scroll to position [0, 0]
click at [397, 55] on button "Save" at bounding box center [394, 59] width 51 height 21
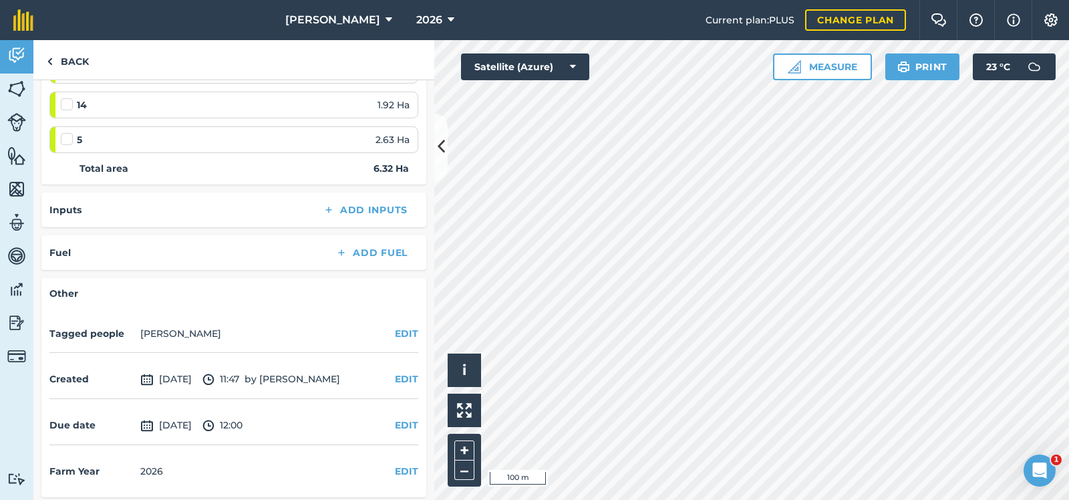
scroll to position [242, 0]
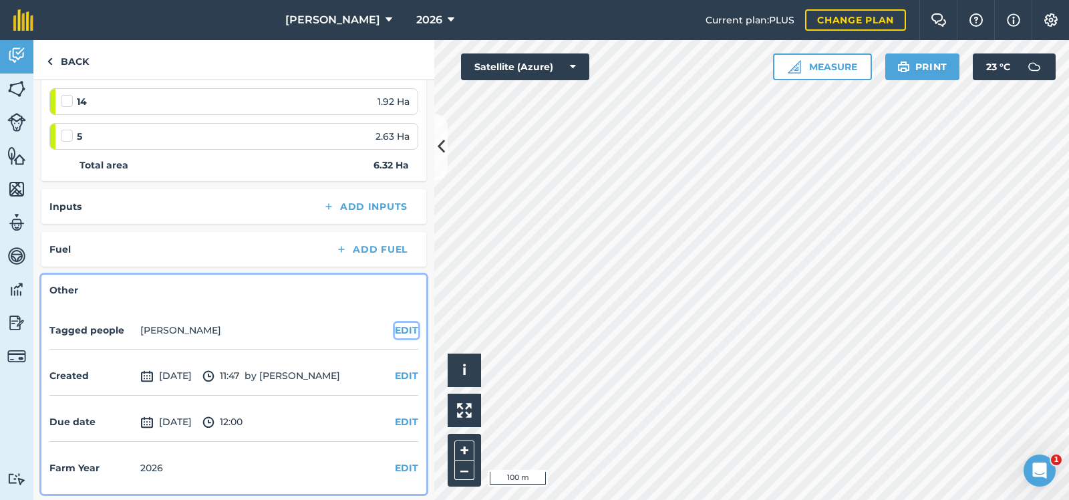
click at [401, 326] on button "EDIT" at bounding box center [406, 330] width 23 height 15
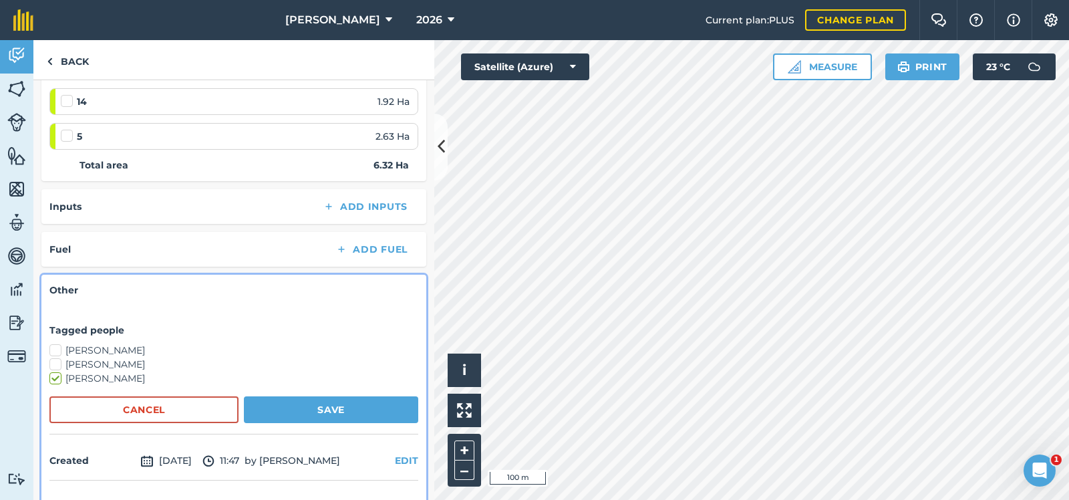
click at [52, 346] on label "Ronald Downman" at bounding box center [233, 350] width 369 height 14
click at [52, 346] on input "Ronald Downman" at bounding box center [53, 347] width 9 height 9
checkbox input "true"
click at [374, 403] on button "Save" at bounding box center [331, 409] width 174 height 27
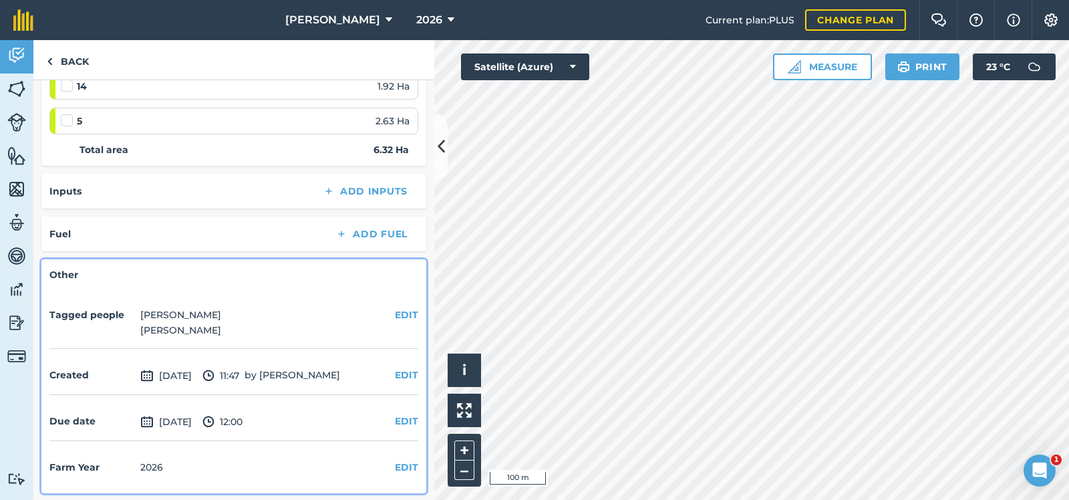
scroll to position [0, 0]
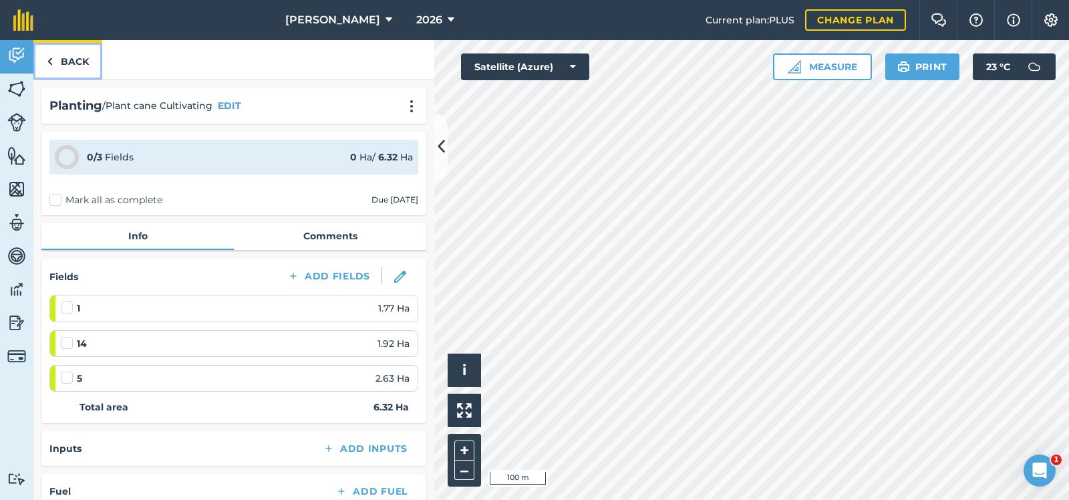
click at [70, 58] on link "Back" at bounding box center [67, 59] width 69 height 39
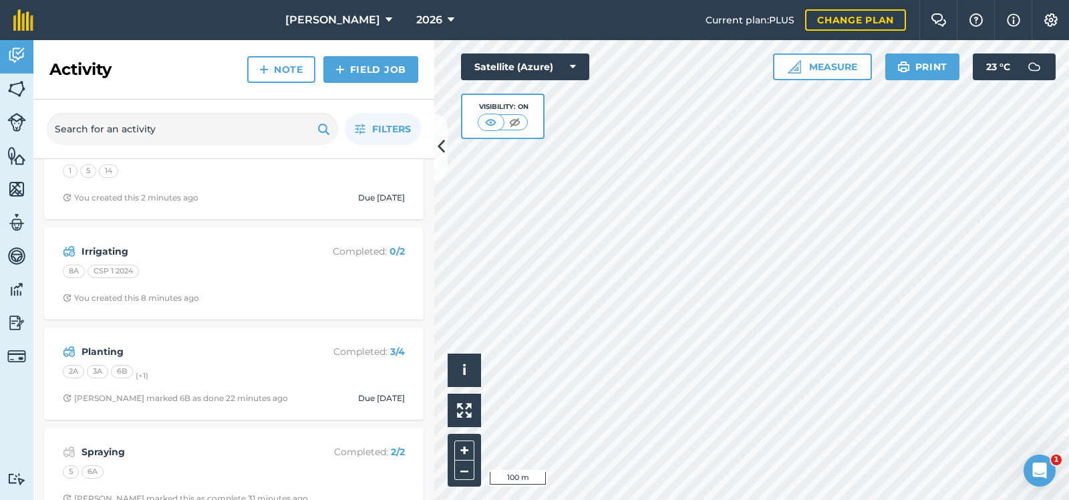
scroll to position [67, 0]
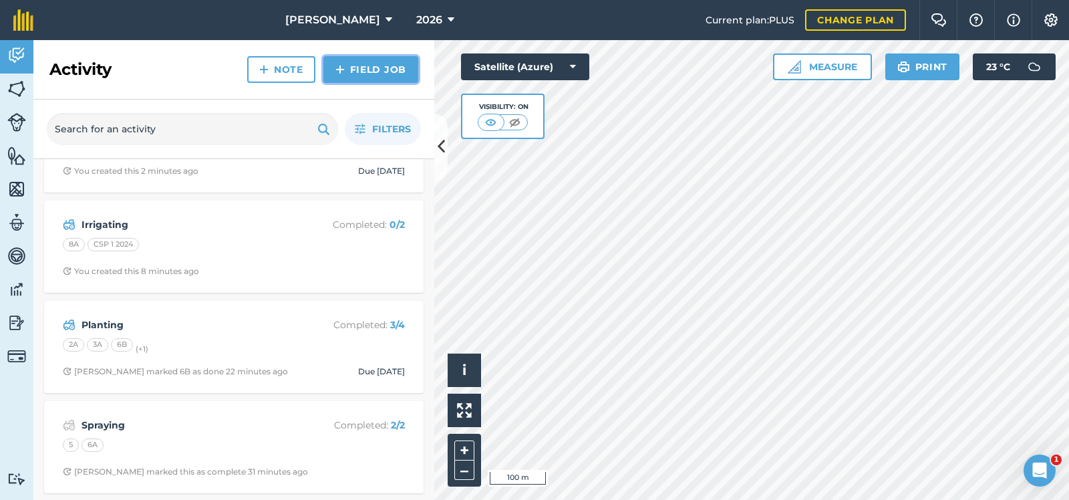
click at [384, 65] on link "Field Job" at bounding box center [370, 69] width 95 height 27
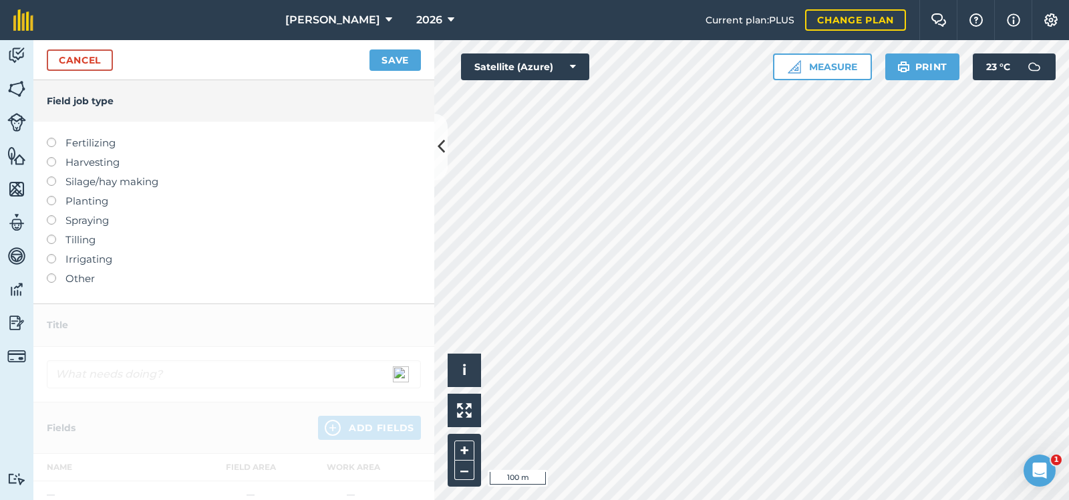
click at [51, 273] on label at bounding box center [56, 273] width 19 height 0
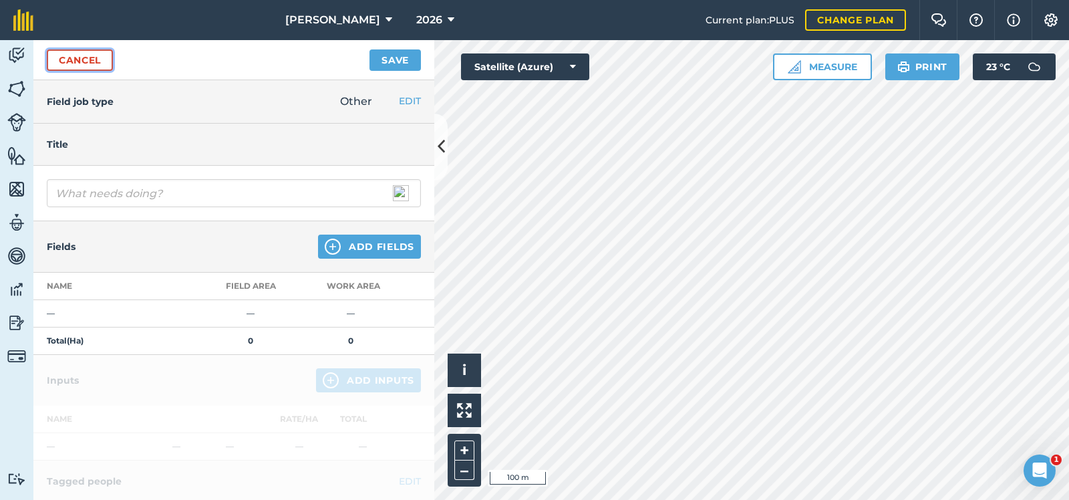
click at [84, 55] on link "Cancel" at bounding box center [80, 59] width 66 height 21
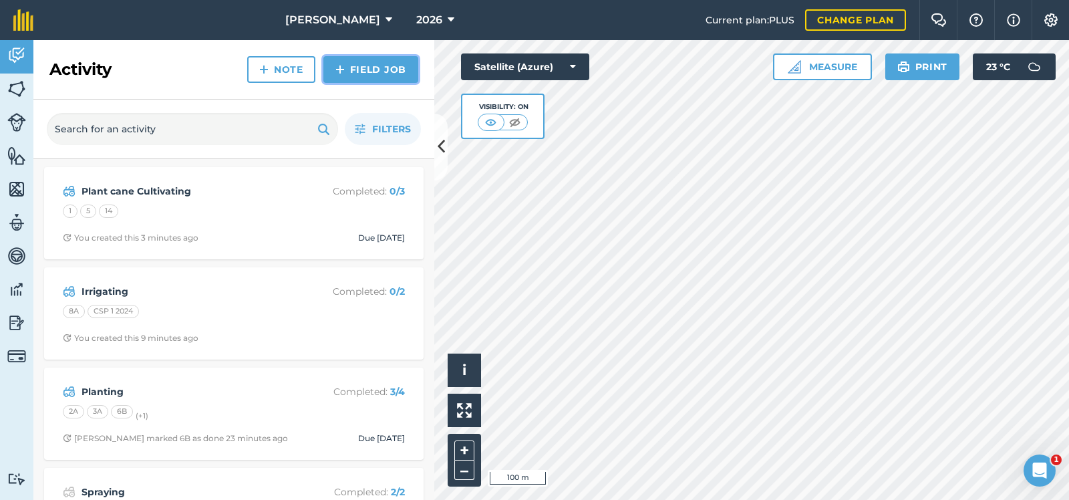
click at [385, 65] on link "Field Job" at bounding box center [370, 69] width 95 height 27
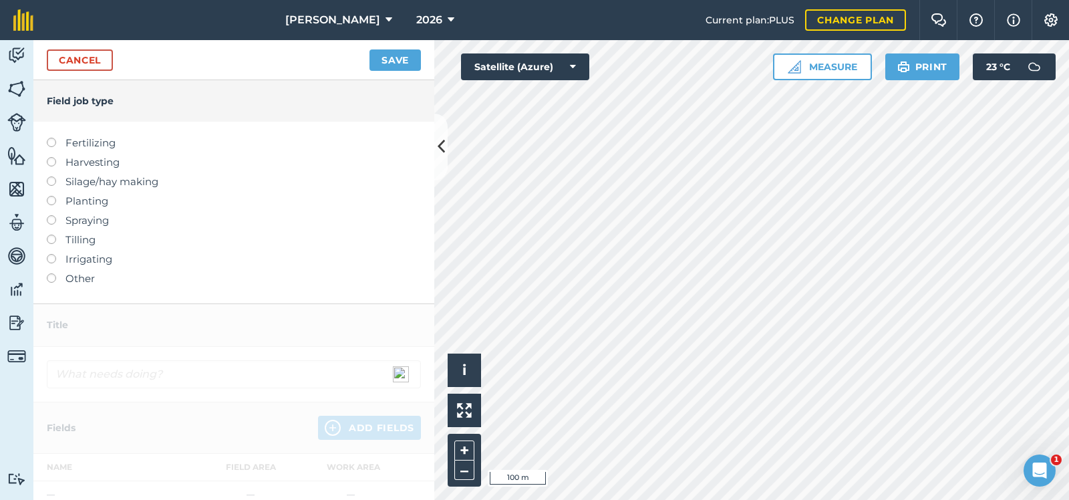
click at [51, 176] on label at bounding box center [56, 176] width 19 height 0
type input "Silage/hay making"
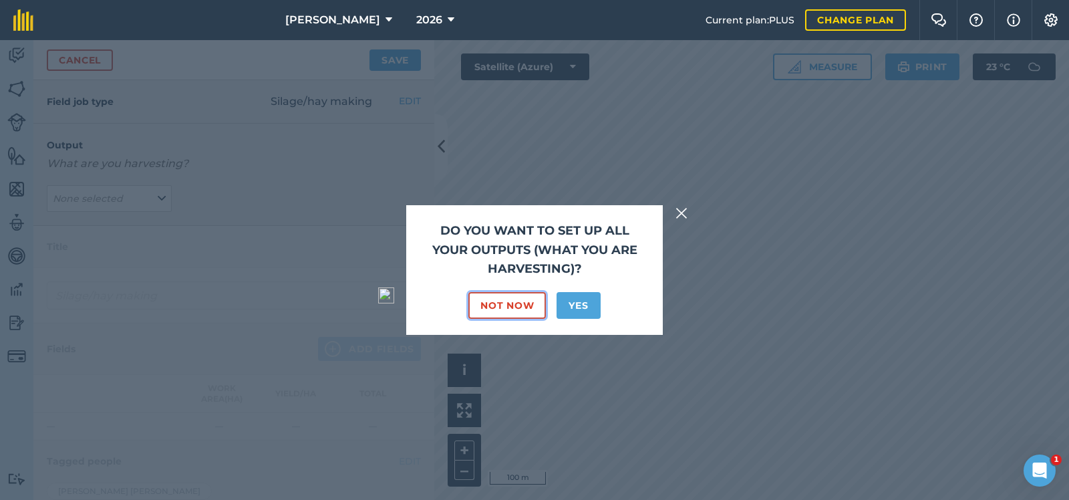
click at [512, 303] on button "Not Now" at bounding box center [506, 305] width 77 height 27
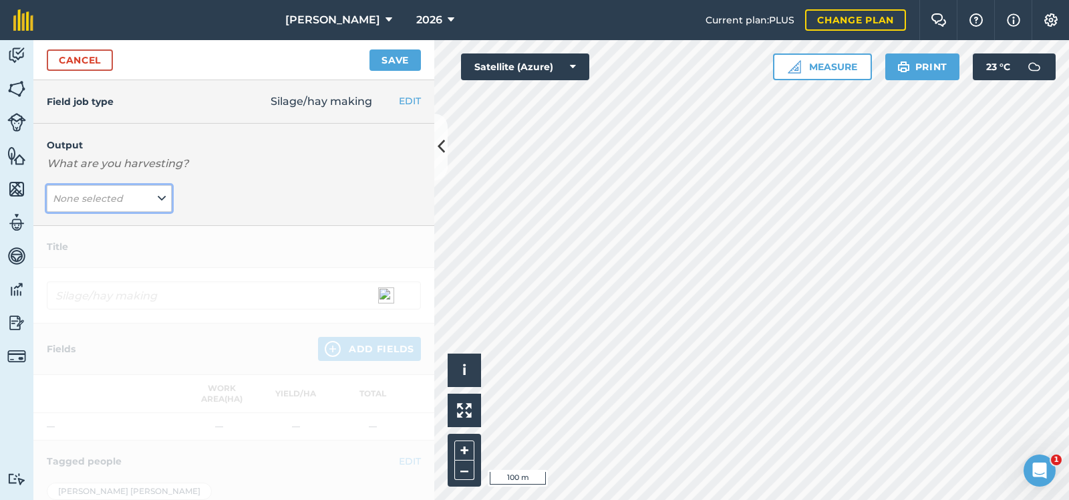
click at [162, 194] on icon at bounding box center [162, 198] width 8 height 15
click at [118, 222] on button "Add Output" at bounding box center [111, 227] width 122 height 19
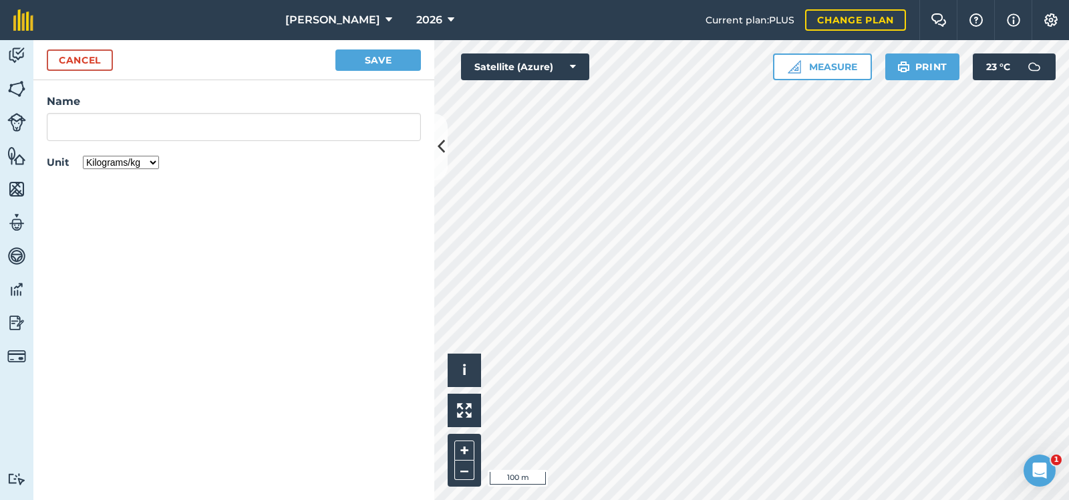
click at [83, 156] on select "Kilograms/kg Metric tonnes/t Litres/L Pounds/lb Imperial tons/t Gallons/gal Bus…" at bounding box center [121, 162] width 76 height 13
select select "COUNT"
click option "Count" at bounding box center [0, 0] width 0 height 0
click at [65, 126] on input "Name" at bounding box center [234, 127] width 374 height 28
type input "Trash baling"
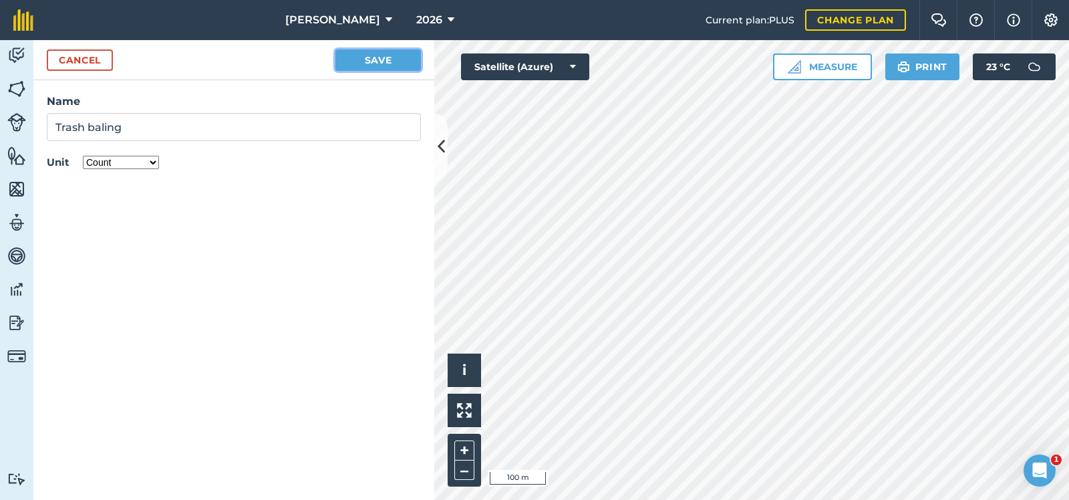
click at [385, 53] on button "Save" at bounding box center [378, 59] width 86 height 21
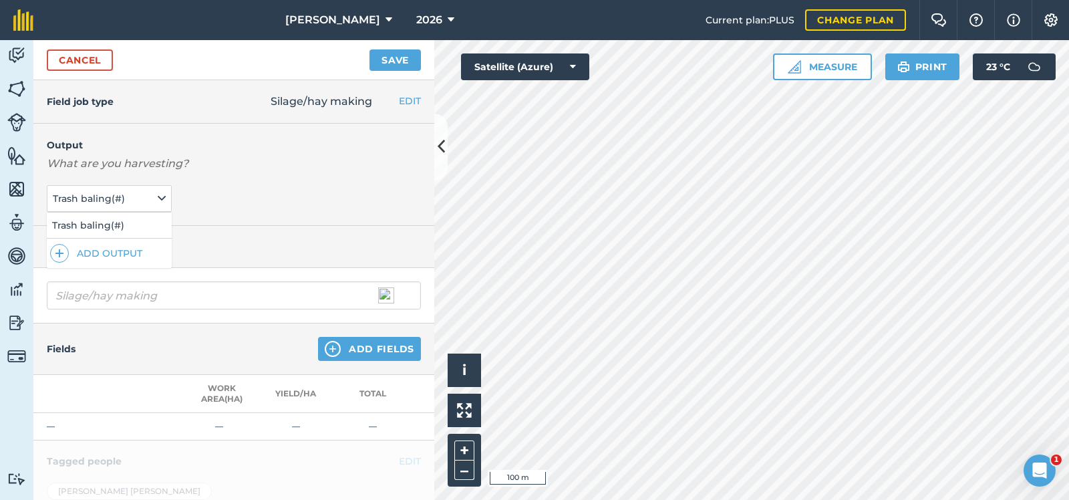
type input "Silage/hay making Trash baling"
click at [142, 196] on button "Trash baling ( # )" at bounding box center [109, 198] width 125 height 27
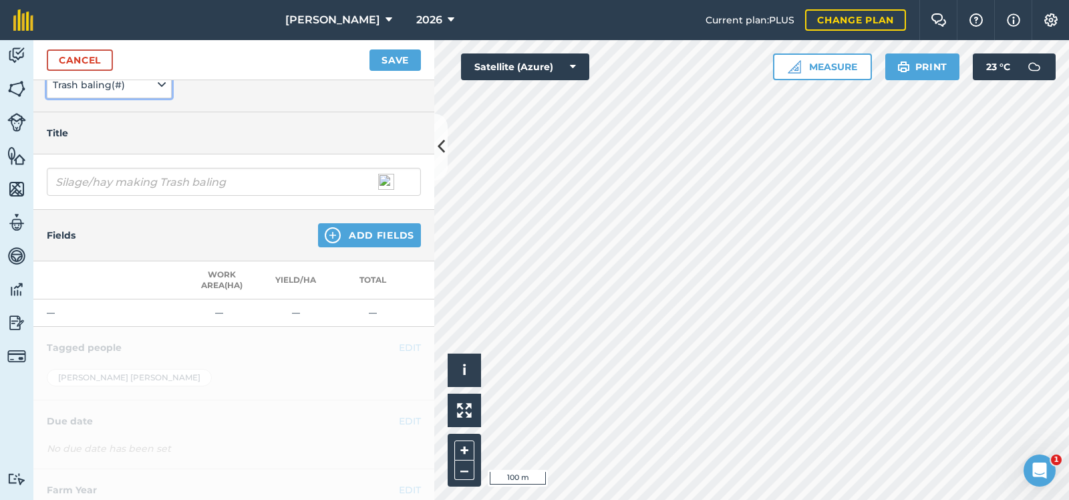
scroll to position [134, 0]
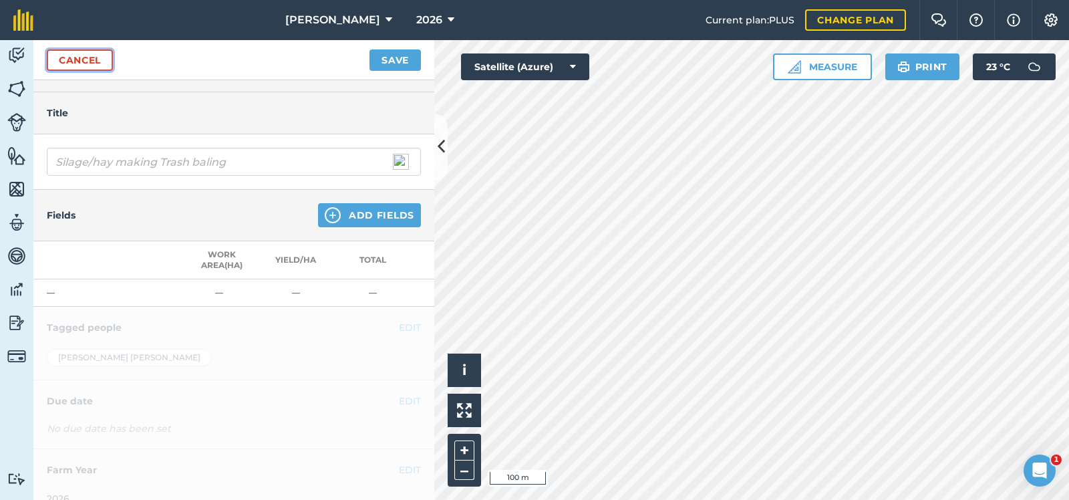
click at [90, 55] on link "Cancel" at bounding box center [80, 59] width 66 height 21
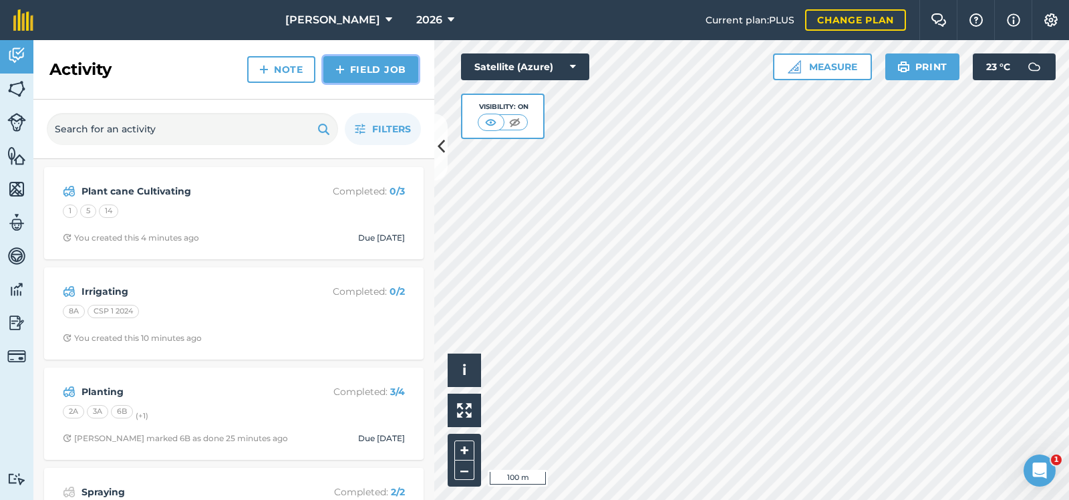
click at [383, 65] on link "Field Job" at bounding box center [370, 69] width 95 height 27
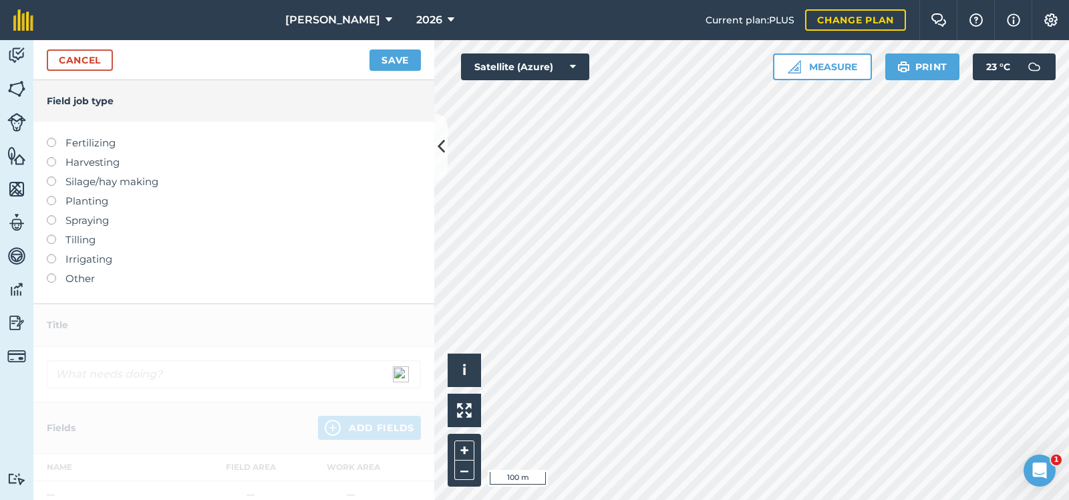
click at [51, 273] on label at bounding box center [56, 273] width 19 height 0
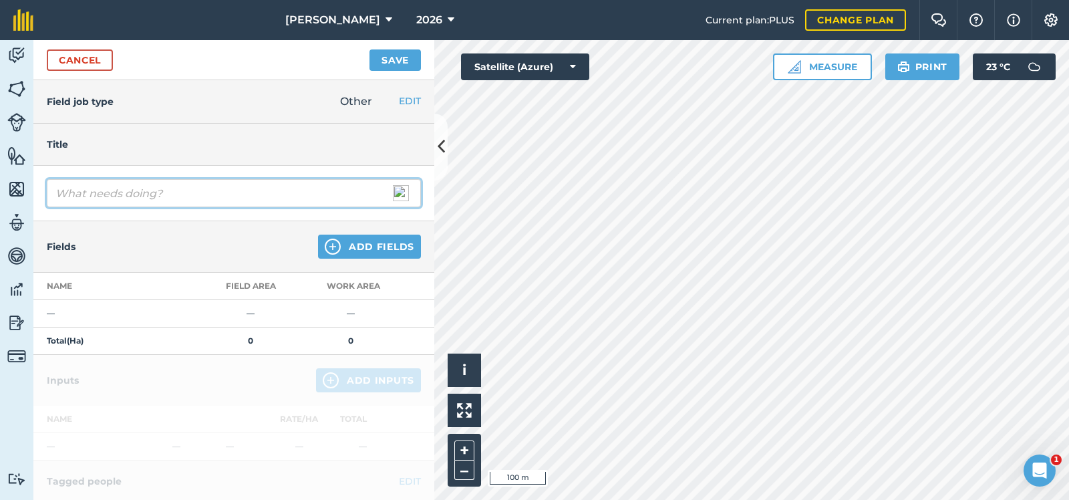
click at [114, 193] on input "text" at bounding box center [234, 193] width 374 height 28
type input "Slashing"
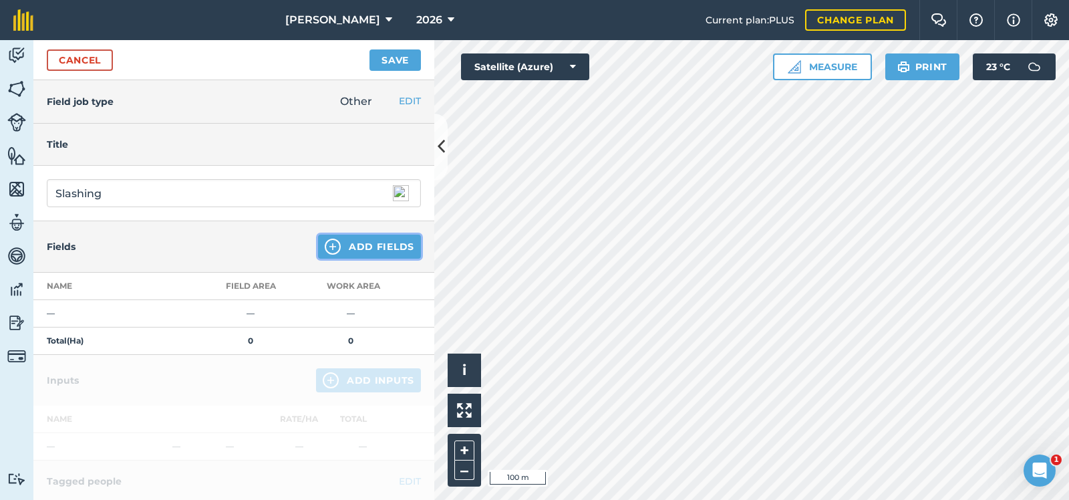
click at [386, 244] on button "Add Fields" at bounding box center [369, 246] width 103 height 24
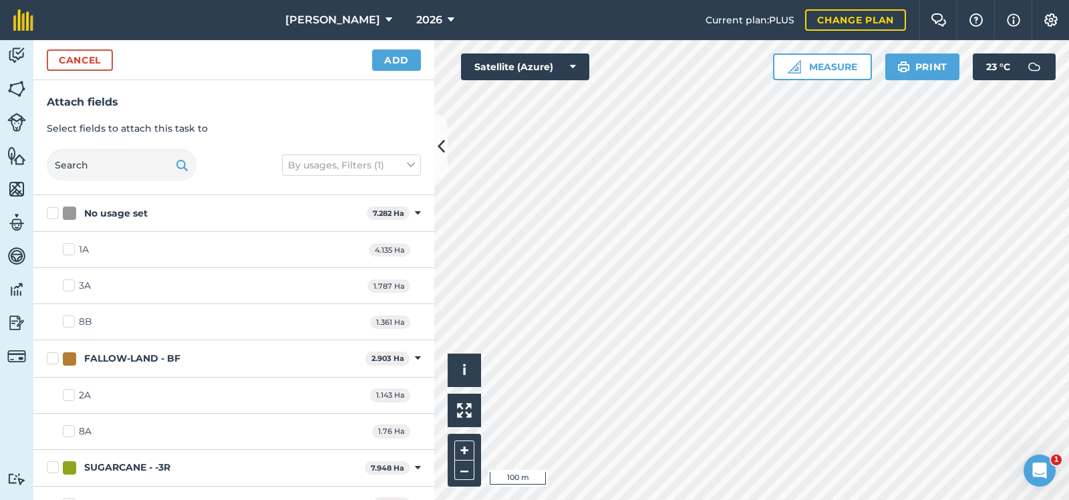
click at [51, 358] on label "FALLOW-LAND - BF" at bounding box center [203, 358] width 313 height 14
click at [51, 358] on input "FALLOW-LAND - BF" at bounding box center [51, 355] width 9 height 9
checkbox input "true"
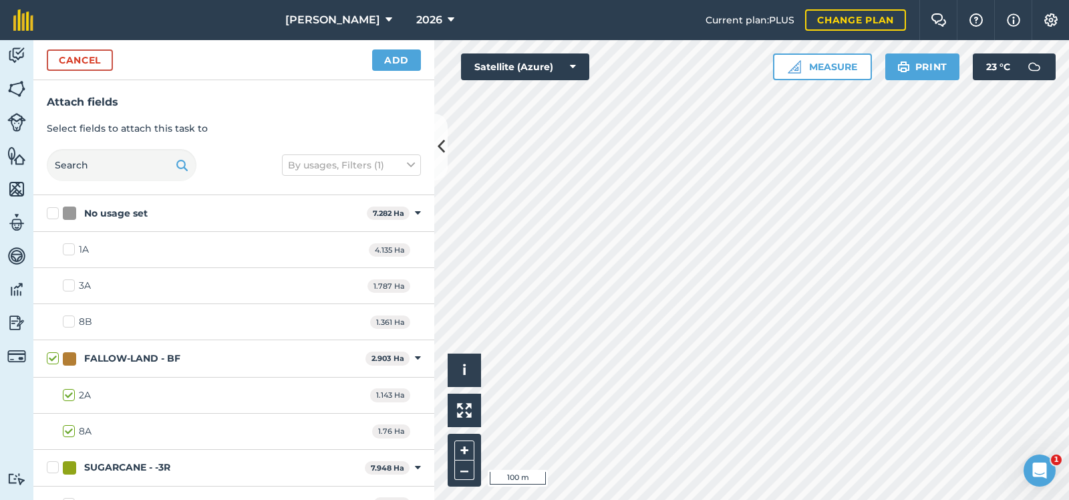
click at [50, 356] on label "FALLOW-LAND - BF" at bounding box center [203, 358] width 313 height 14
click at [50, 356] on input "FALLOW-LAND - BF" at bounding box center [51, 355] width 9 height 9
checkbox input "false"
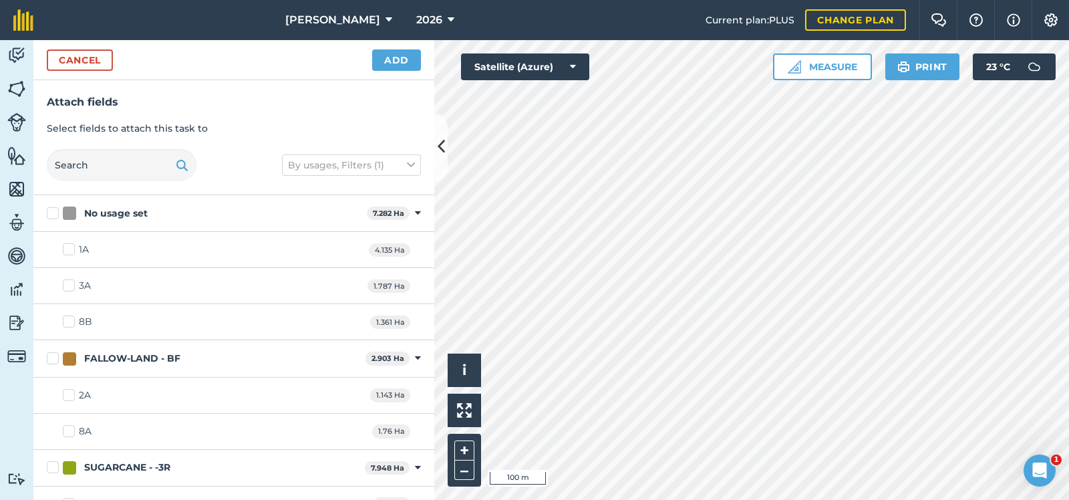
click at [69, 393] on label "2A" at bounding box center [77, 395] width 28 height 14
click at [69, 393] on input "2A" at bounding box center [67, 392] width 9 height 9
checkbox input "true"
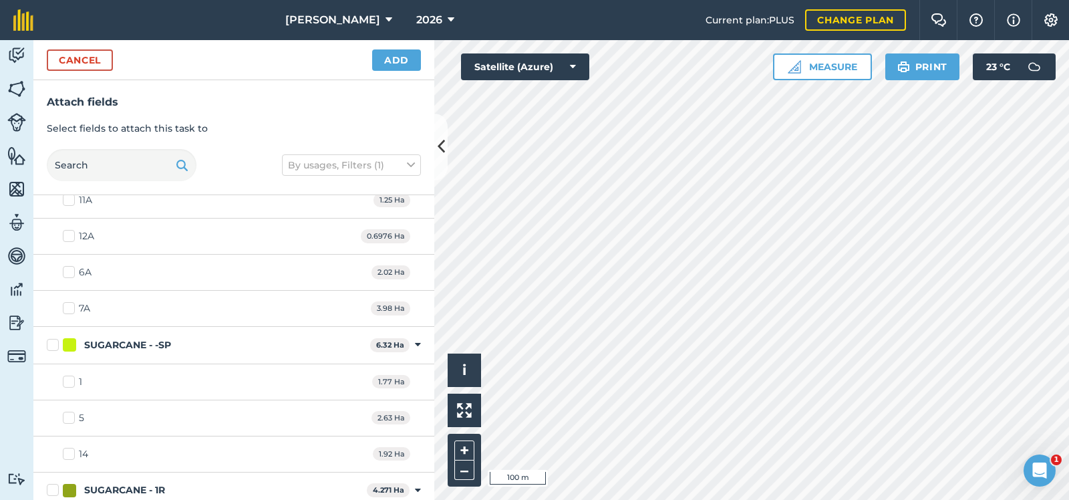
scroll to position [383, 0]
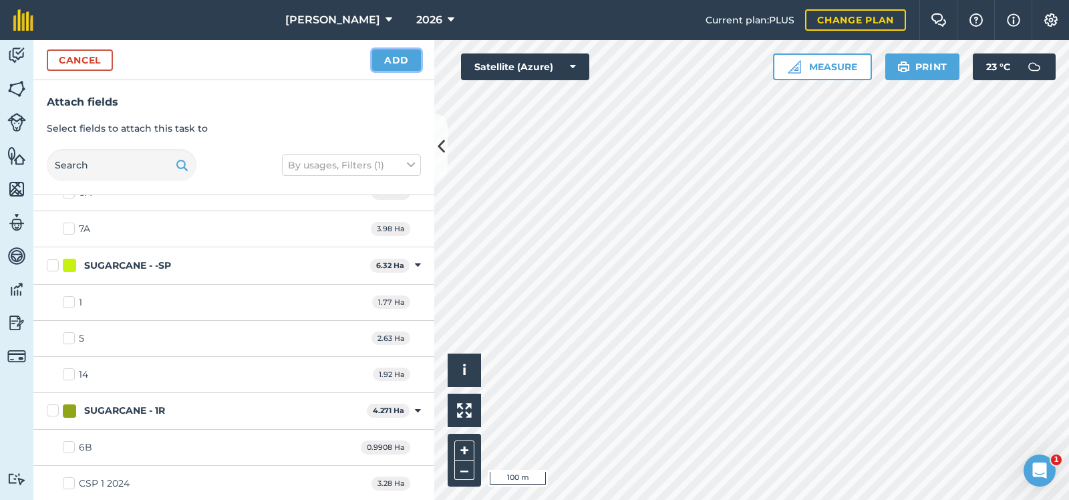
click at [400, 57] on button "Add" at bounding box center [396, 59] width 49 height 21
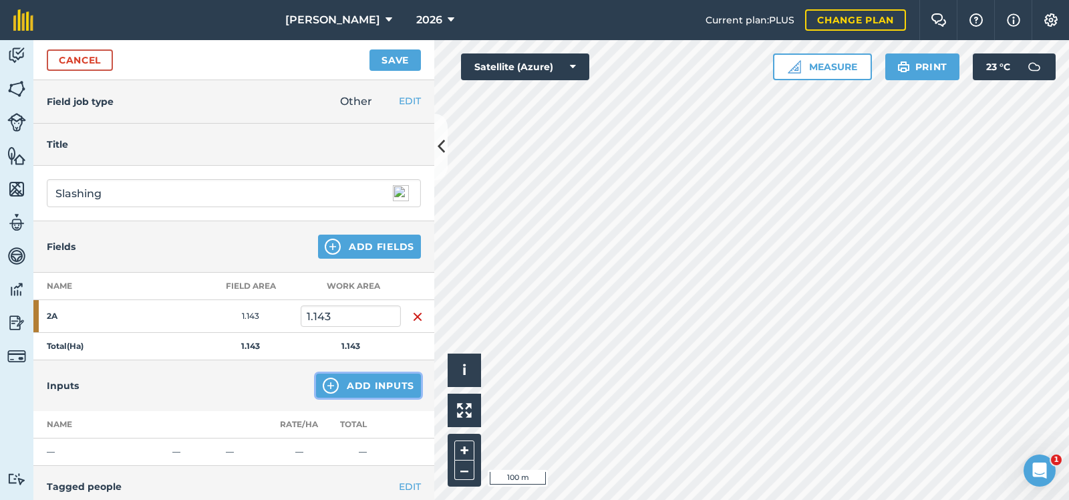
click at [389, 380] on button "Add Inputs" at bounding box center [368, 385] width 105 height 24
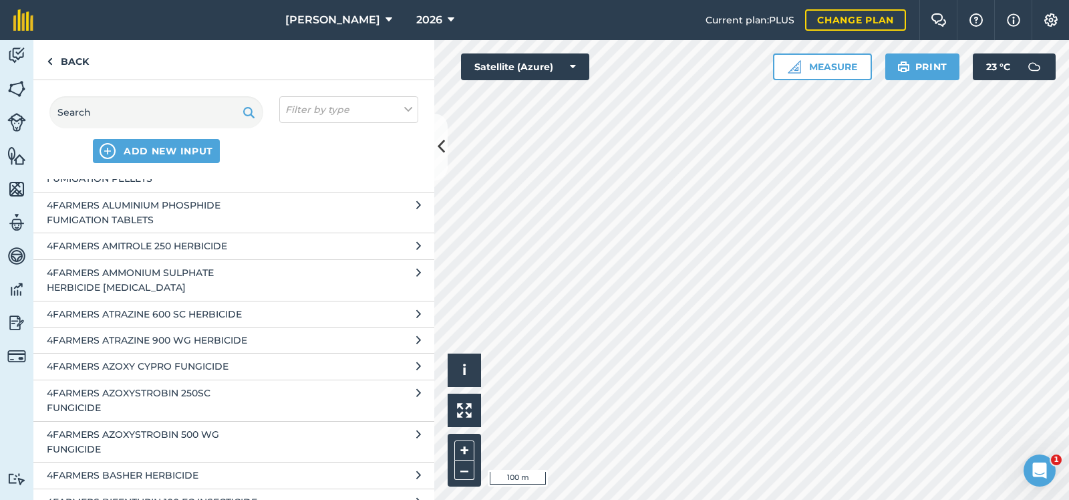
scroll to position [2138, 0]
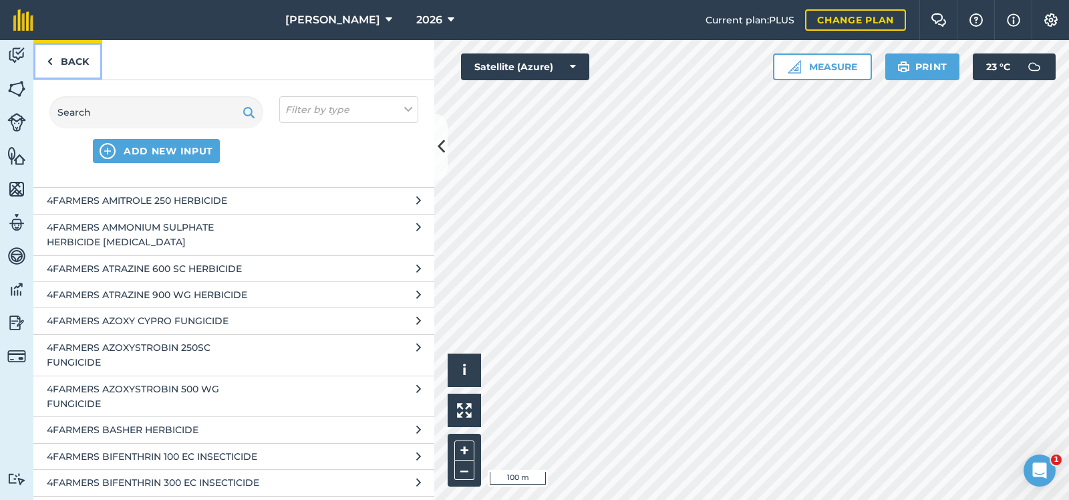
click at [69, 57] on link "Back" at bounding box center [67, 59] width 69 height 39
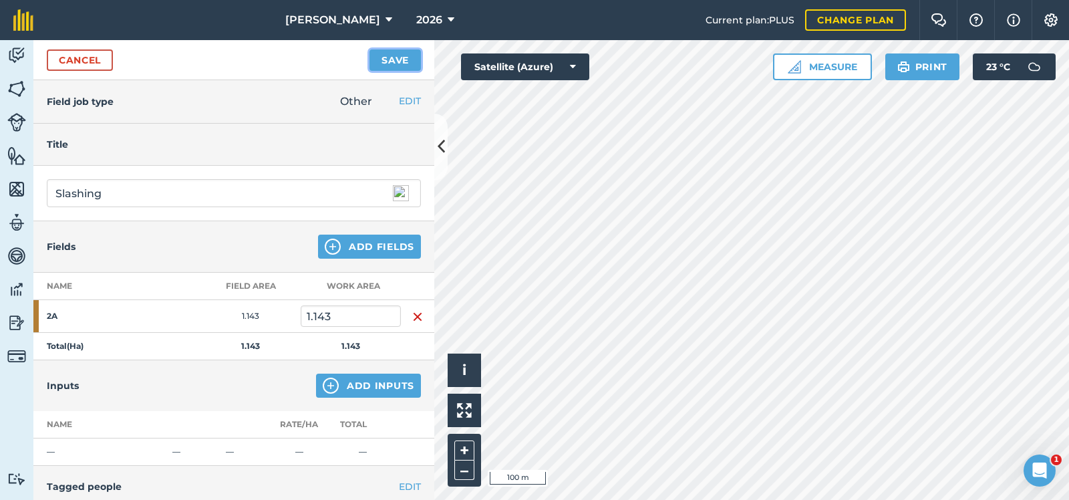
click at [394, 56] on button "Save" at bounding box center [394, 59] width 51 height 21
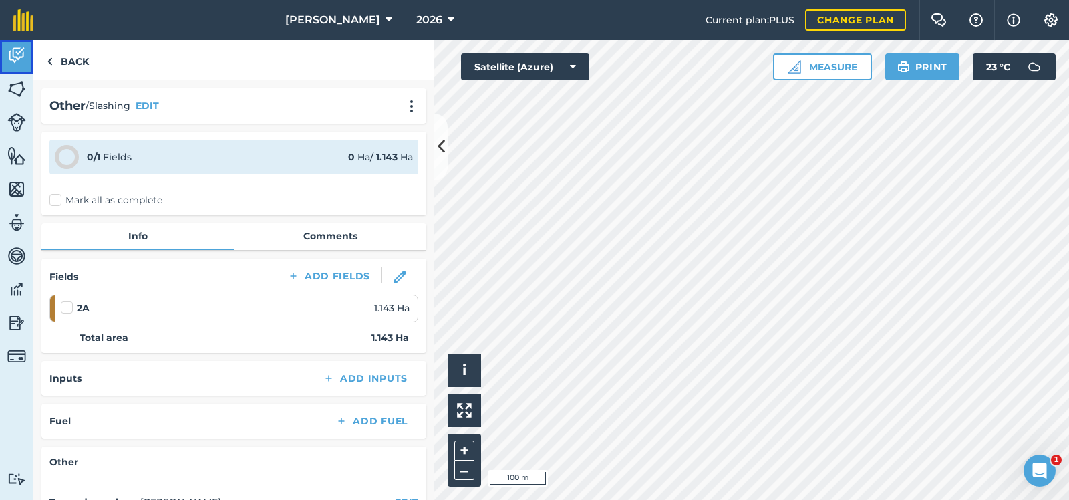
click at [16, 49] on img at bounding box center [16, 55] width 19 height 20
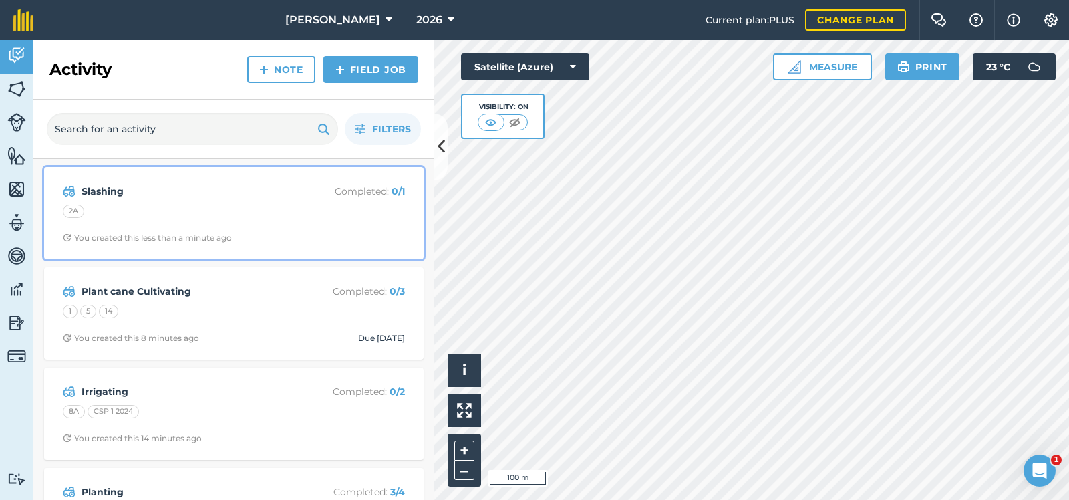
click at [228, 204] on div "Slashing Completed : 0 / 1 2A You created this less than a minute ago" at bounding box center [233, 213] width 363 height 76
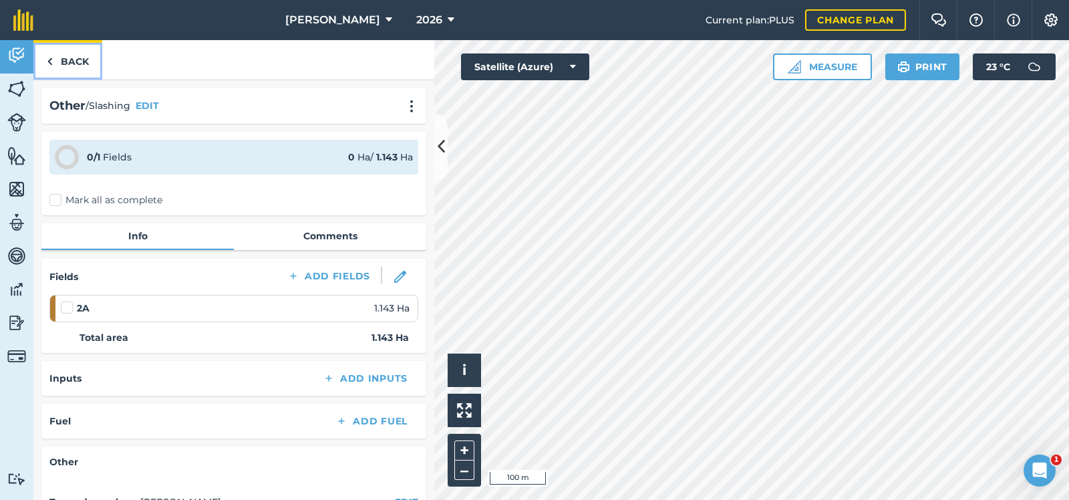
click at [71, 55] on link "Back" at bounding box center [67, 59] width 69 height 39
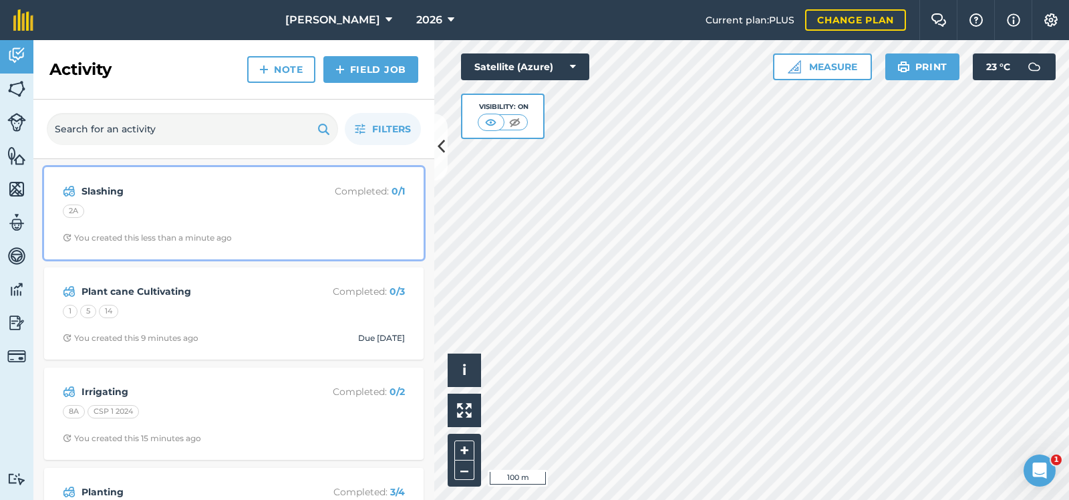
click at [106, 216] on div "2A" at bounding box center [234, 212] width 342 height 17
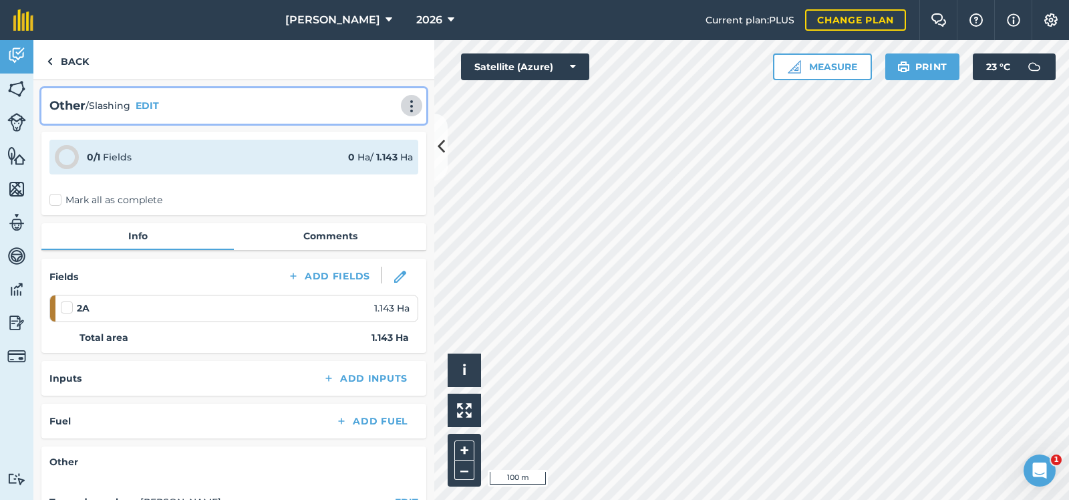
click at [411, 102] on img at bounding box center [411, 106] width 16 height 13
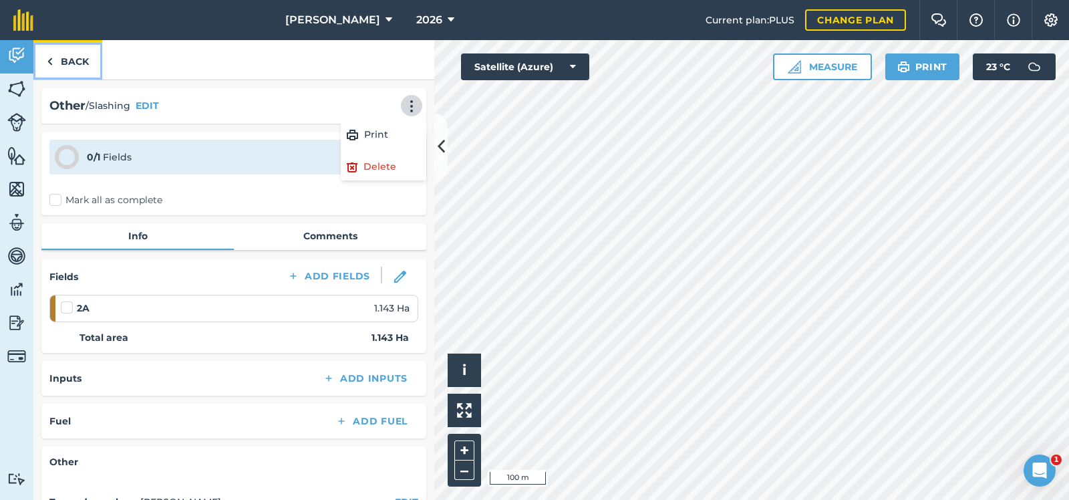
click at [74, 58] on link "Back" at bounding box center [67, 59] width 69 height 39
